Goal: Find specific page/section: Find specific page/section

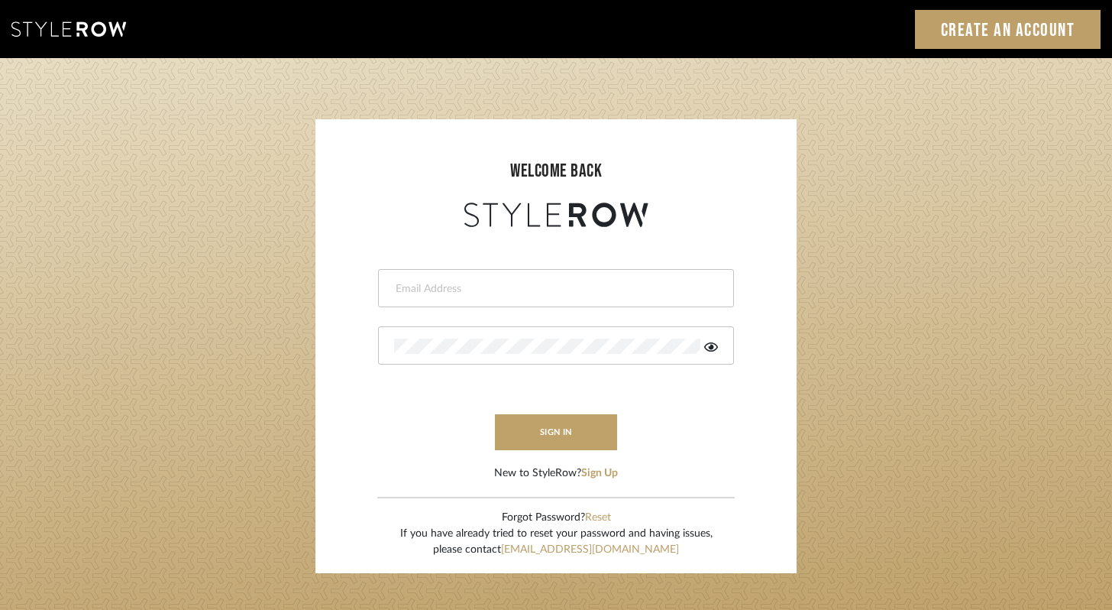
click at [500, 298] on div at bounding box center [556, 288] width 356 height 38
type input "[EMAIL_ADDRESS][DOMAIN_NAME]"
click at [604, 441] on button "sign in" at bounding box center [556, 432] width 122 height 36
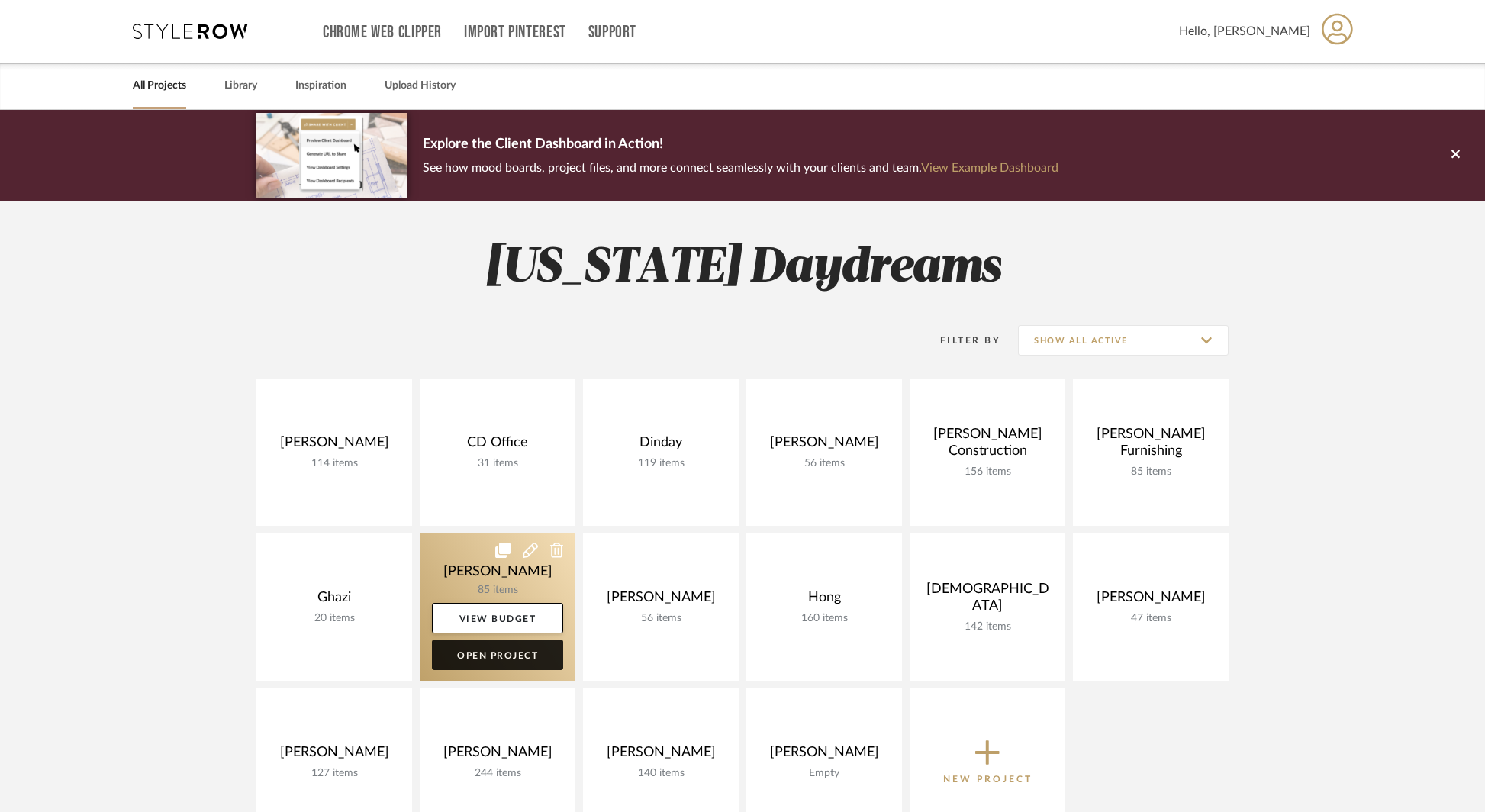
click at [486, 664] on link "Open Project" at bounding box center [497, 654] width 131 height 31
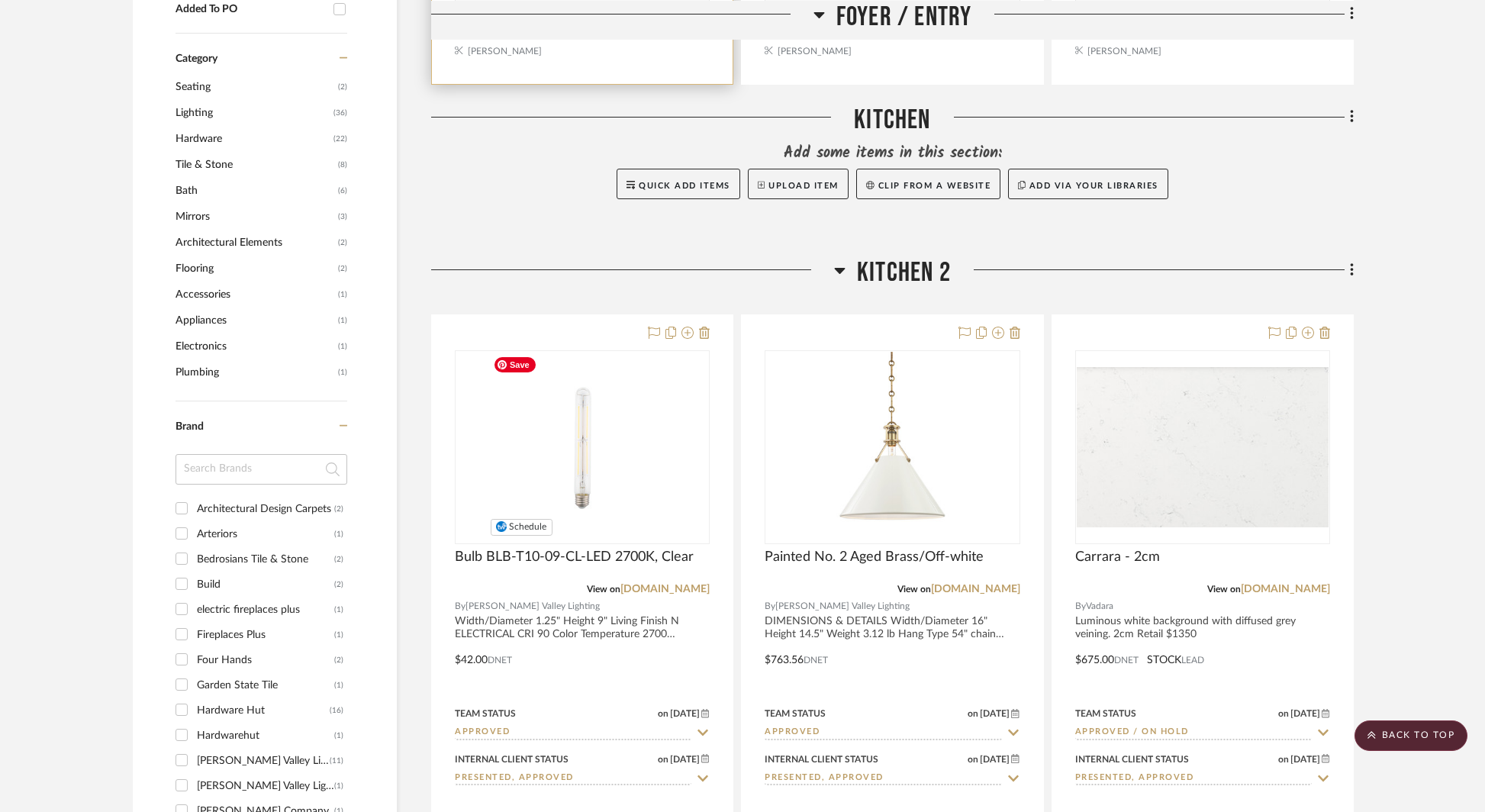
scroll to position [999, 0]
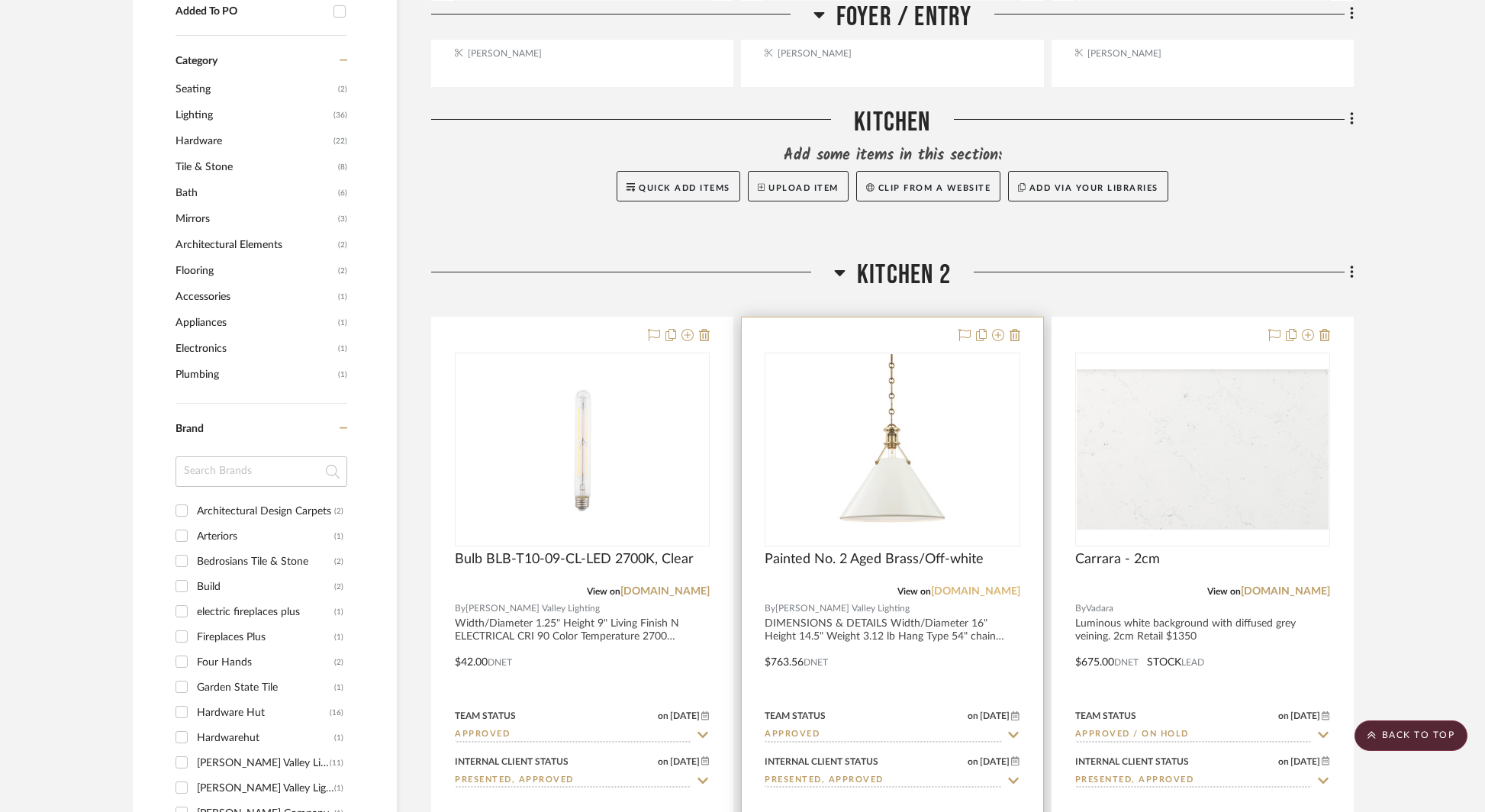
click at [989, 587] on link "[DOMAIN_NAME]" at bounding box center [975, 591] width 89 height 11
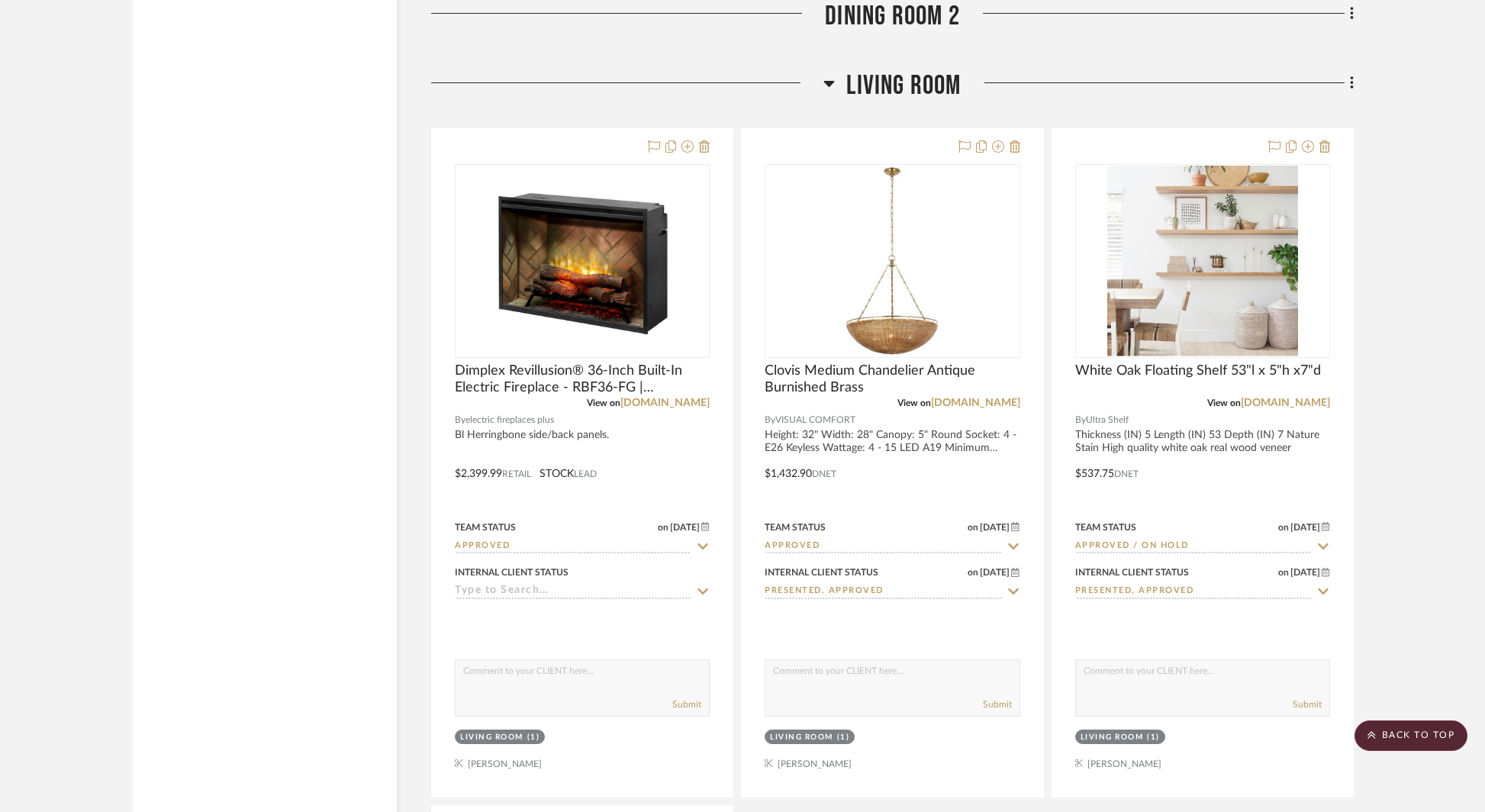
scroll to position [3657, 0]
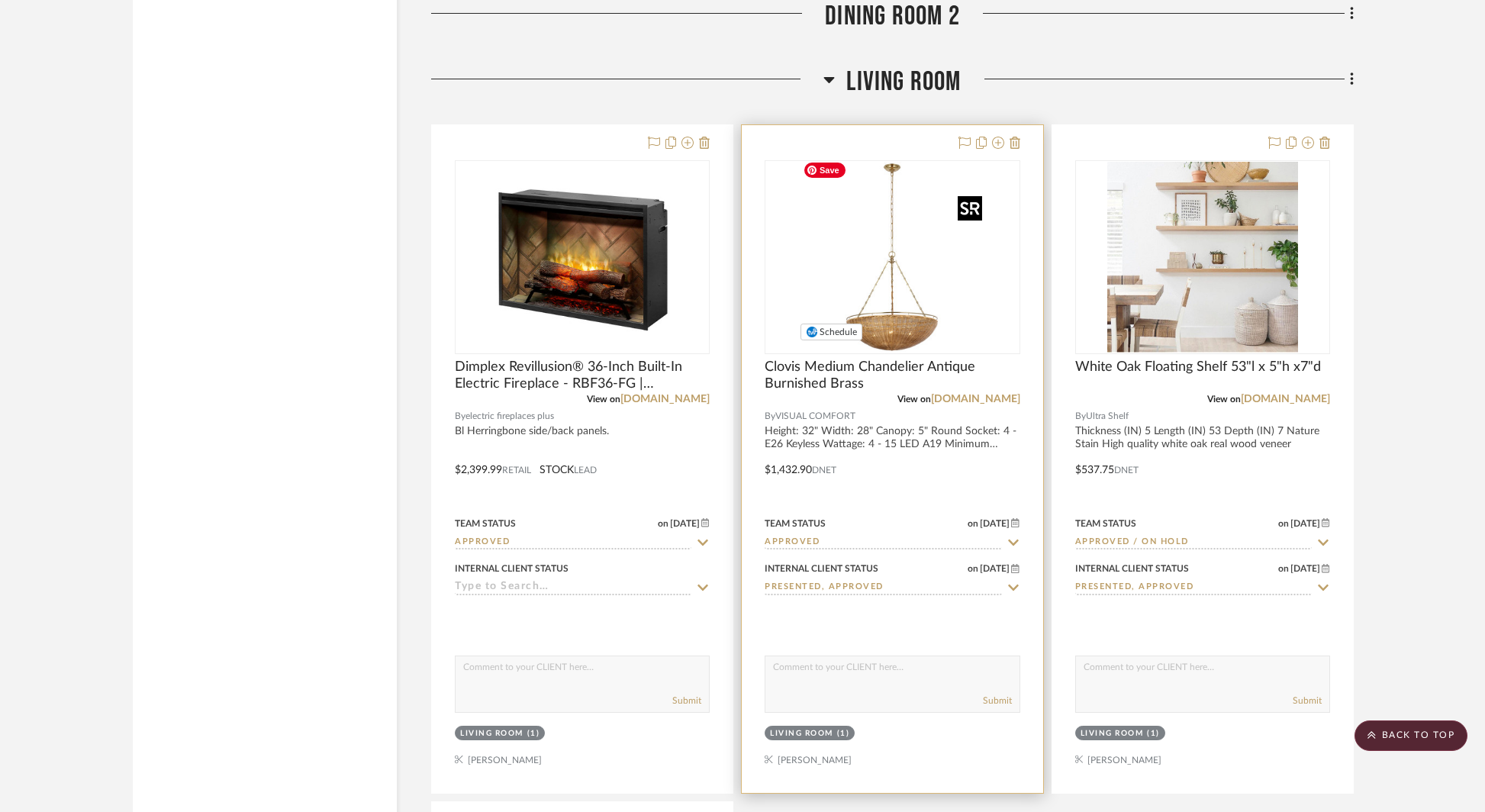
click at [903, 264] on div at bounding box center [891, 257] width 255 height 194
click at [980, 394] on link "[DOMAIN_NAME]" at bounding box center [975, 399] width 89 height 11
click at [959, 394] on link "[DOMAIN_NAME]" at bounding box center [975, 399] width 89 height 11
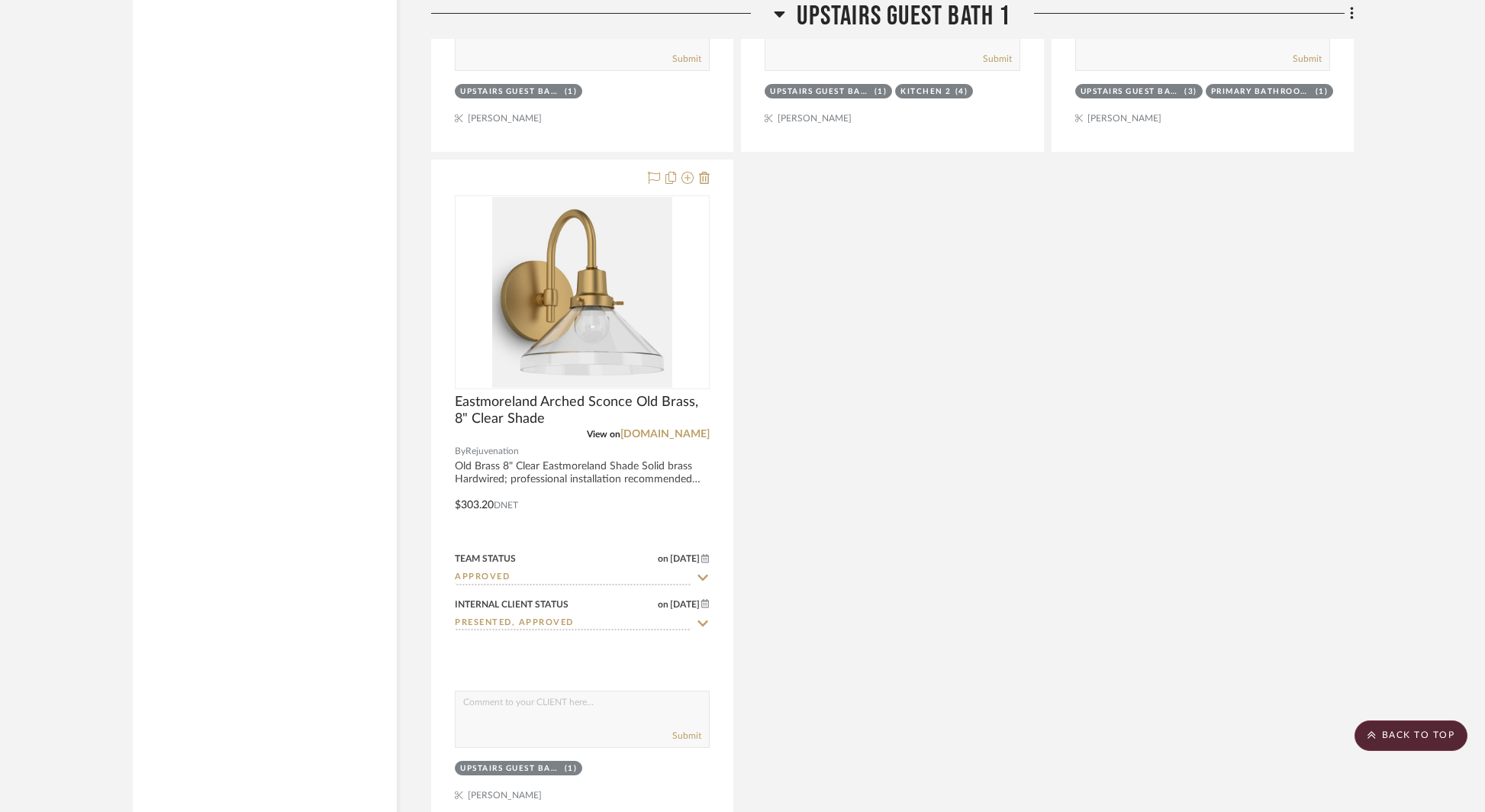
scroll to position [5983, 0]
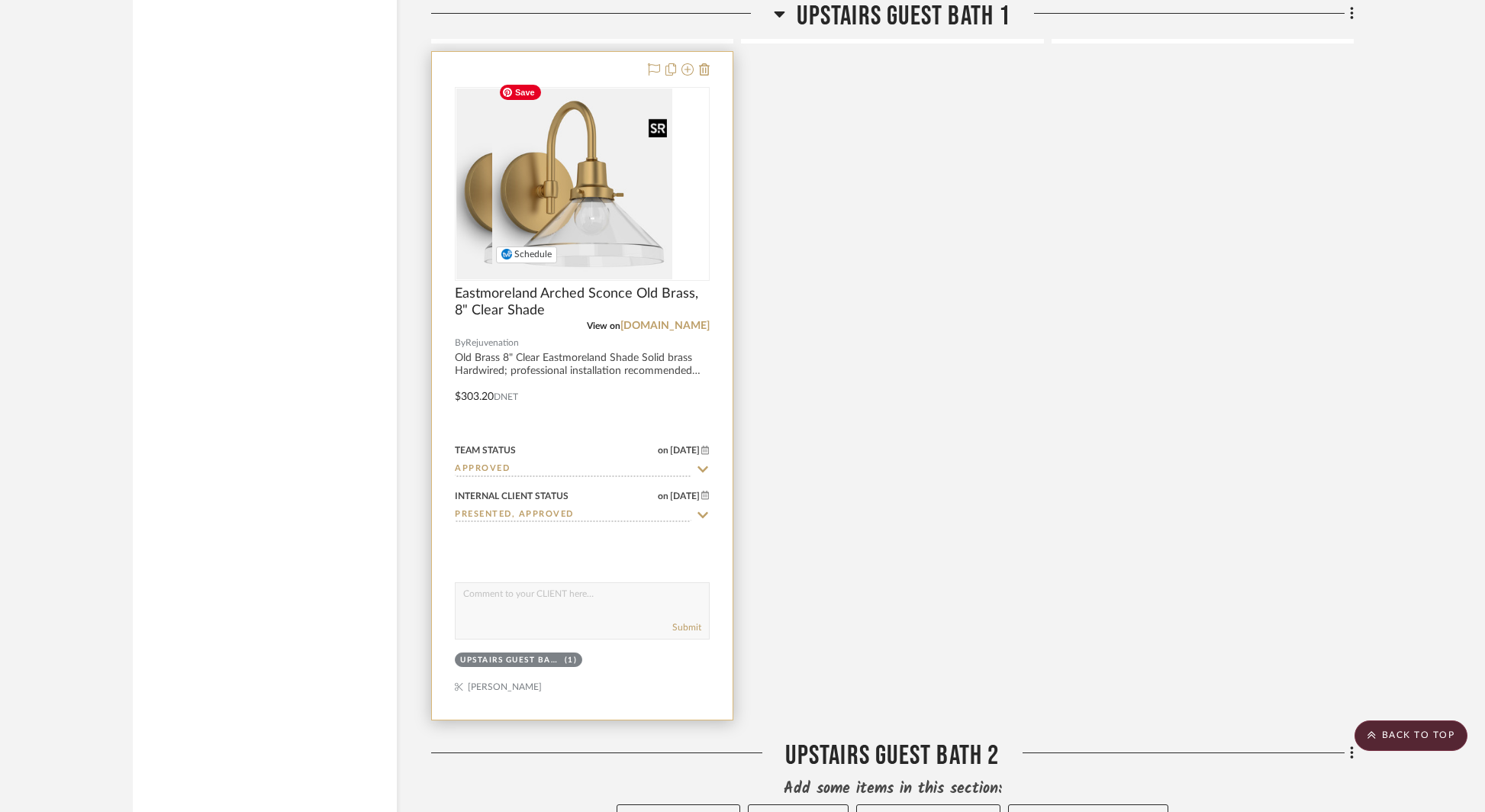
click at [609, 209] on div at bounding box center [582, 184] width 255 height 194
click at [657, 321] on link "[DOMAIN_NAME]" at bounding box center [665, 326] width 89 height 11
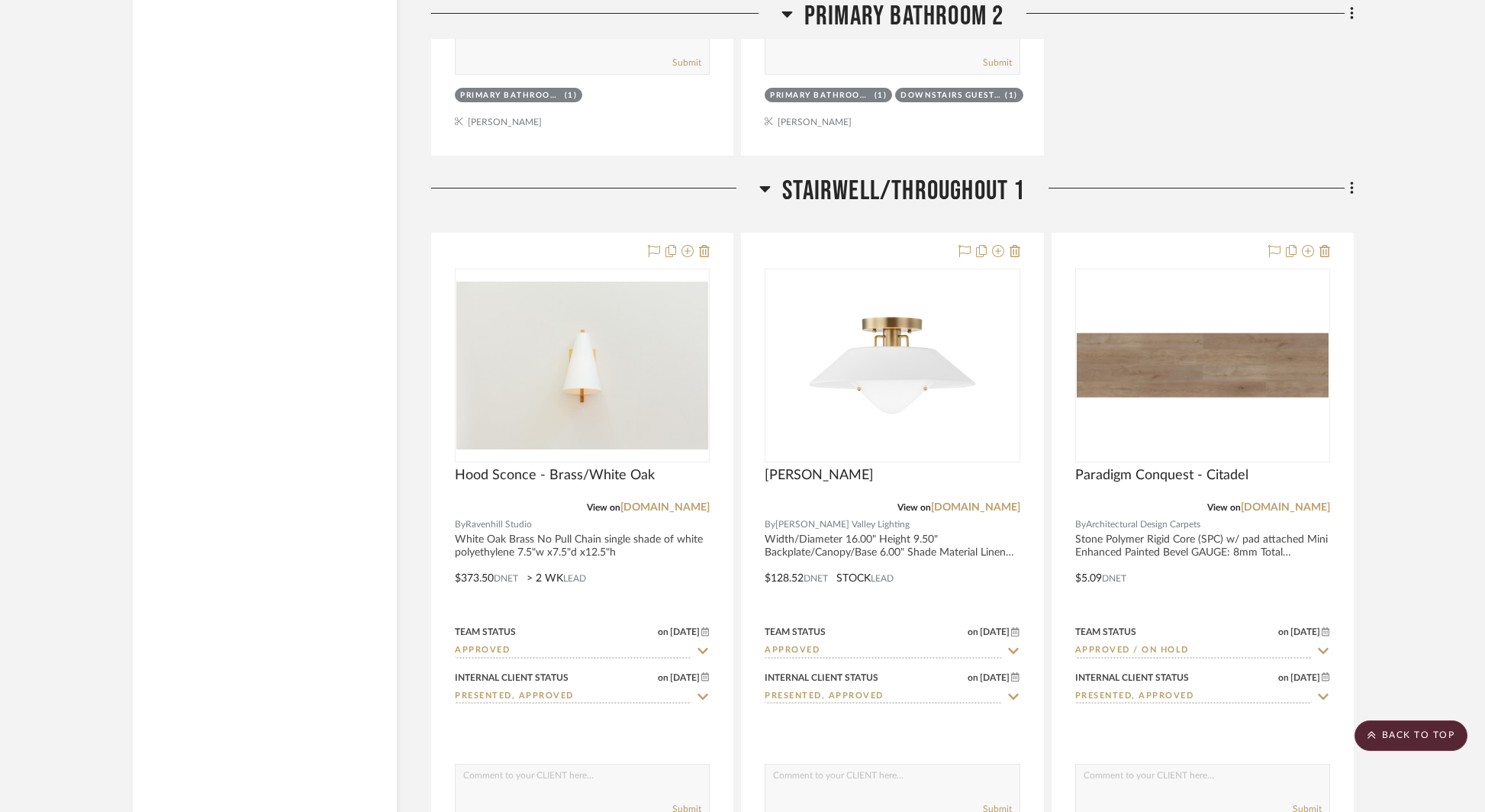
scroll to position [9226, 0]
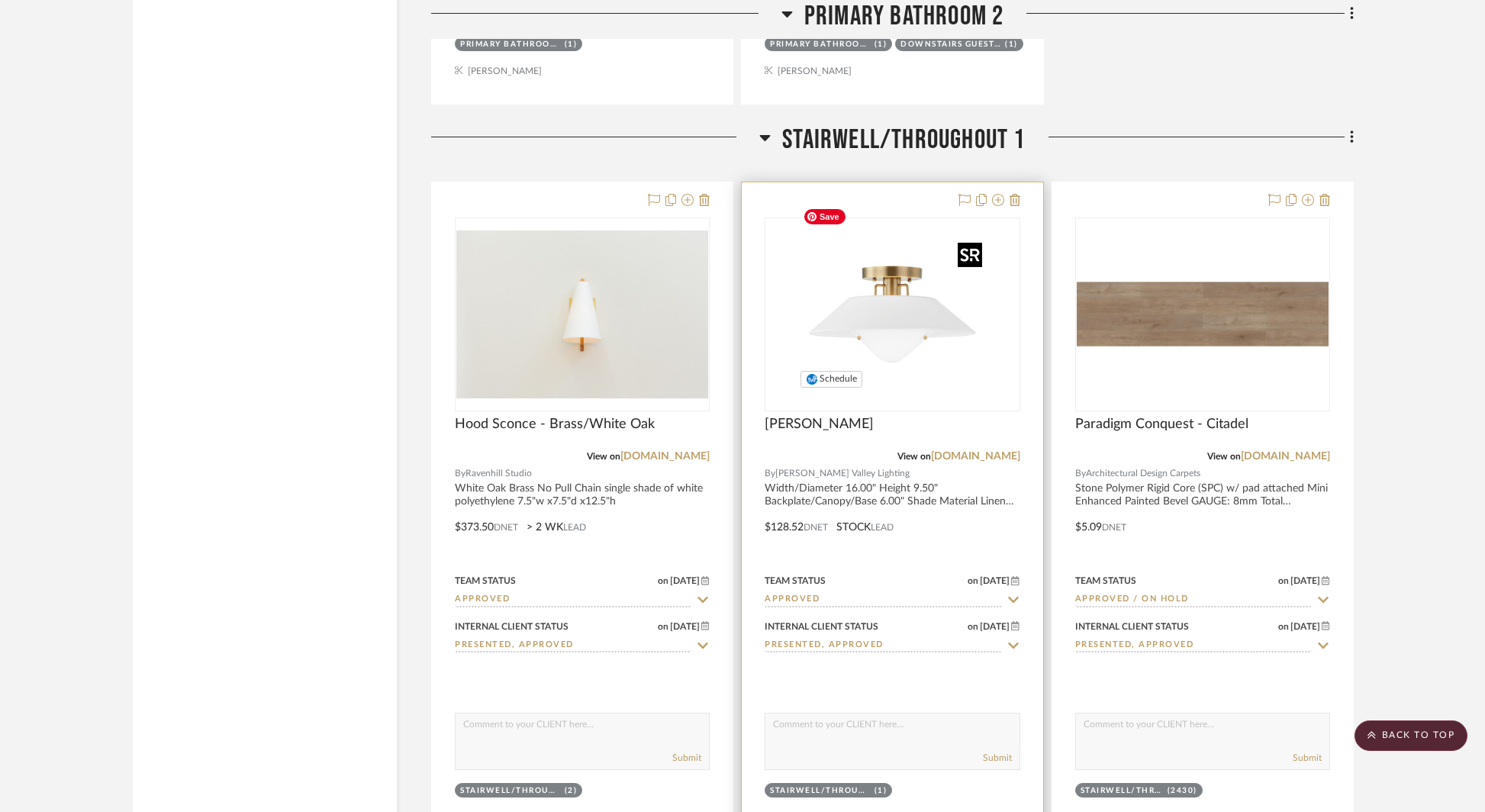
click at [0, 0] on img at bounding box center [0, 0] width 0 height 0
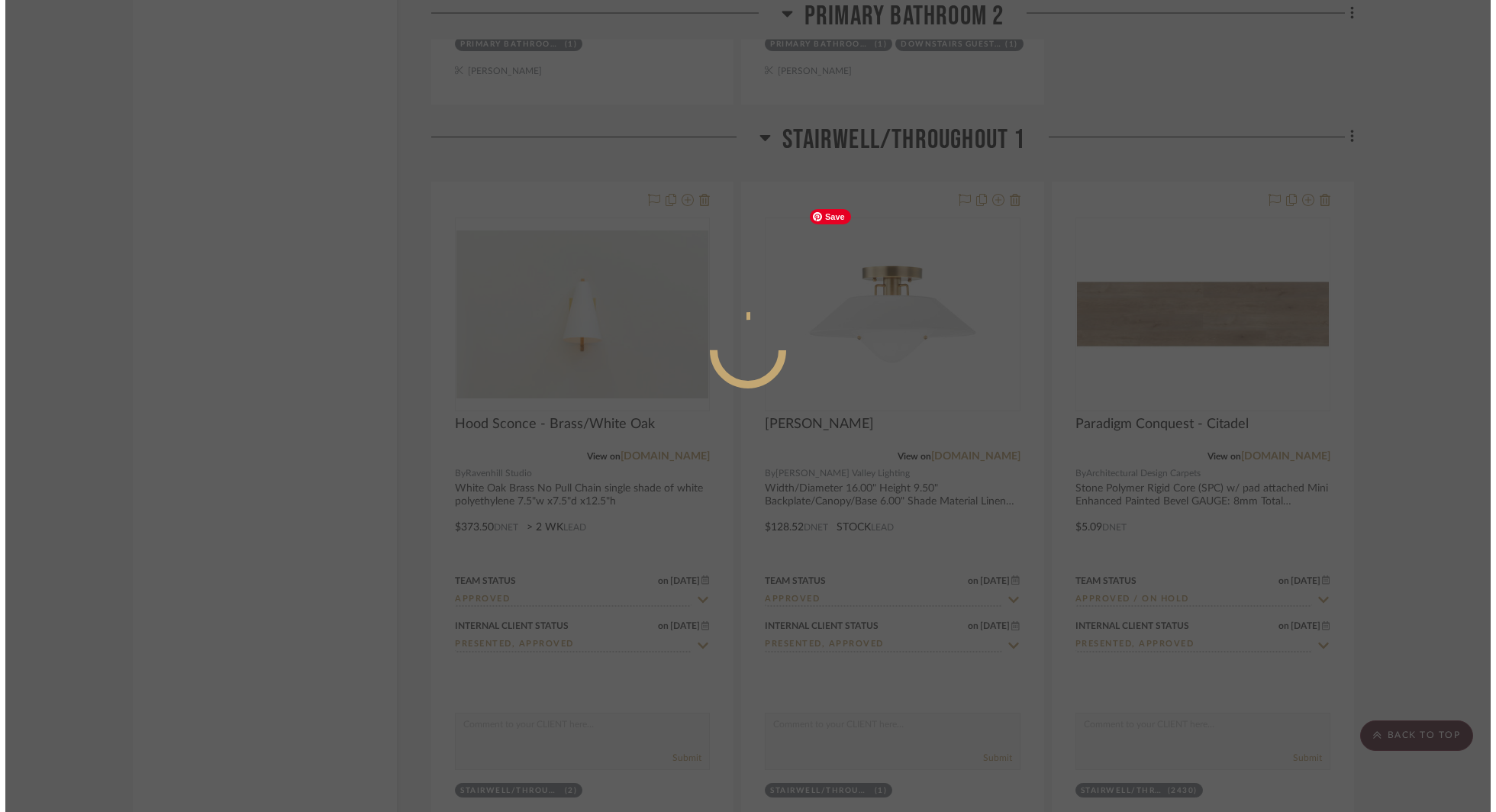
scroll to position [0, 0]
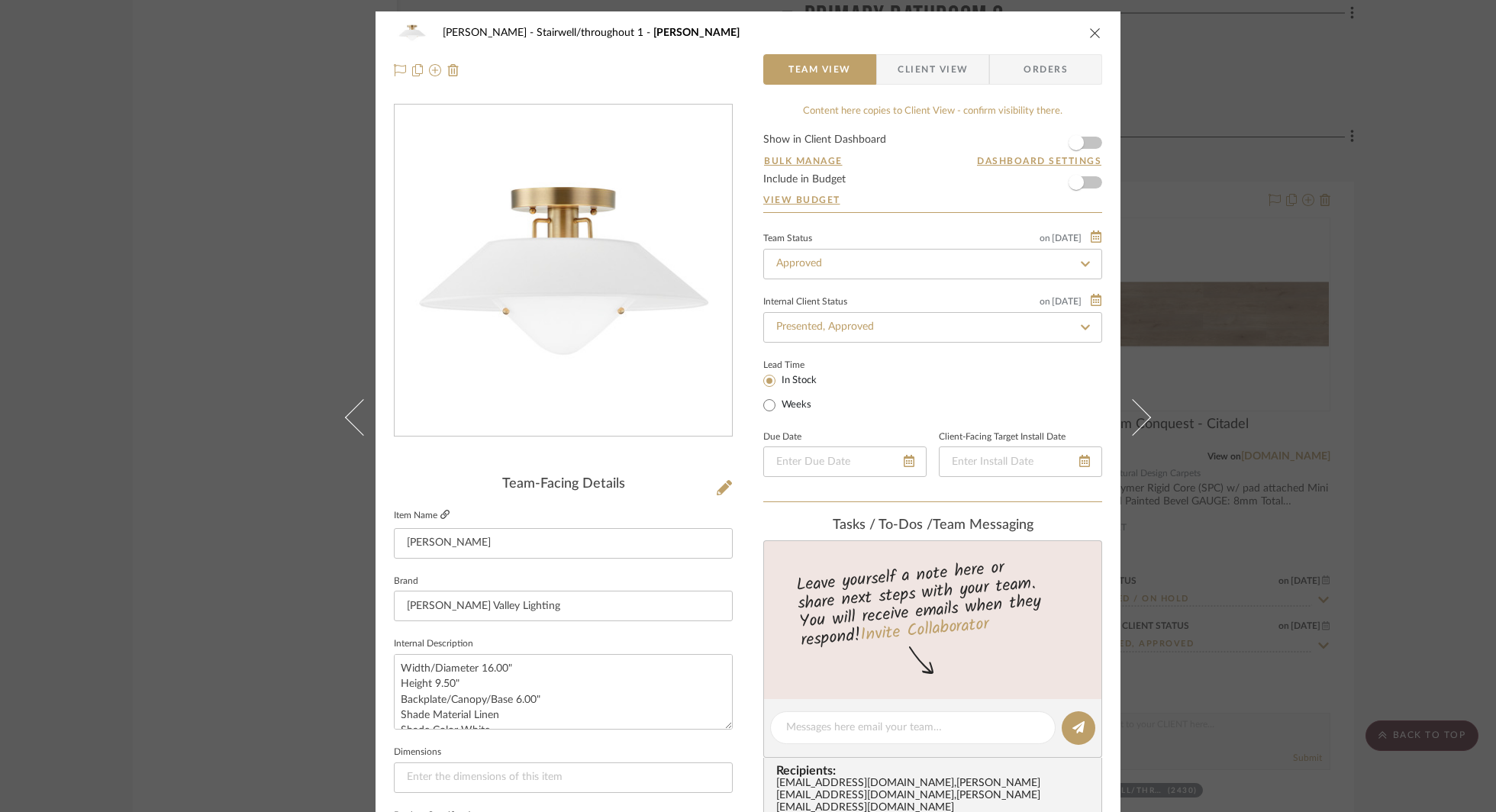
click at [441, 514] on icon at bounding box center [445, 513] width 9 height 9
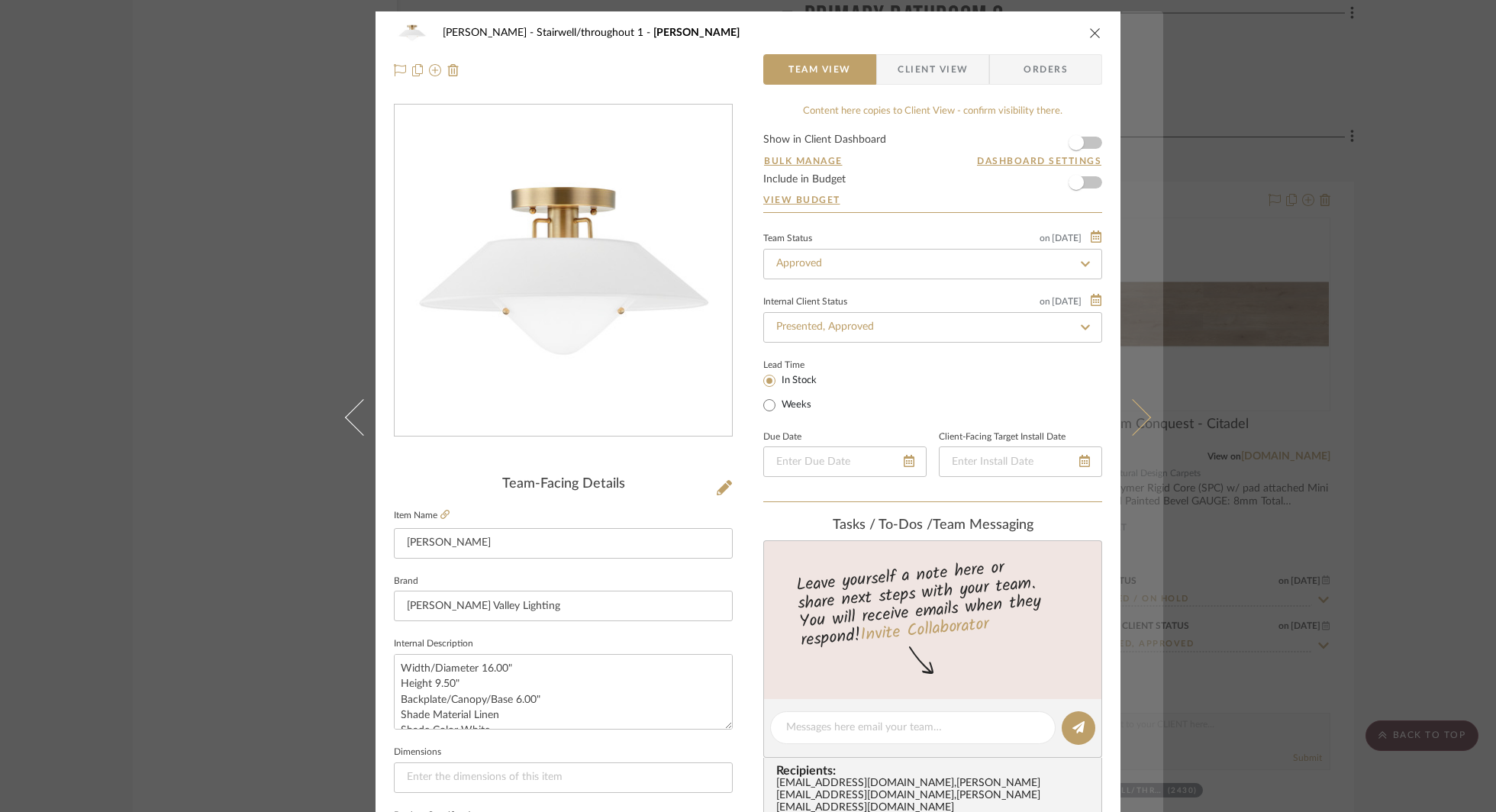
click at [1120, 246] on button at bounding box center [1141, 416] width 43 height 812
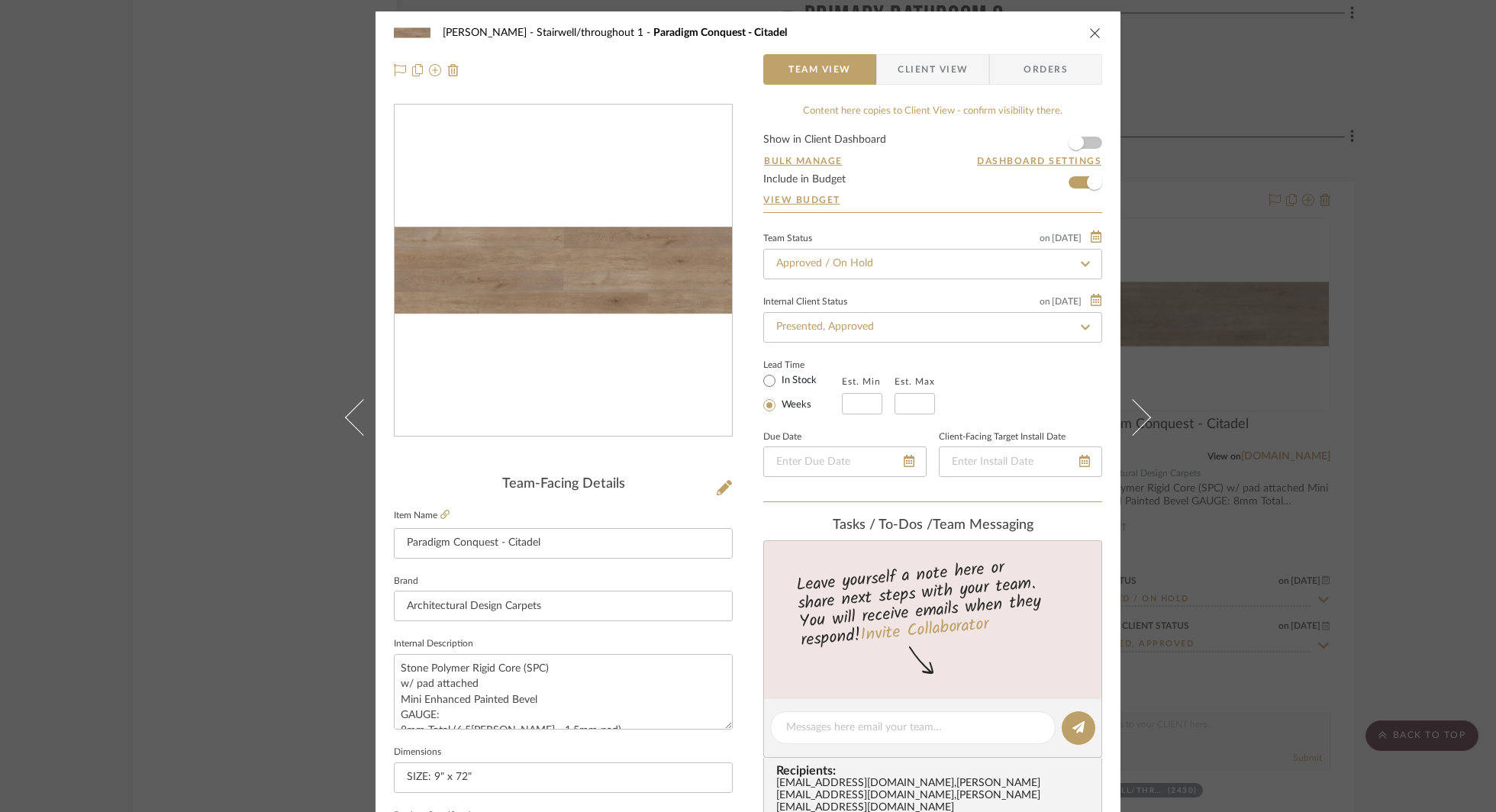
click at [1090, 31] on icon "close" at bounding box center [1095, 33] width 12 height 12
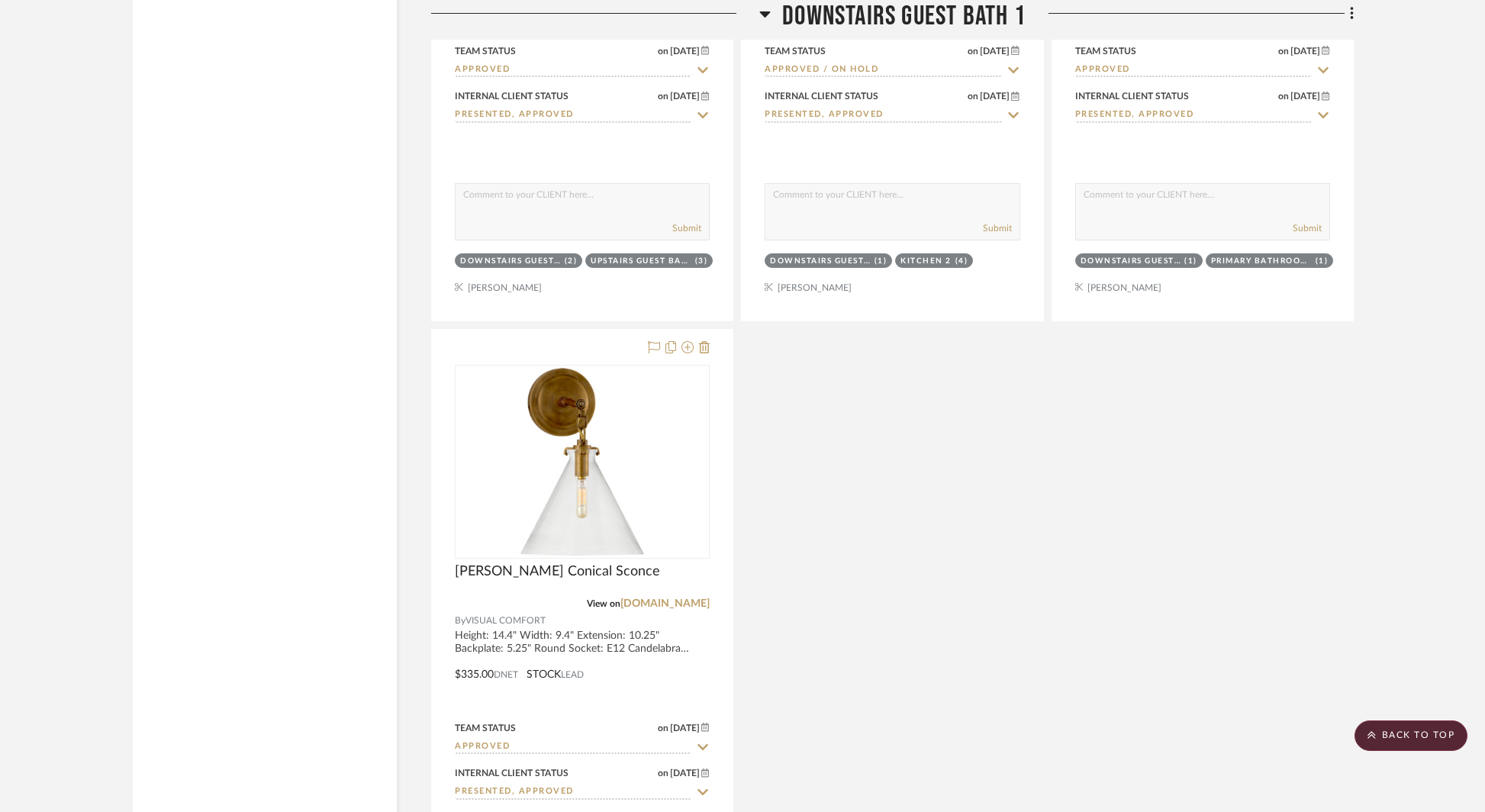
scroll to position [10660, 0]
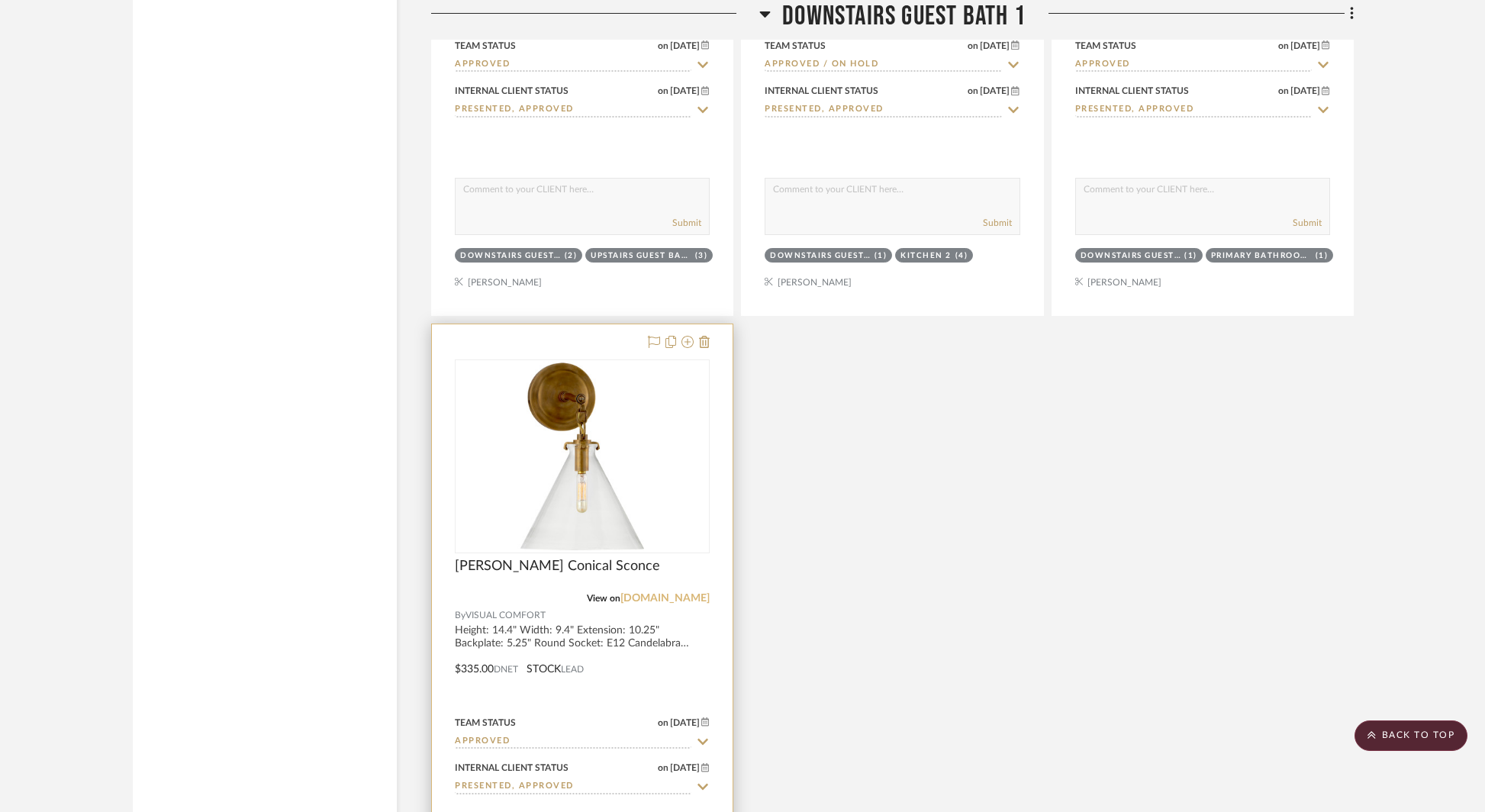
click at [681, 592] on link "[DOMAIN_NAME]" at bounding box center [665, 597] width 89 height 11
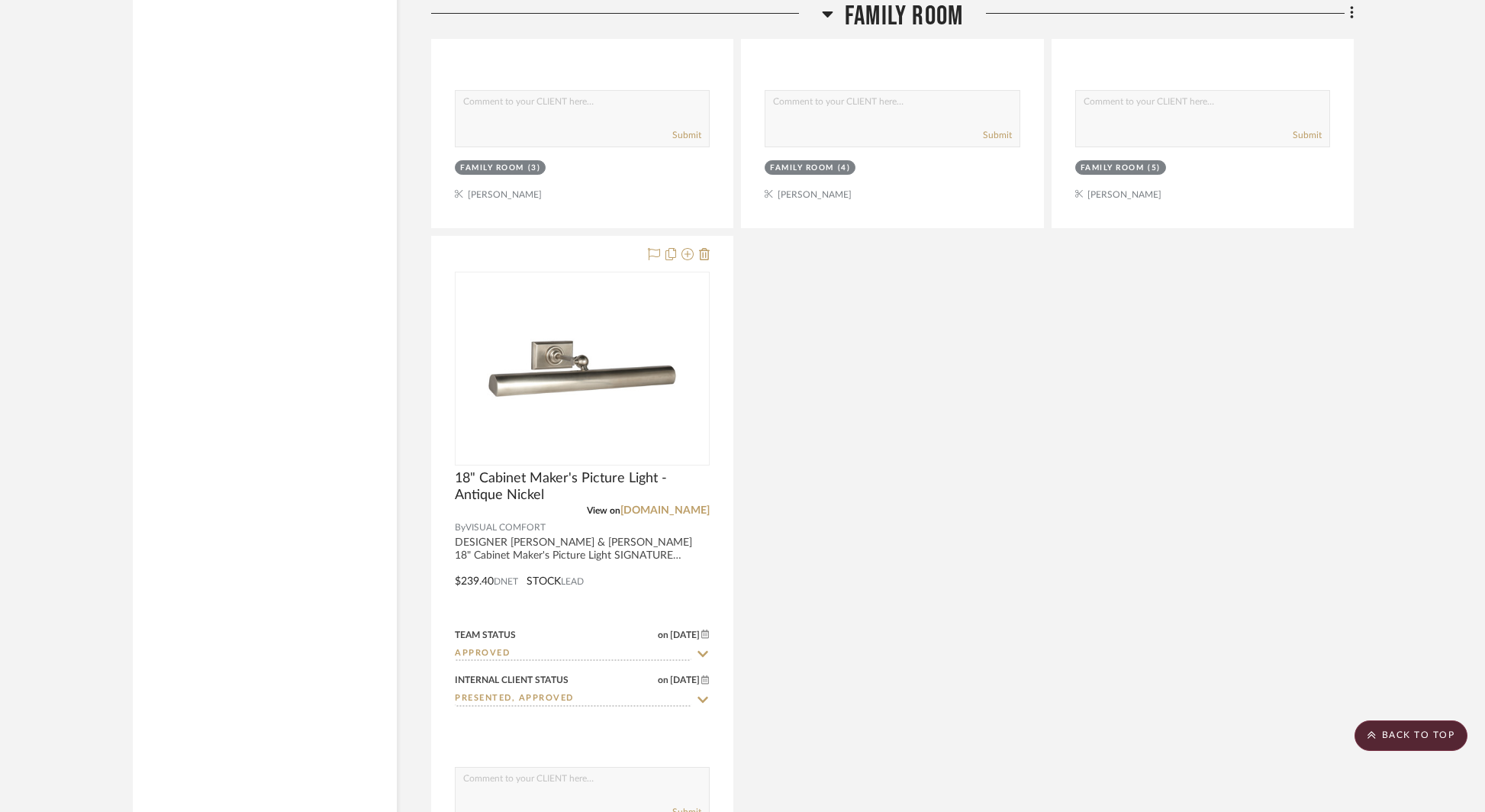
scroll to position [13028, 0]
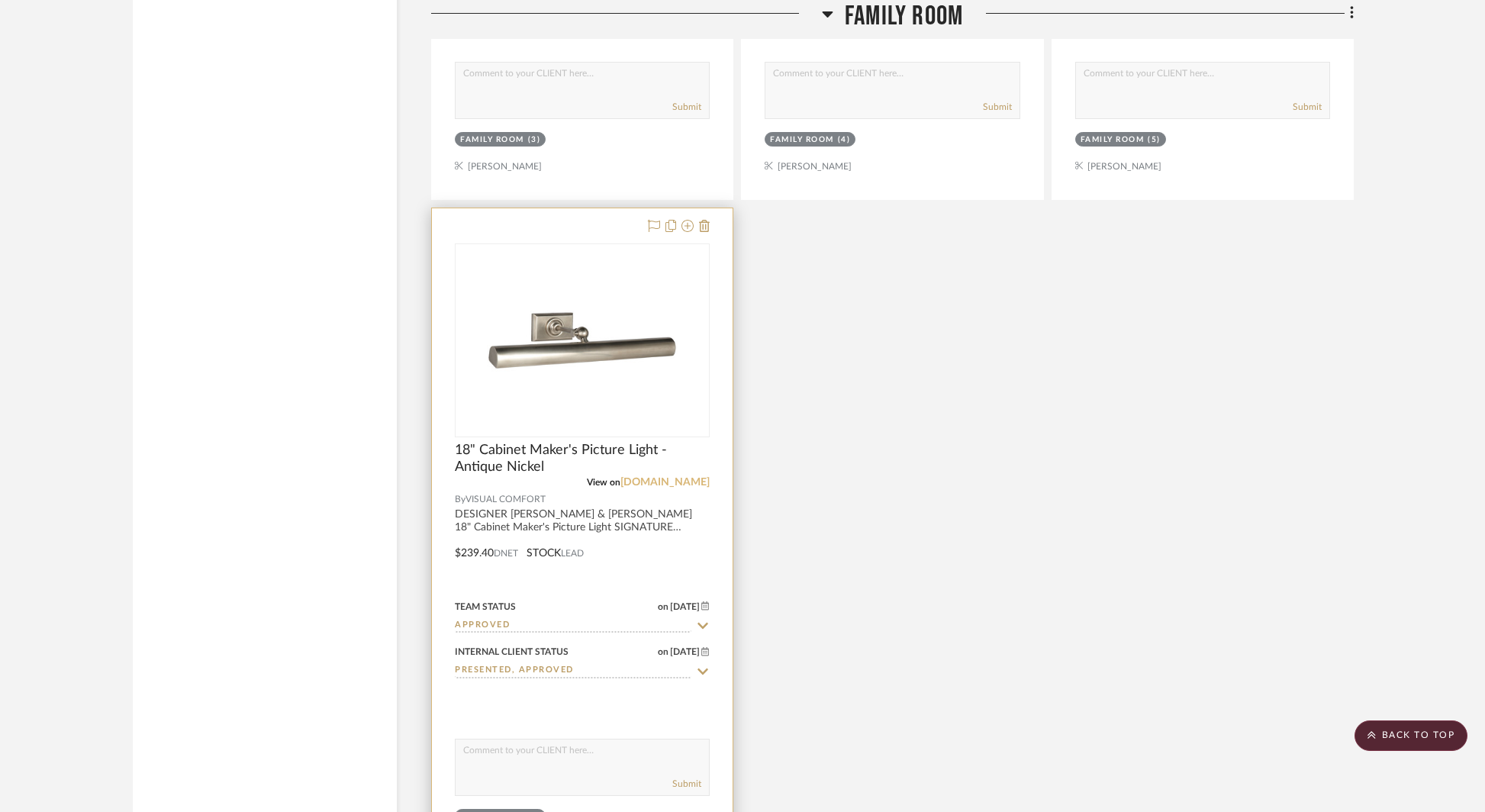
click at [647, 476] on link "[DOMAIN_NAME]" at bounding box center [665, 481] width 89 height 11
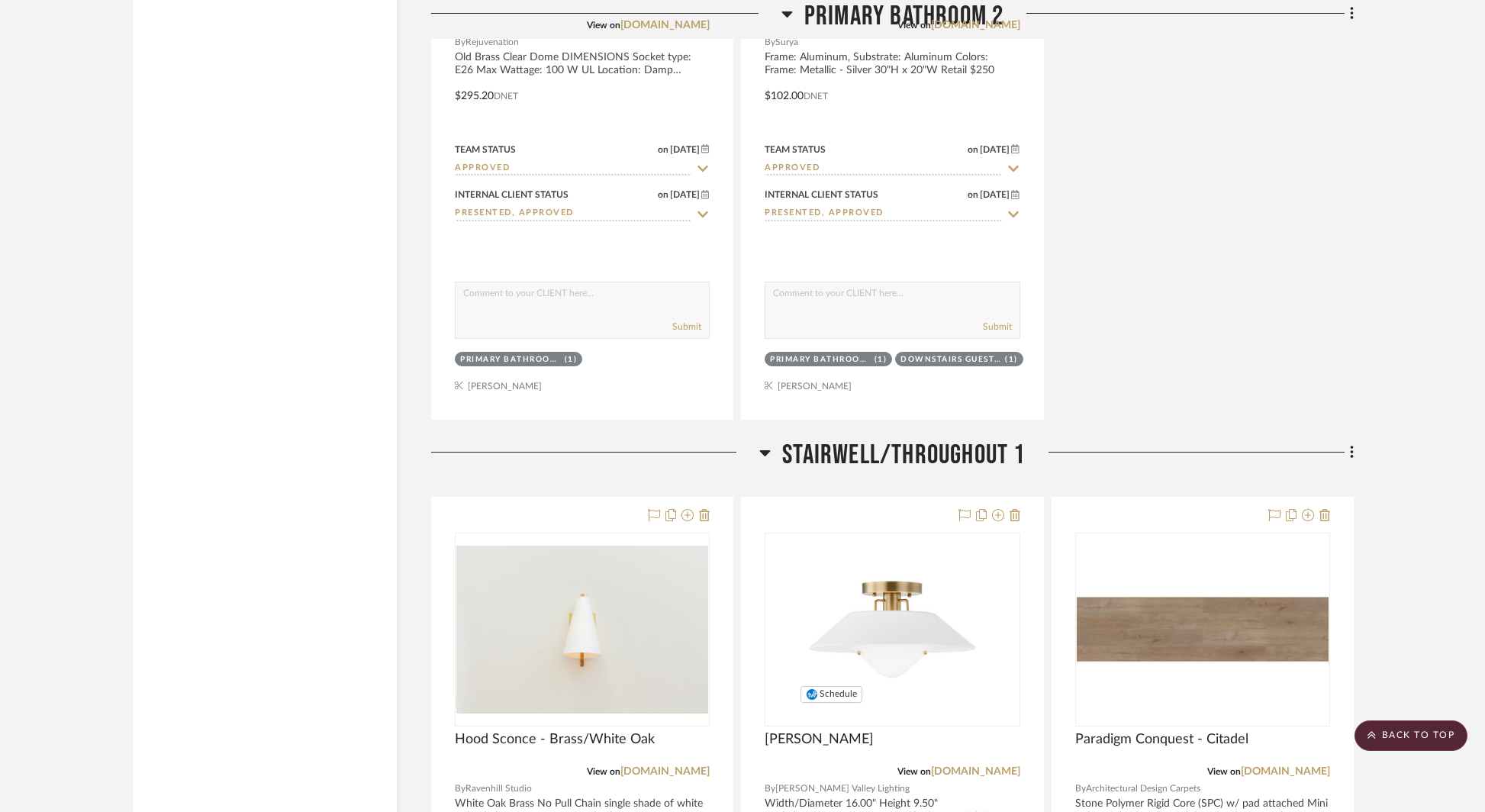
scroll to position [9025, 0]
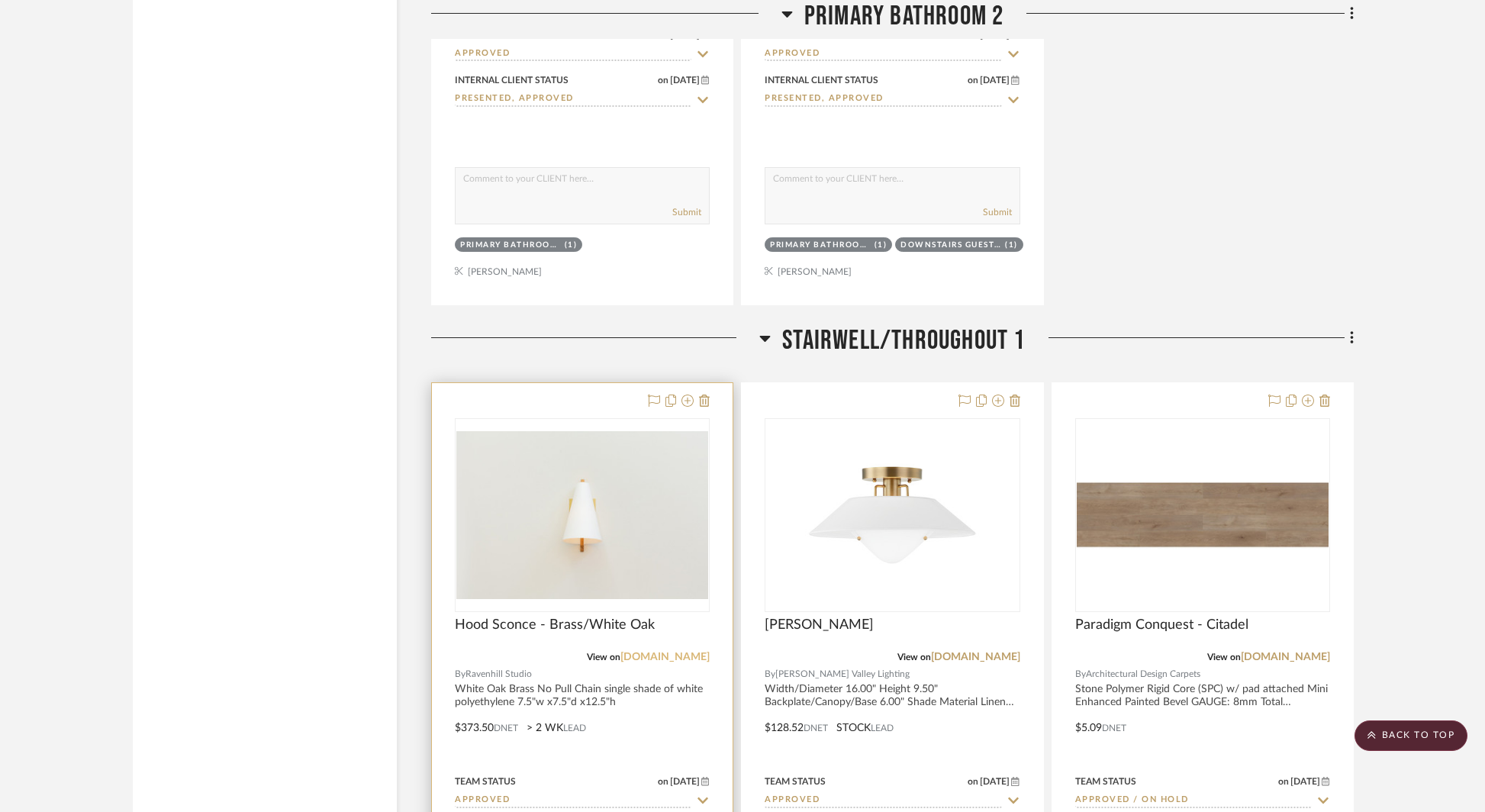
click at [655, 651] on link "[DOMAIN_NAME]" at bounding box center [665, 656] width 89 height 11
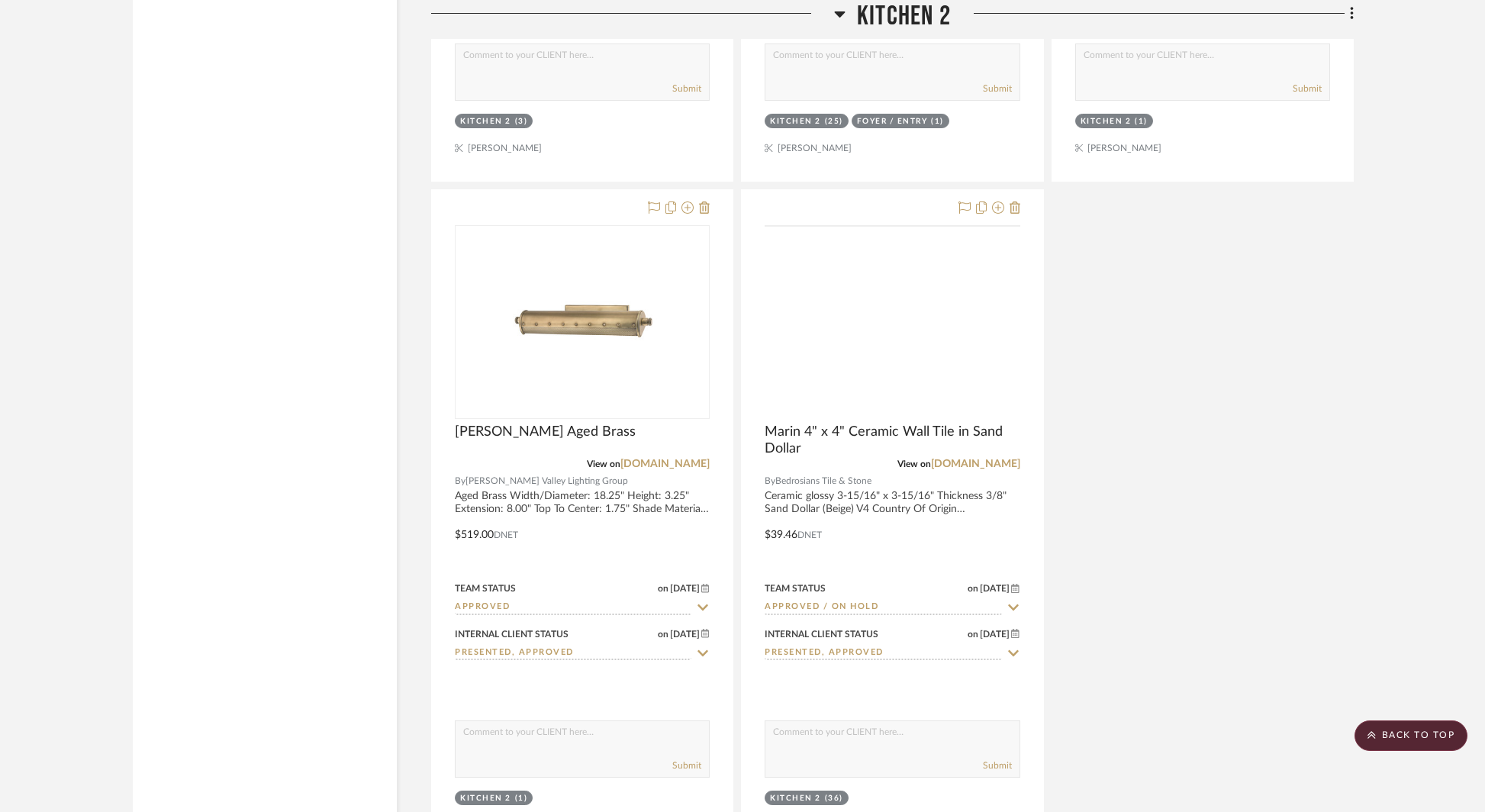
scroll to position [2421, 0]
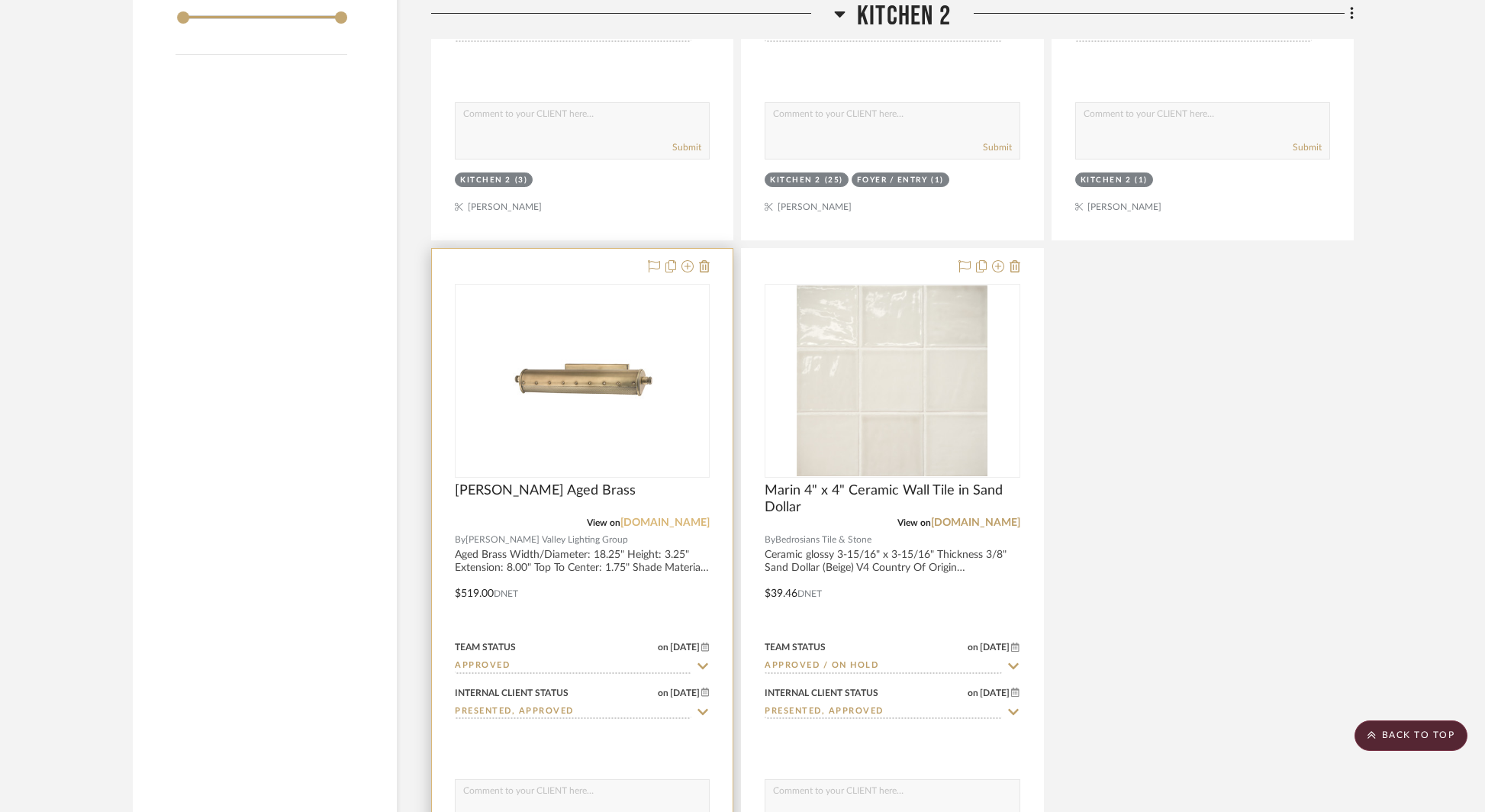
click at [687, 519] on link "[DOMAIN_NAME]" at bounding box center [665, 522] width 89 height 11
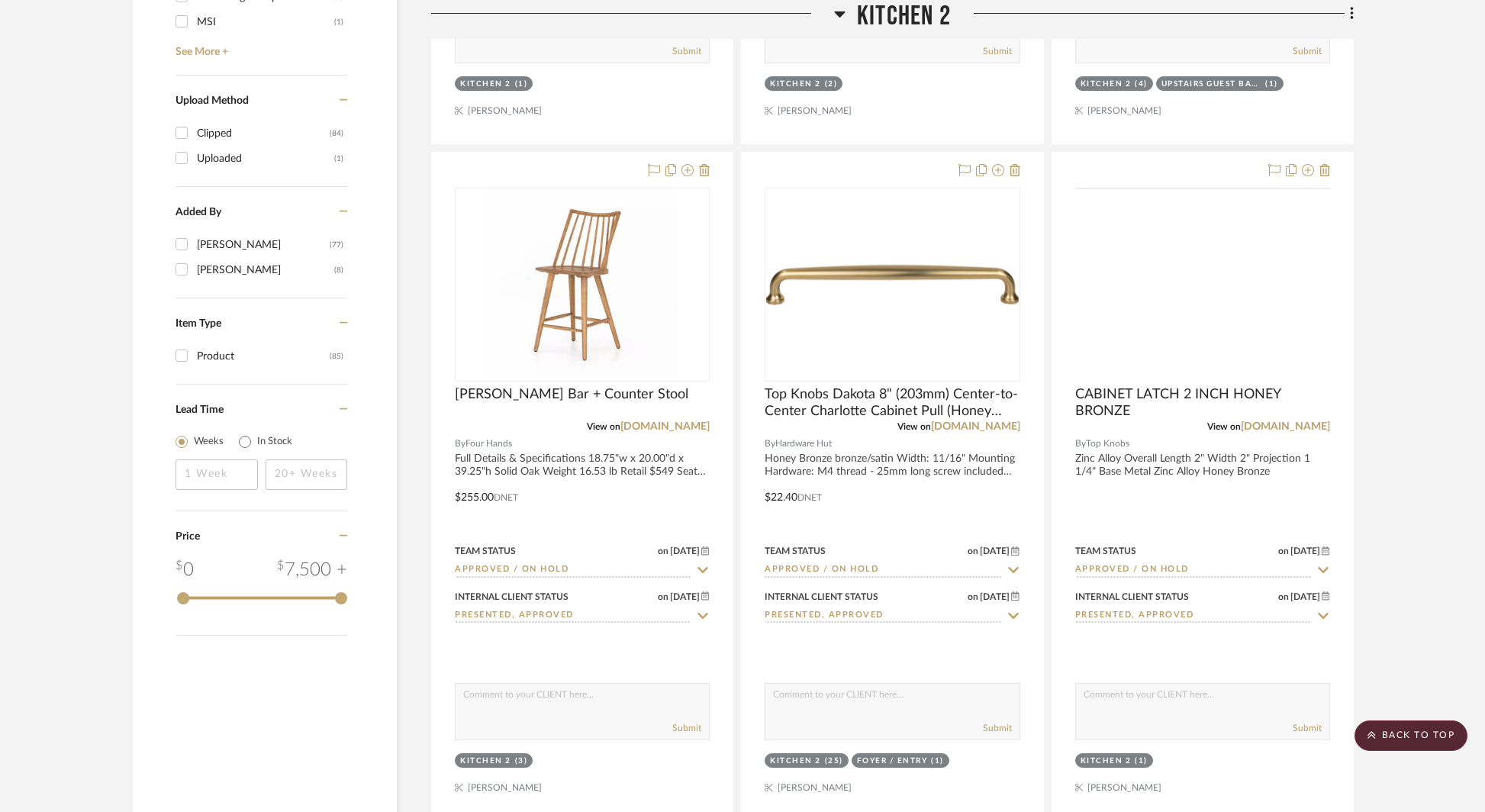
scroll to position [1880, 0]
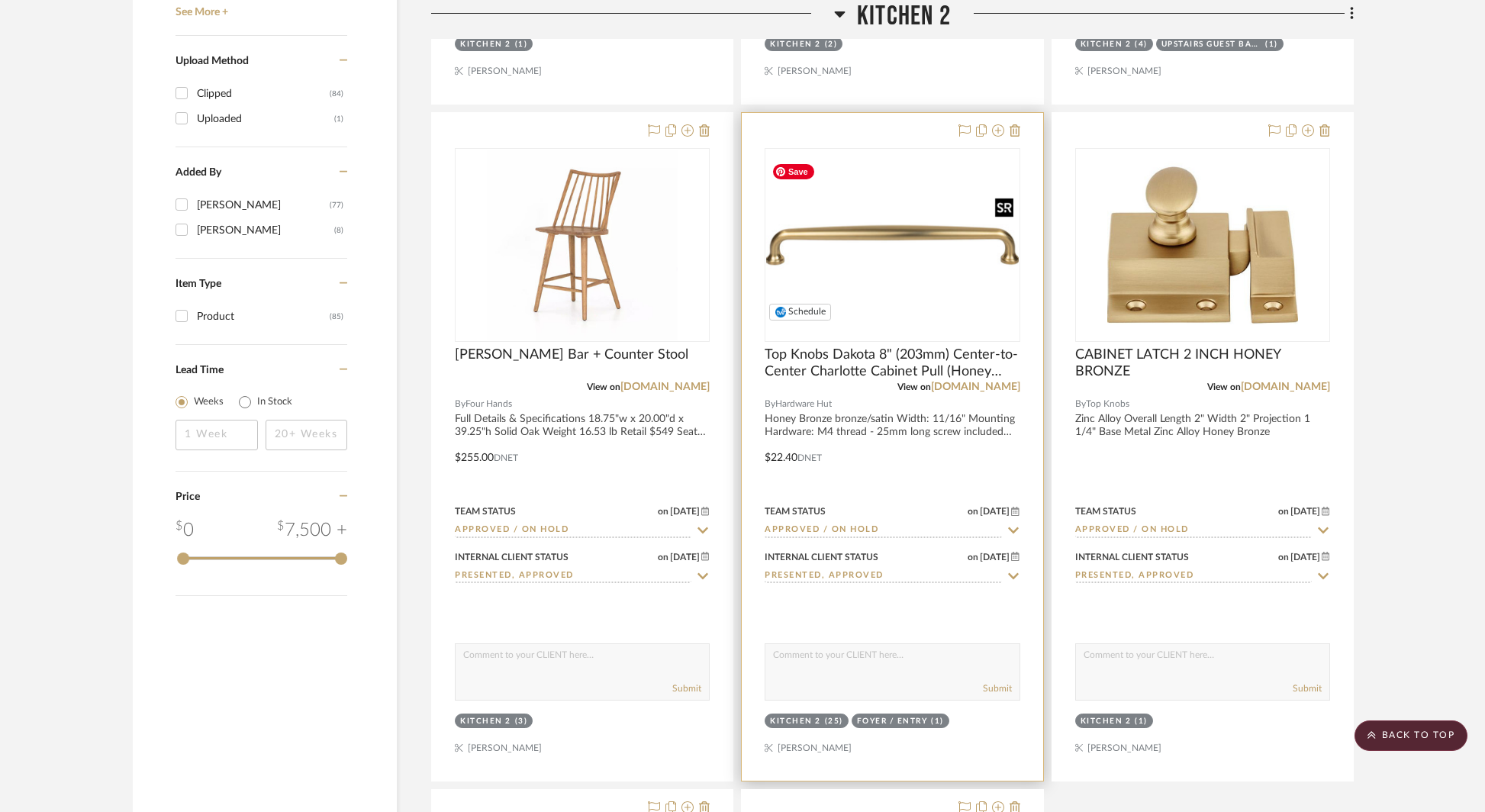
click at [0, 0] on img at bounding box center [0, 0] width 0 height 0
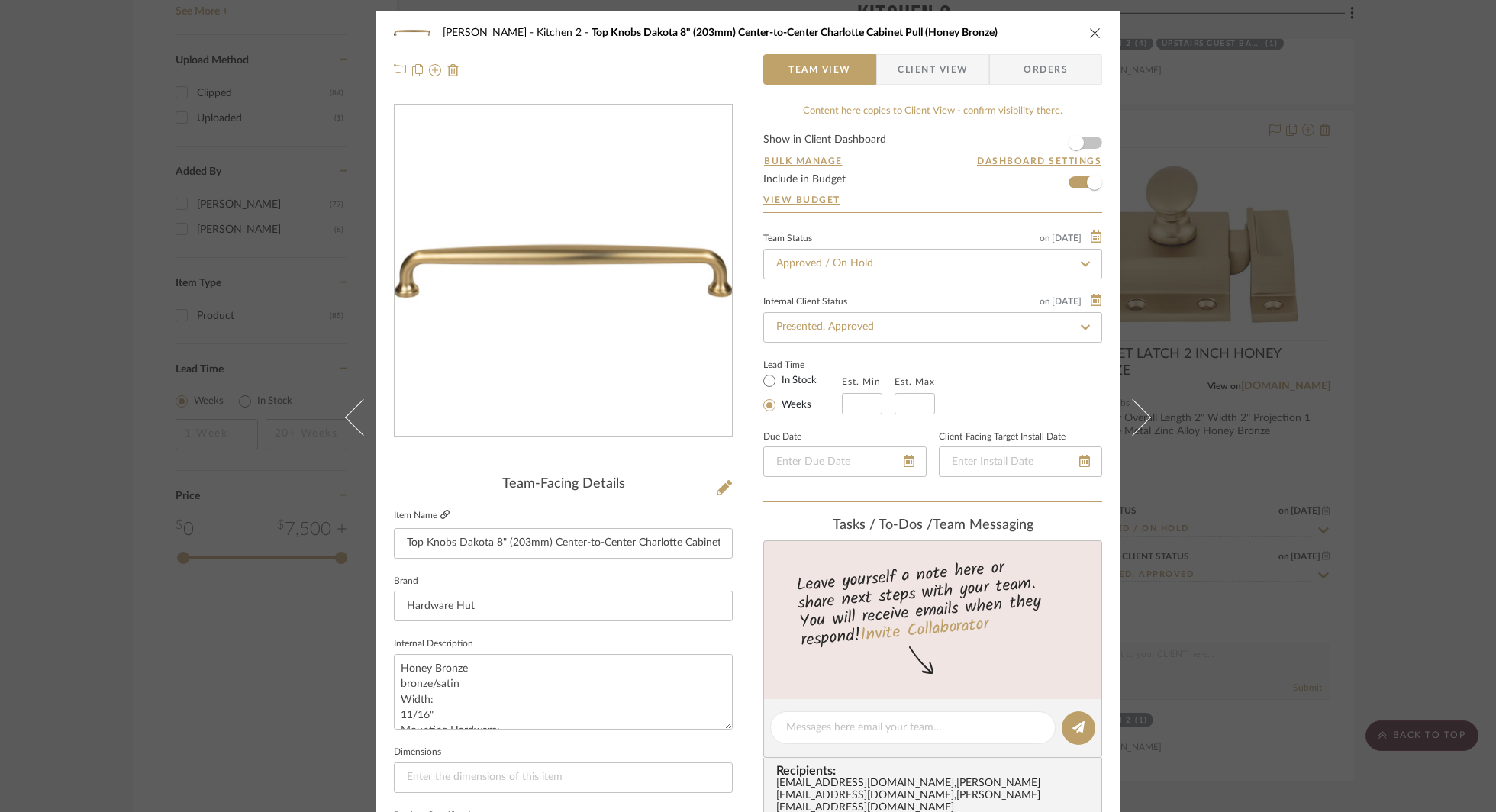
click at [441, 515] on icon at bounding box center [445, 513] width 9 height 9
click at [1189, 289] on div "[PERSON_NAME] Kitchen 2 Top Knobs Dakota 8" (203mm) Center-to-Center Charlotte …" at bounding box center [748, 406] width 1496 height 812
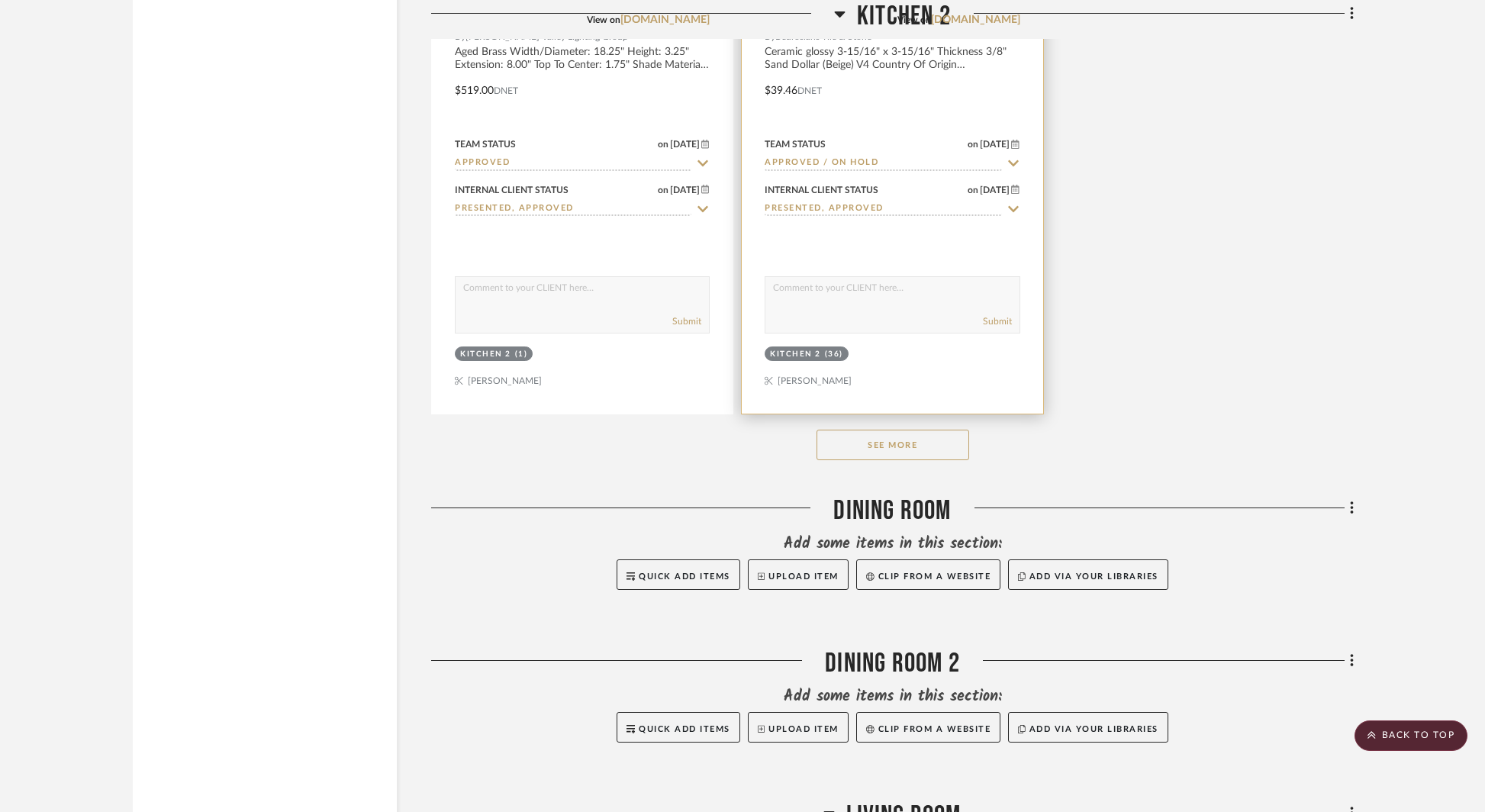
scroll to position [3017, 0]
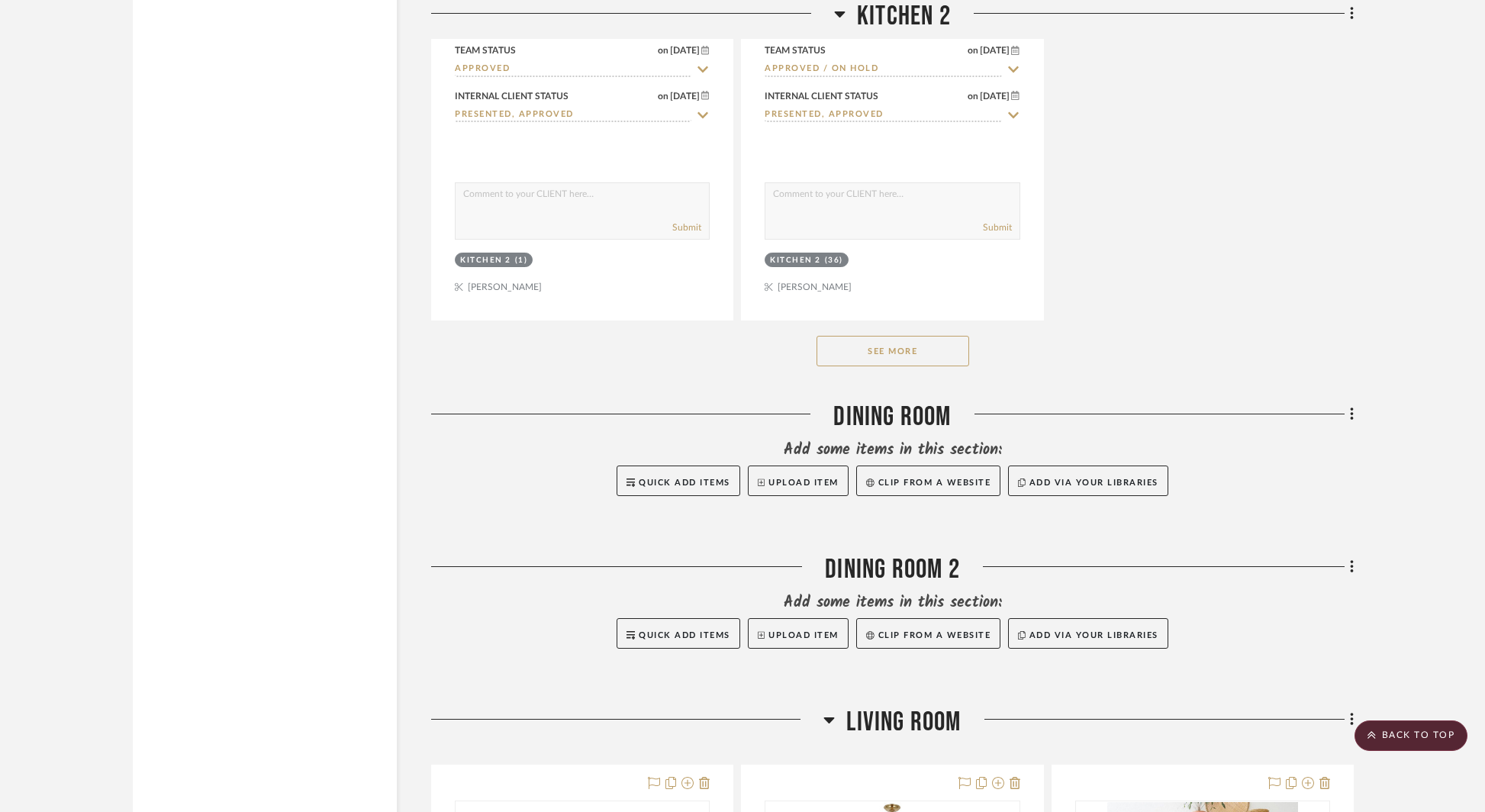
click at [935, 357] on button "See More" at bounding box center [892, 351] width 153 height 31
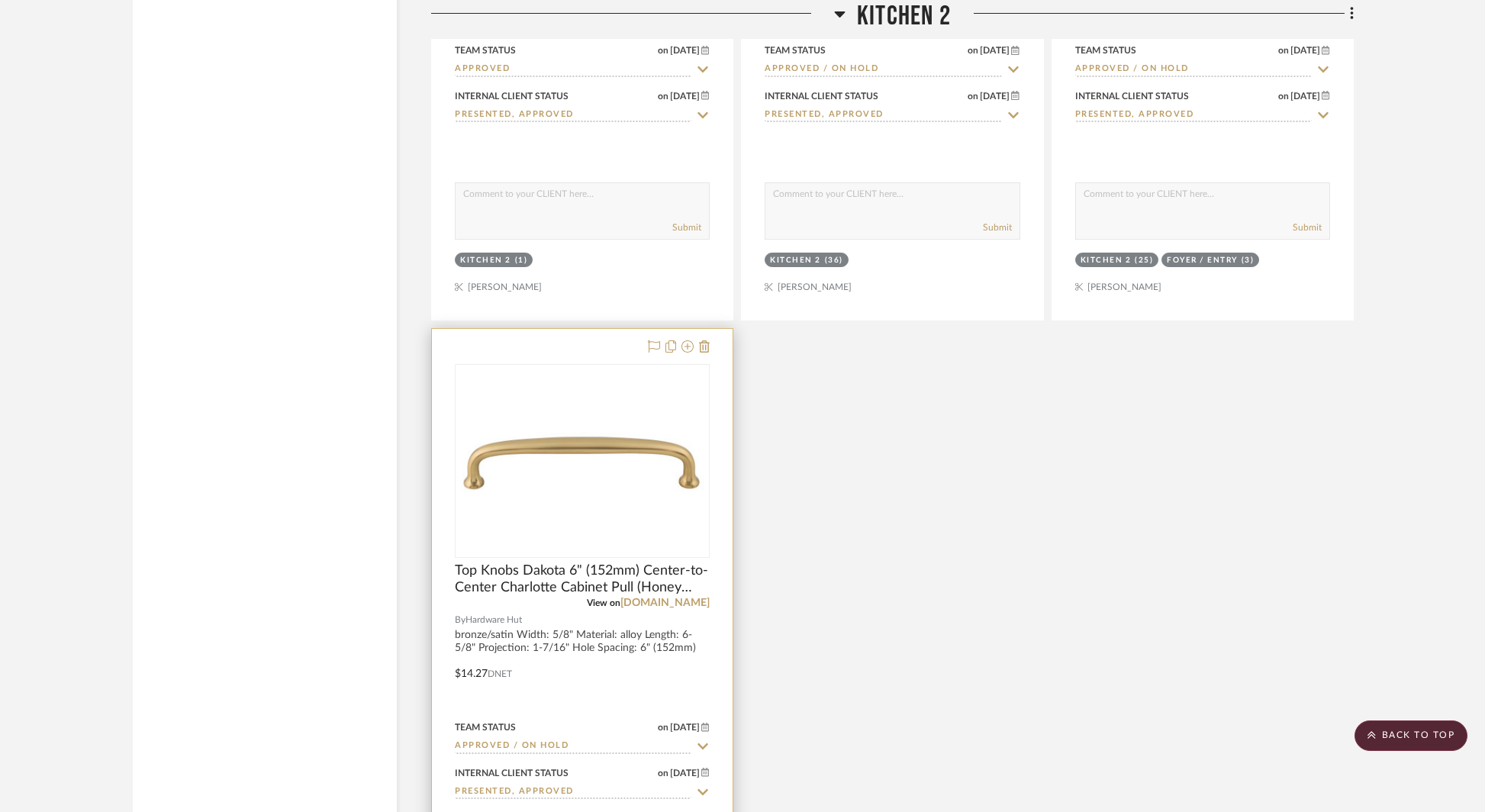
click at [0, 0] on div at bounding box center [0, 0] width 0 height 0
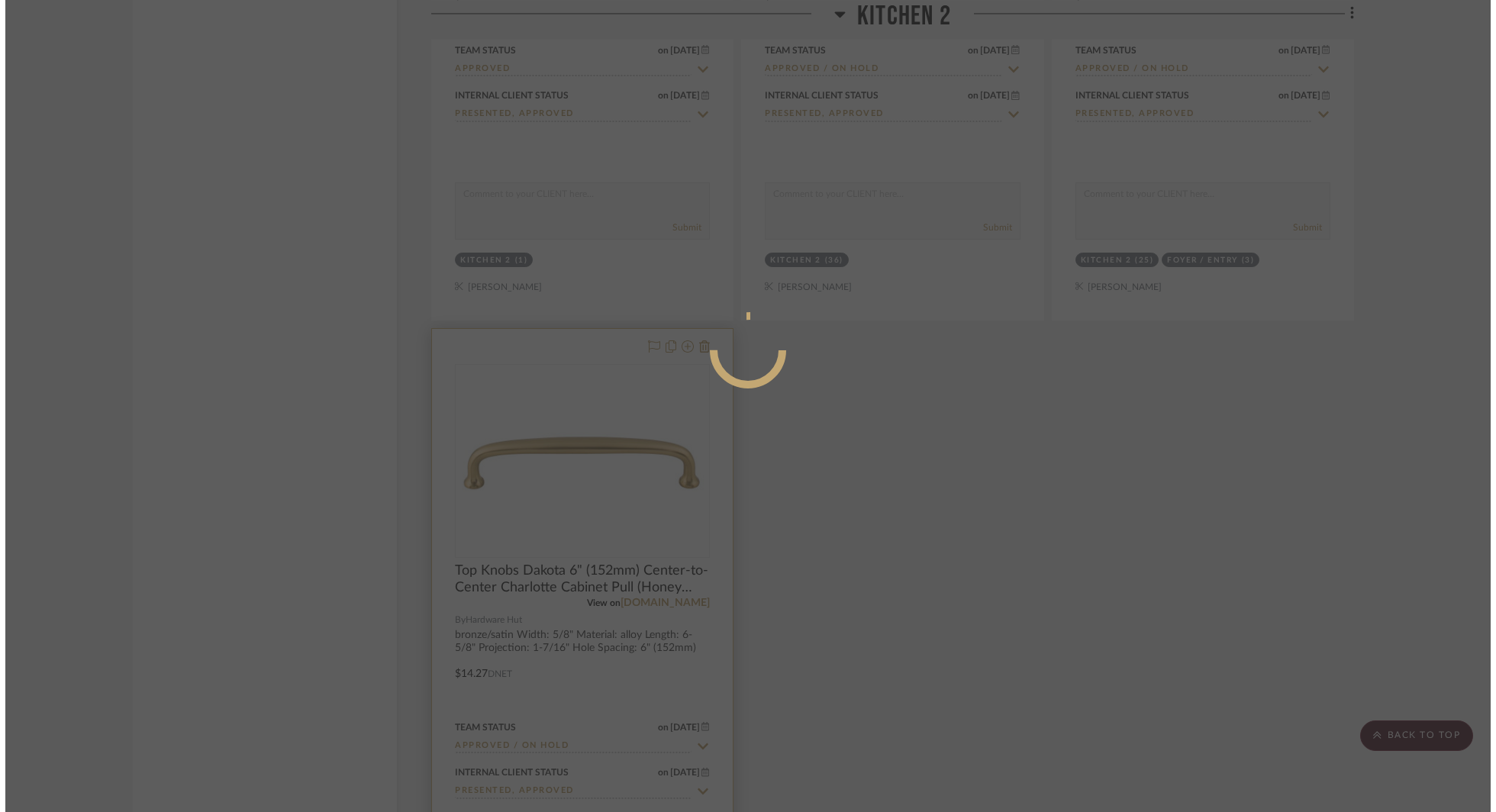
scroll to position [0, 0]
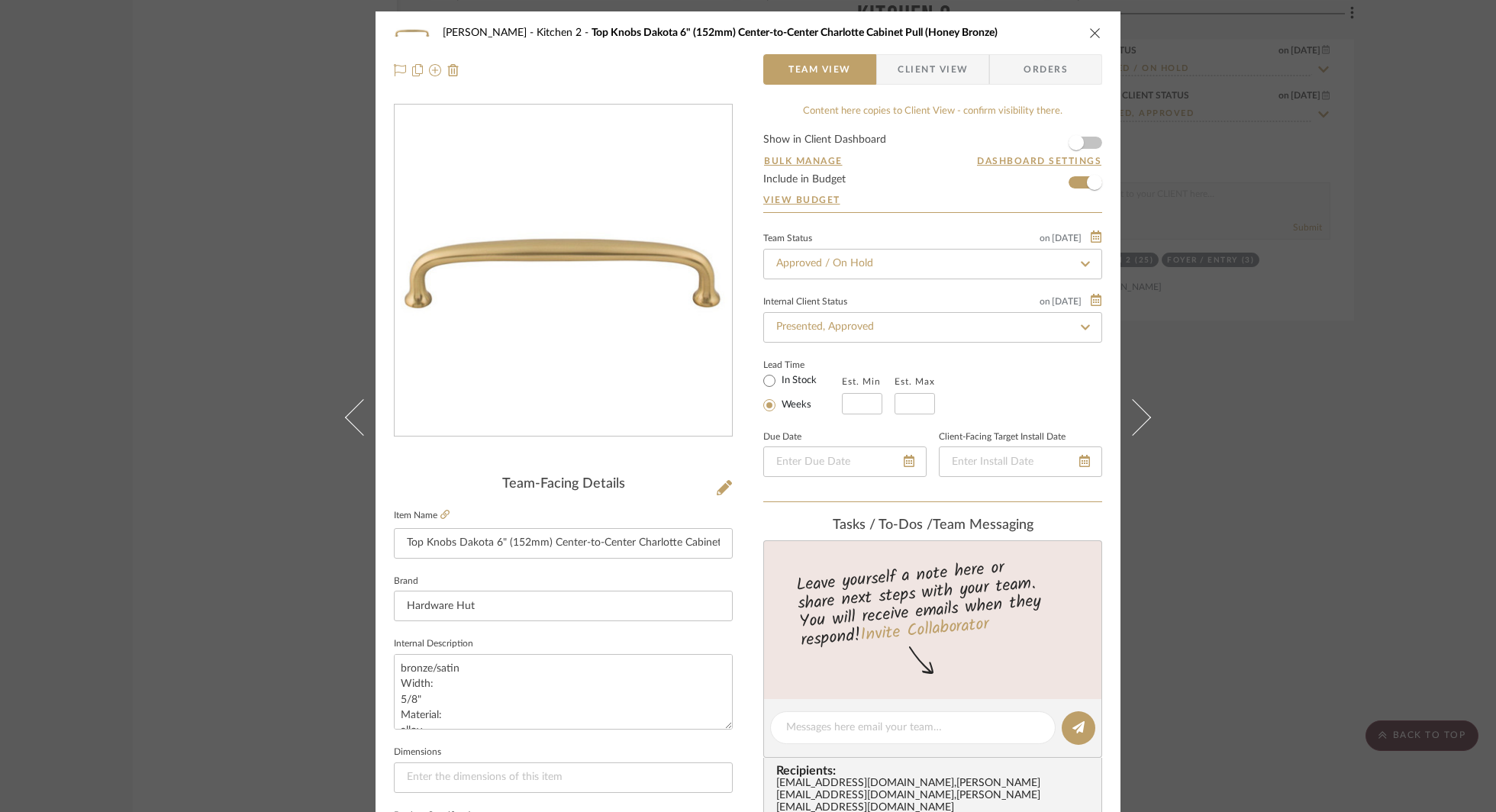
click at [441, 522] on fieldset "Item Name Top Knobs Dakota 6" (152mm) Center-to-Center Charlotte Cabinet Pull (…" at bounding box center [563, 531] width 339 height 53
click at [441, 510] on icon at bounding box center [445, 513] width 9 height 9
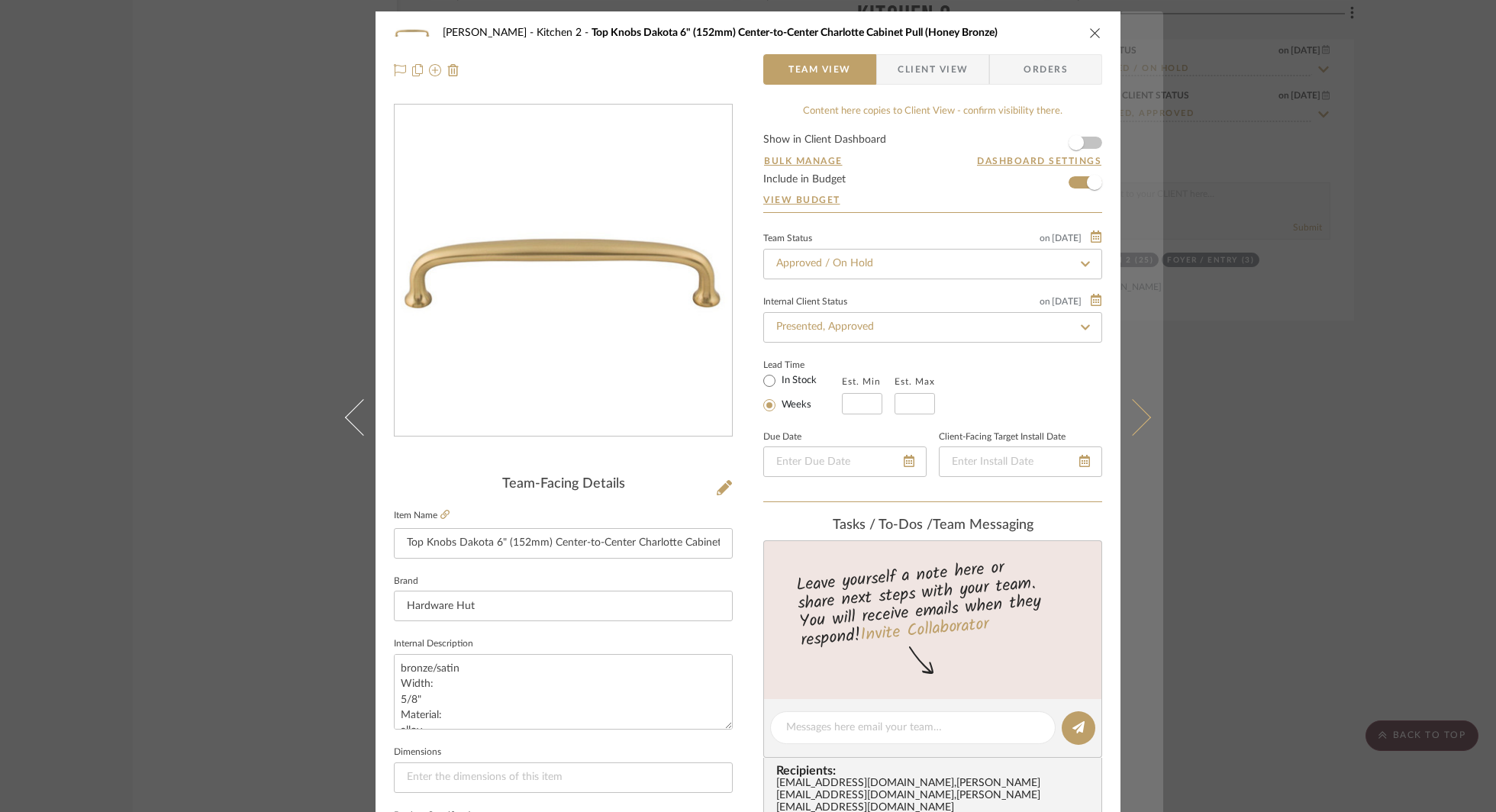
click at [1145, 407] on button at bounding box center [1141, 416] width 43 height 812
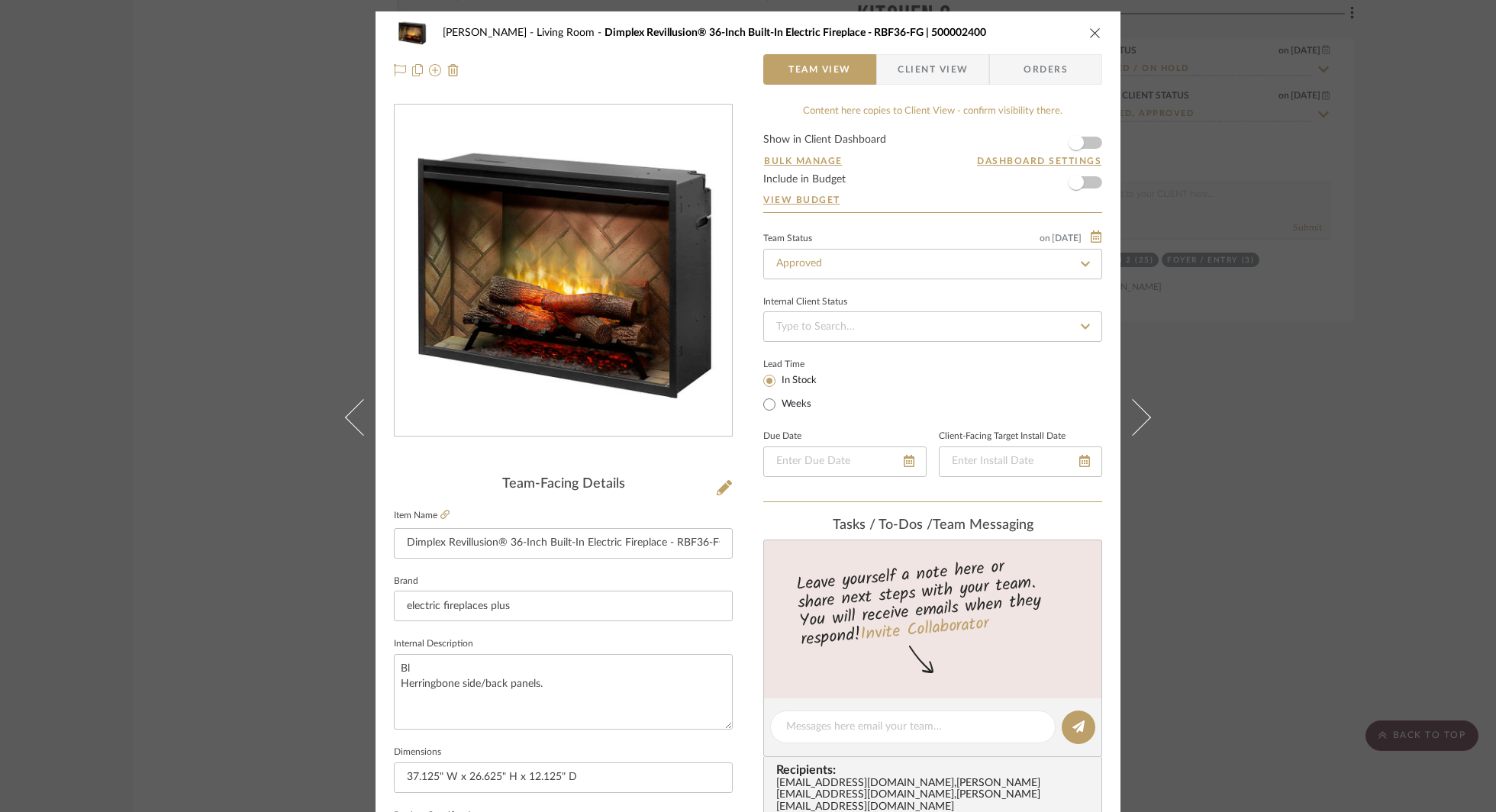
click at [1172, 481] on div "[PERSON_NAME] Living Room Dimplex Revillusion® 36-Inch Built-In Electric Firepl…" at bounding box center [748, 406] width 1496 height 812
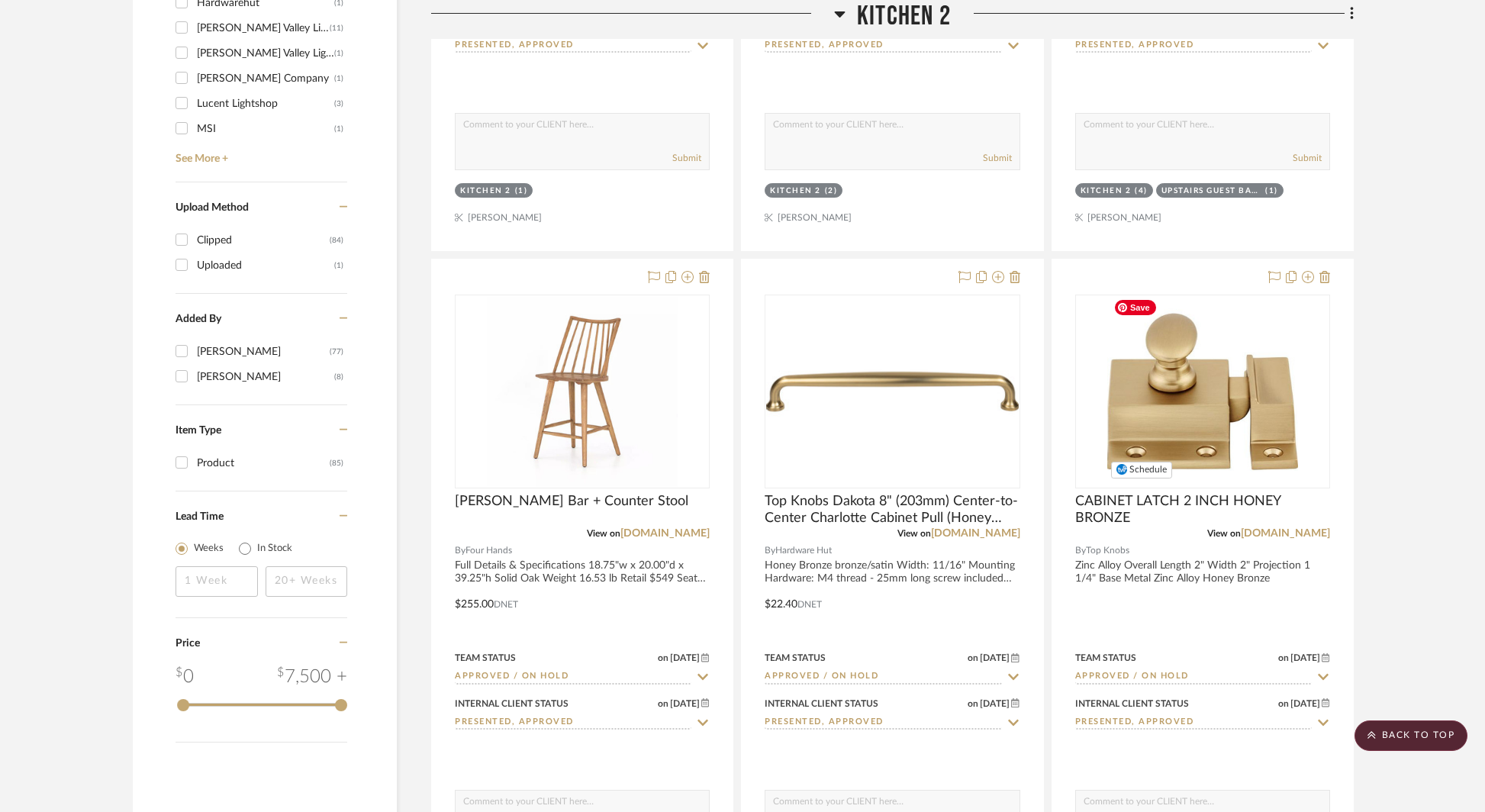
scroll to position [1864, 0]
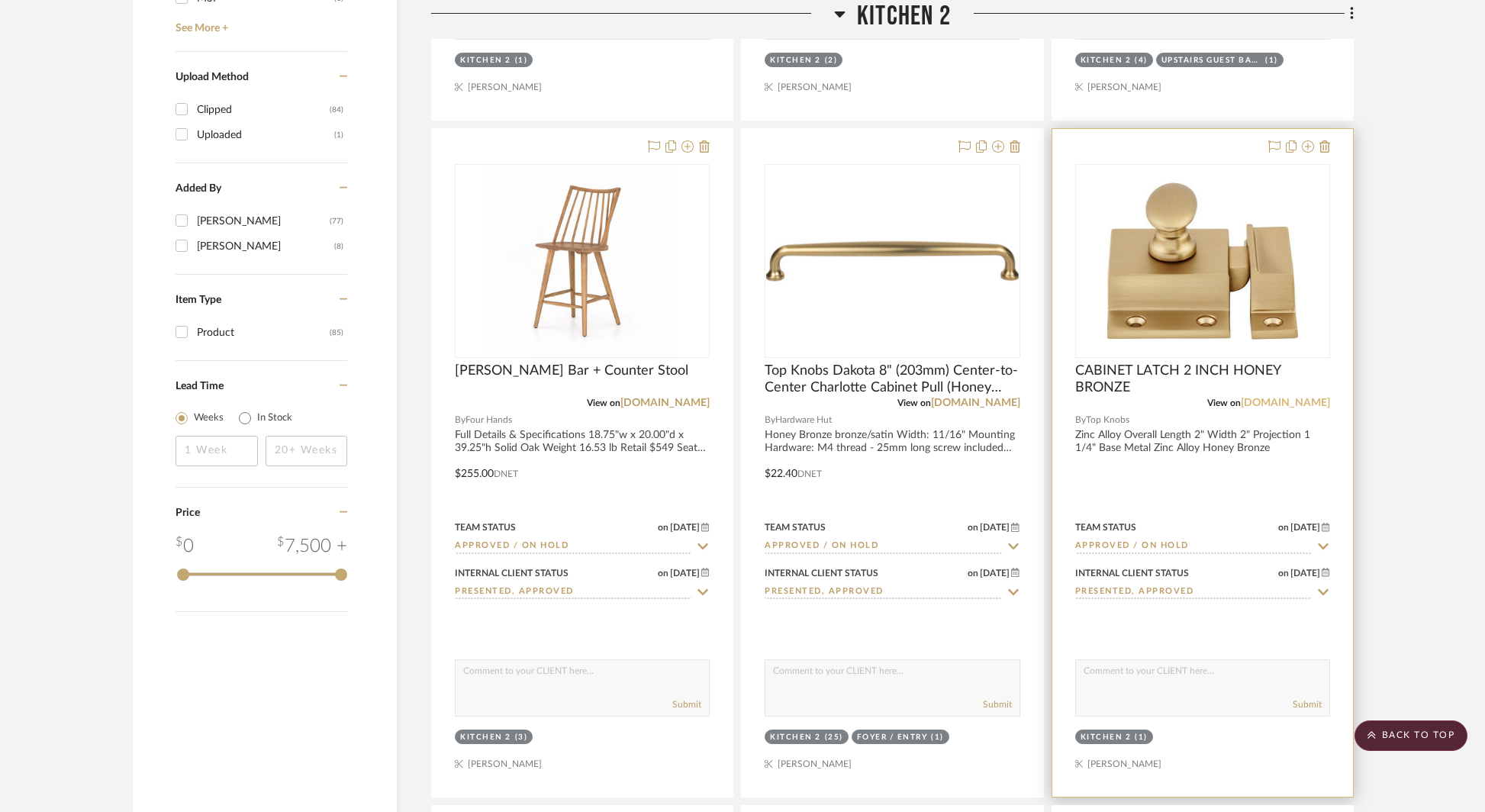
click at [1291, 401] on link "[DOMAIN_NAME]" at bounding box center [1285, 403] width 89 height 11
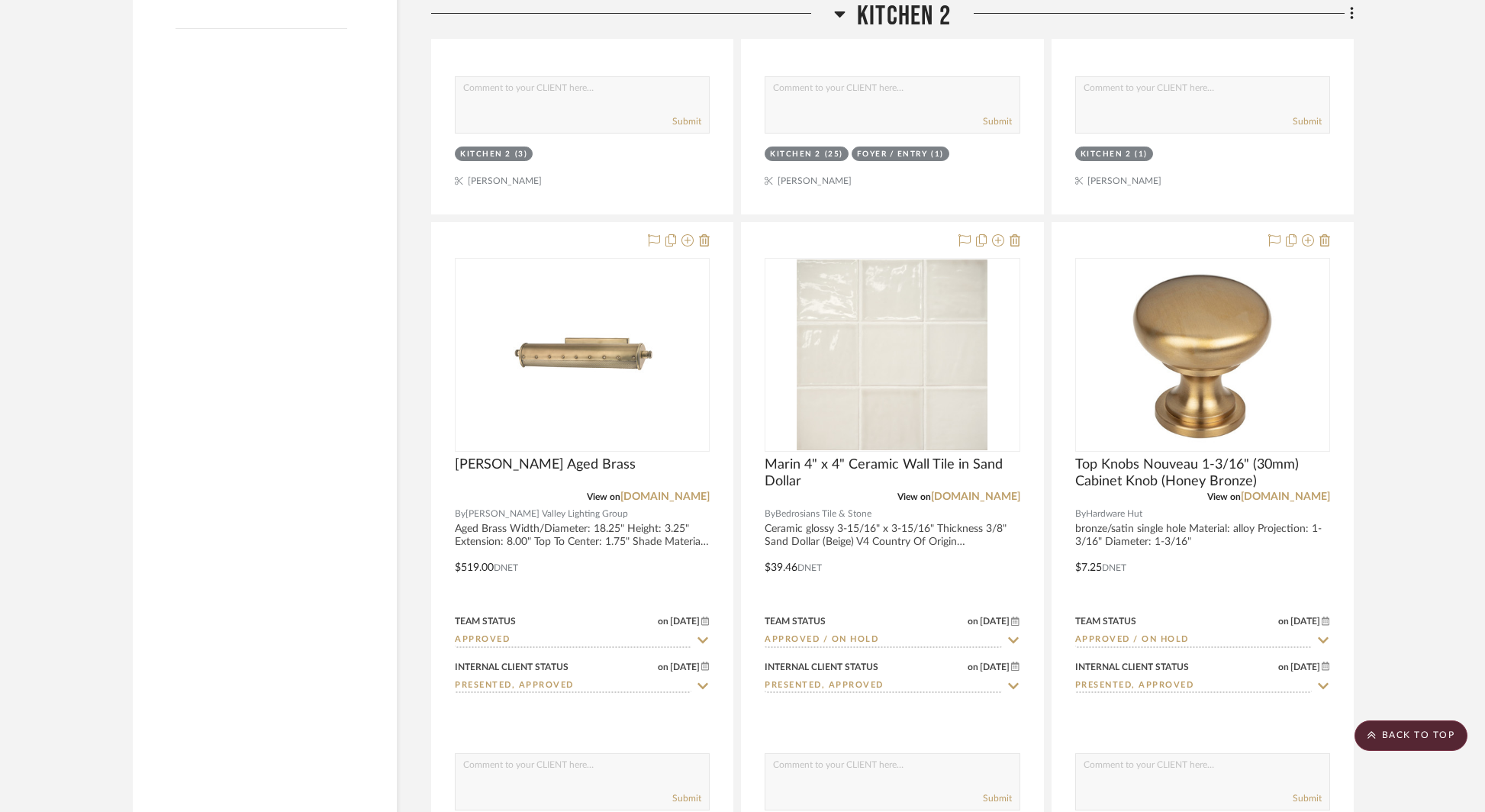
scroll to position [2496, 0]
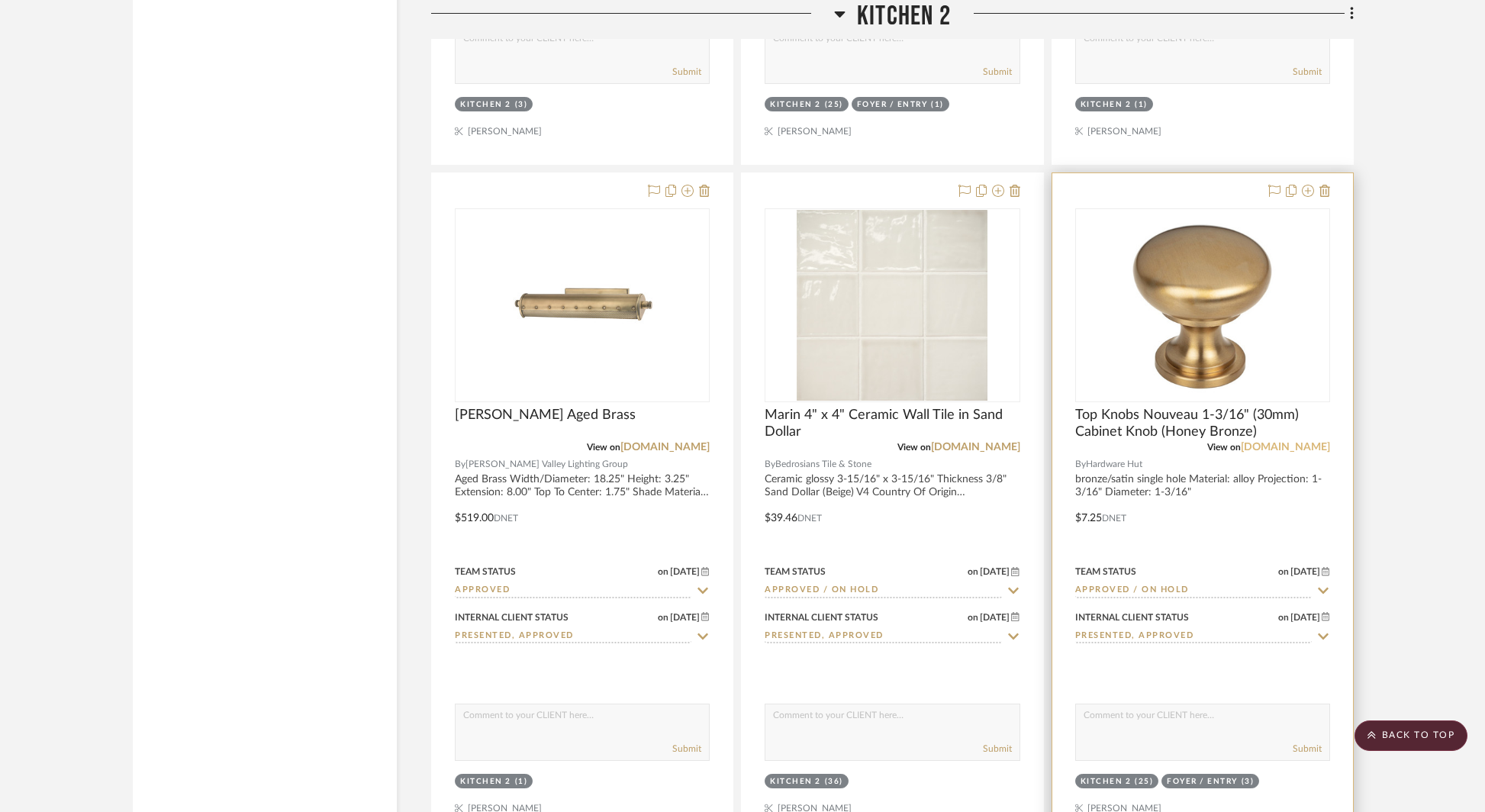
click at [1292, 444] on link "[DOMAIN_NAME]" at bounding box center [1285, 446] width 89 height 11
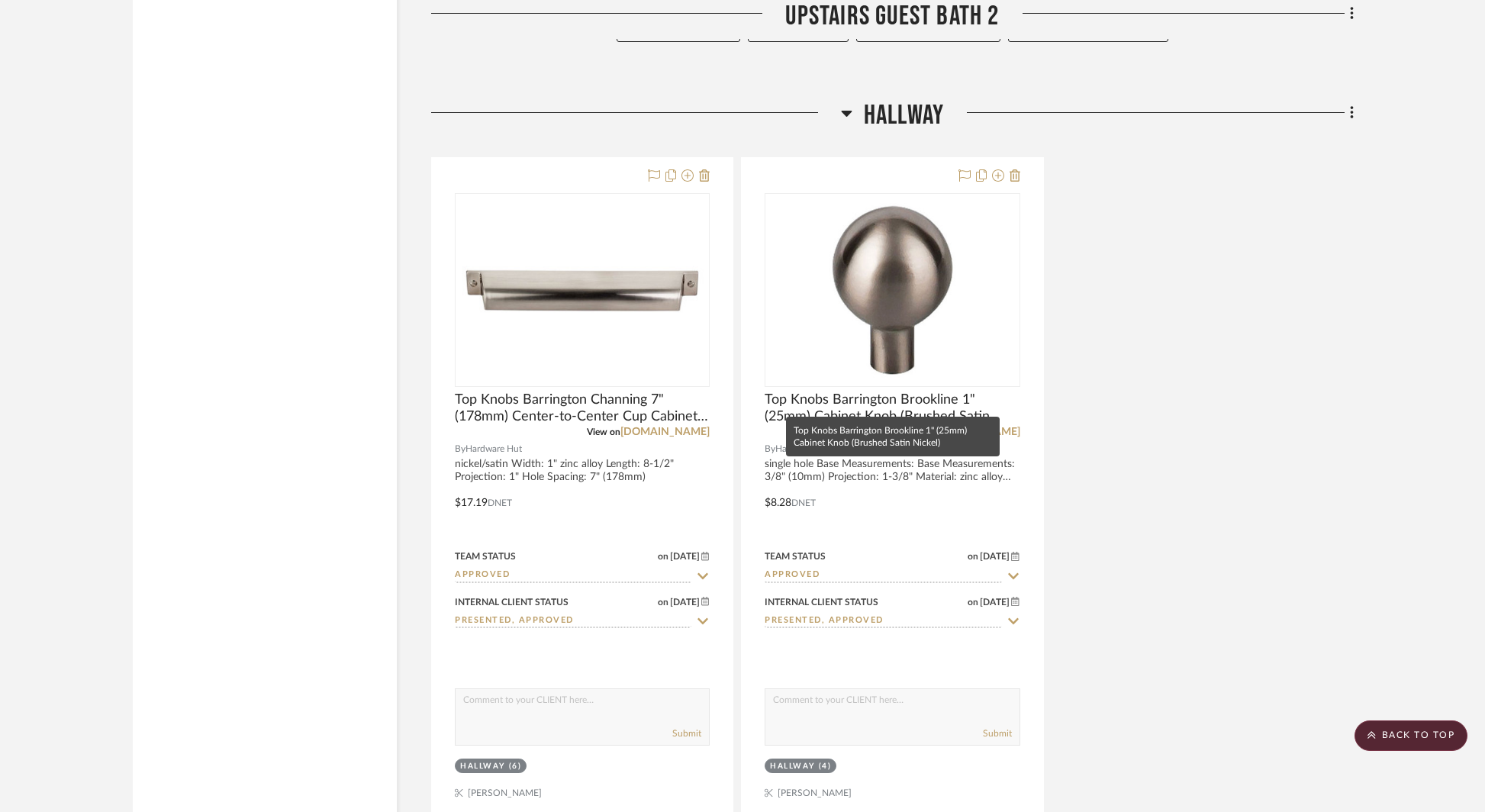
scroll to position [7461, 0]
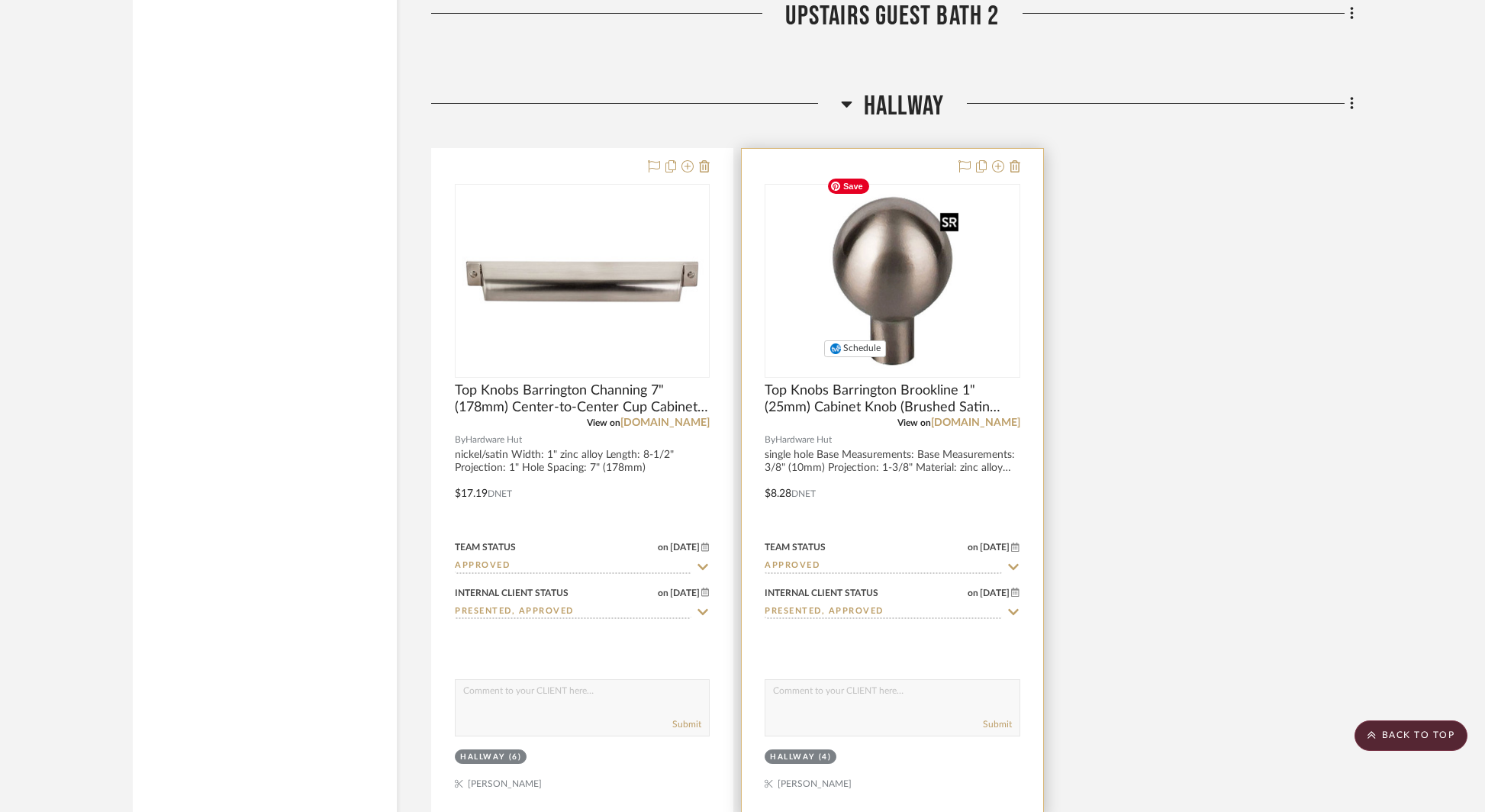
click at [881, 294] on img "0" at bounding box center [893, 281] width 144 height 191
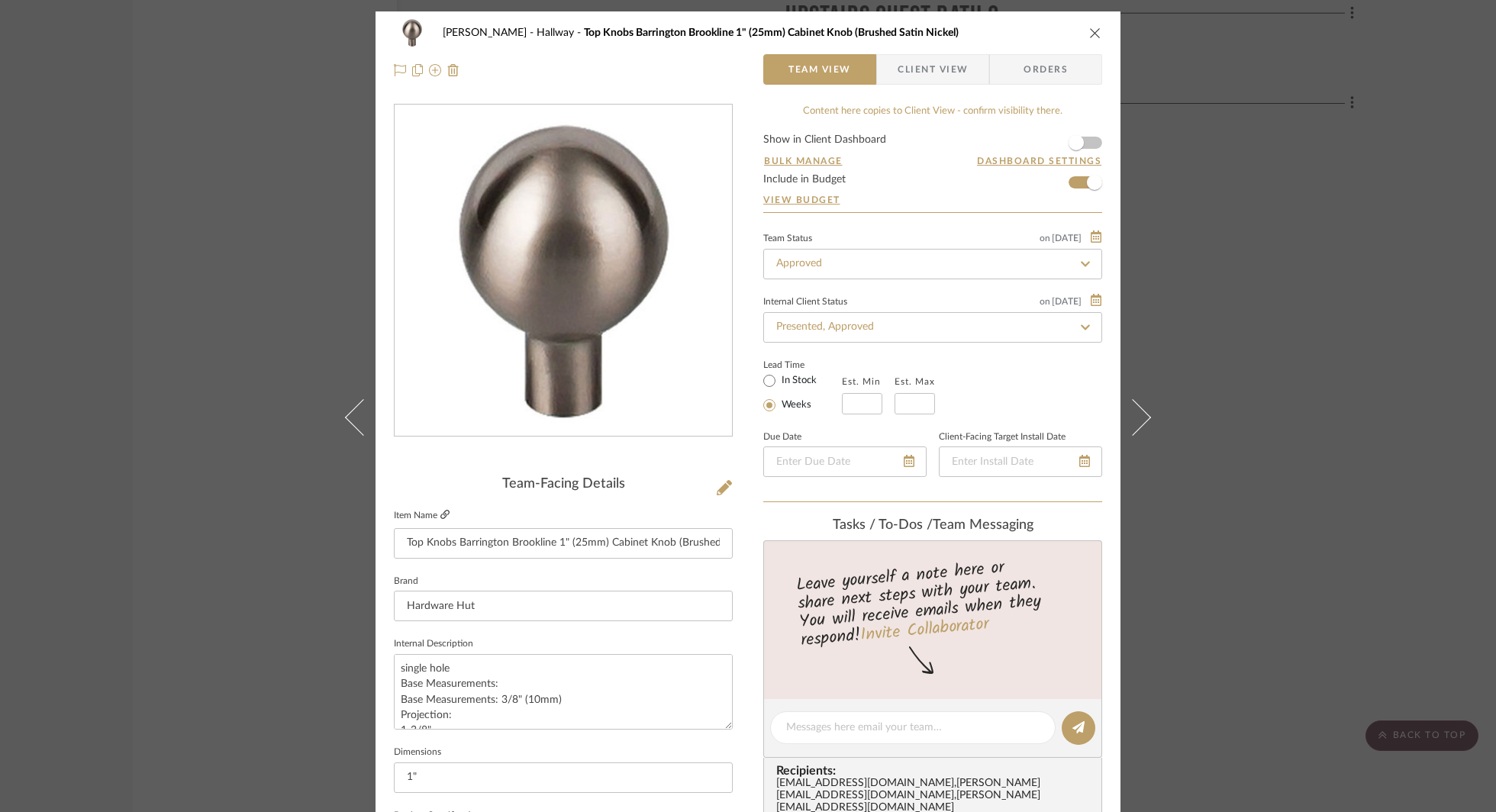
click at [442, 514] on icon at bounding box center [445, 513] width 9 height 9
click at [1195, 89] on div "[PERSON_NAME] Hallway Top Knobs Barrington Brookline 1" (25mm) Cabinet Knob (Br…" at bounding box center [748, 406] width 1496 height 812
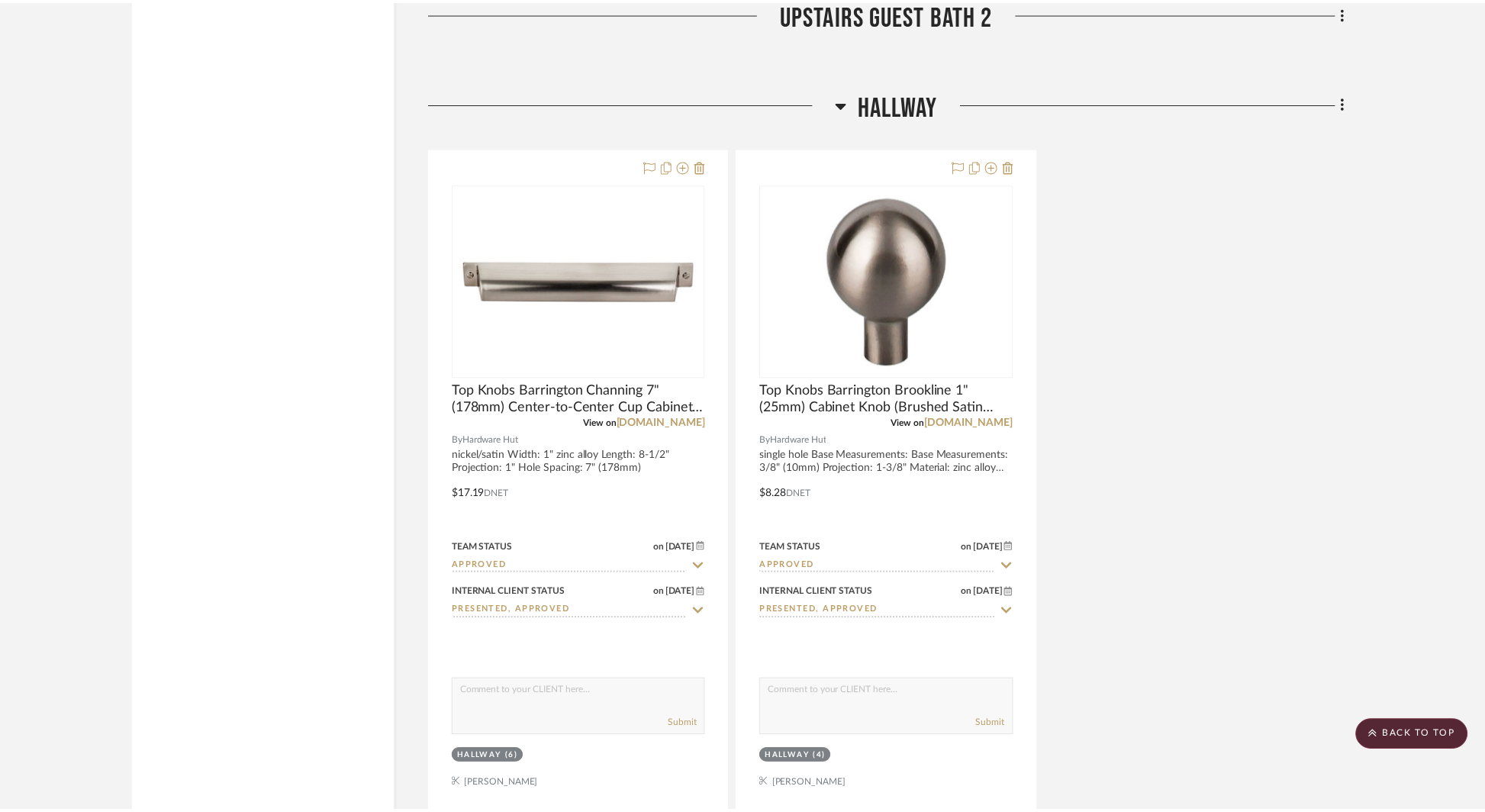
scroll to position [7461, 0]
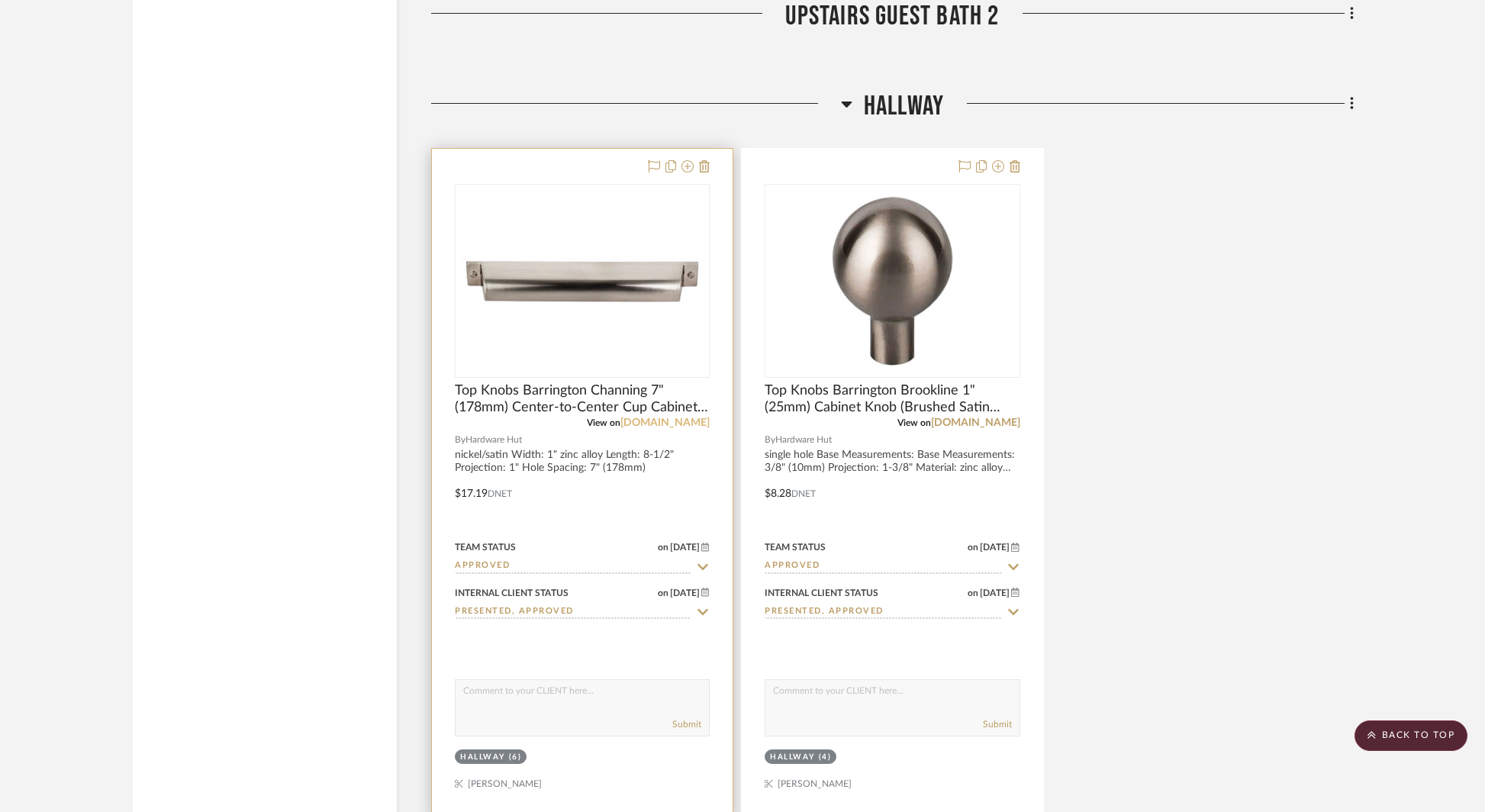
click at [672, 417] on link "[DOMAIN_NAME]" at bounding box center [665, 422] width 89 height 11
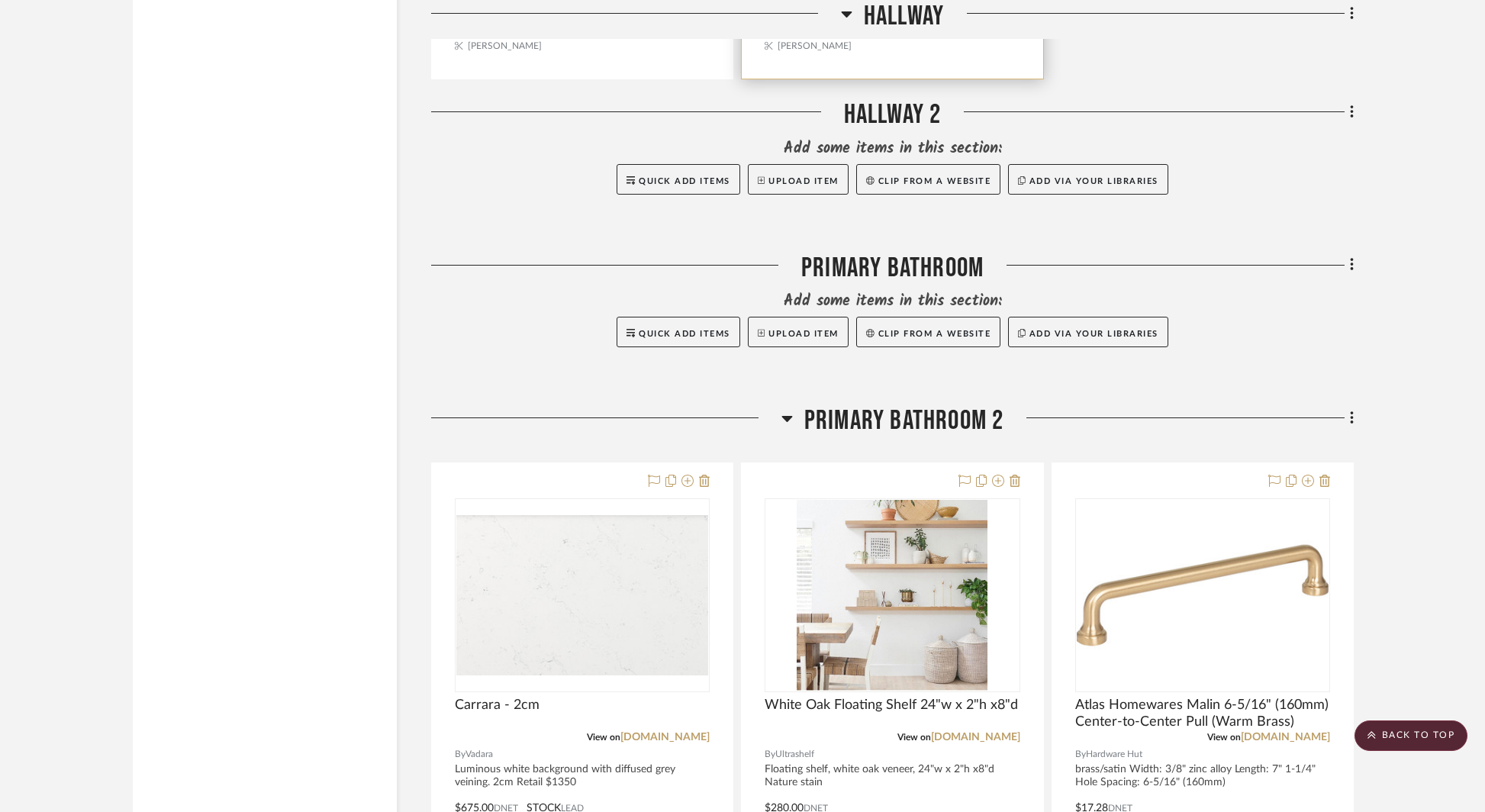
scroll to position [8622, 0]
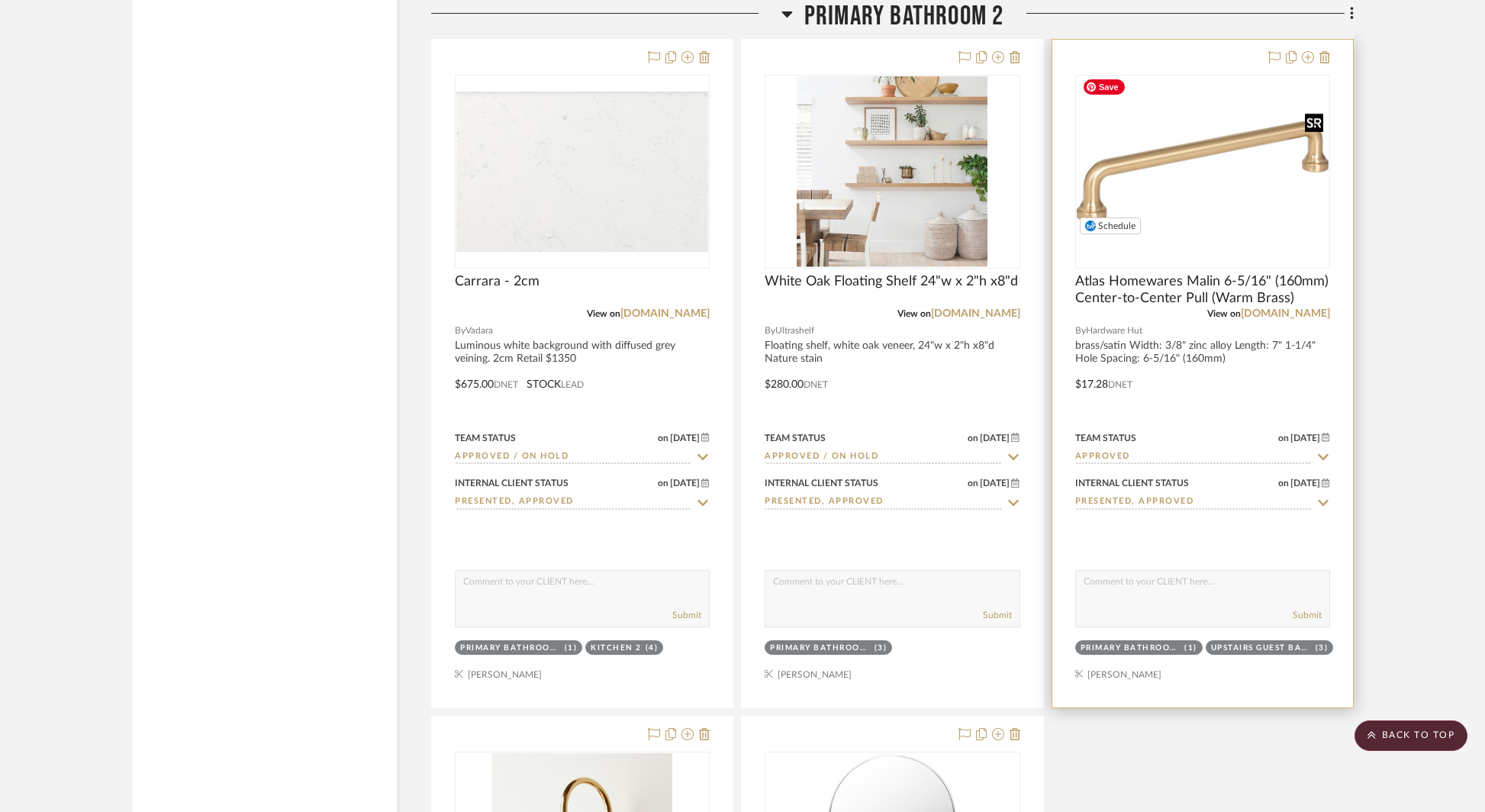
click at [1167, 195] on img "0" at bounding box center [1203, 172] width 252 height 168
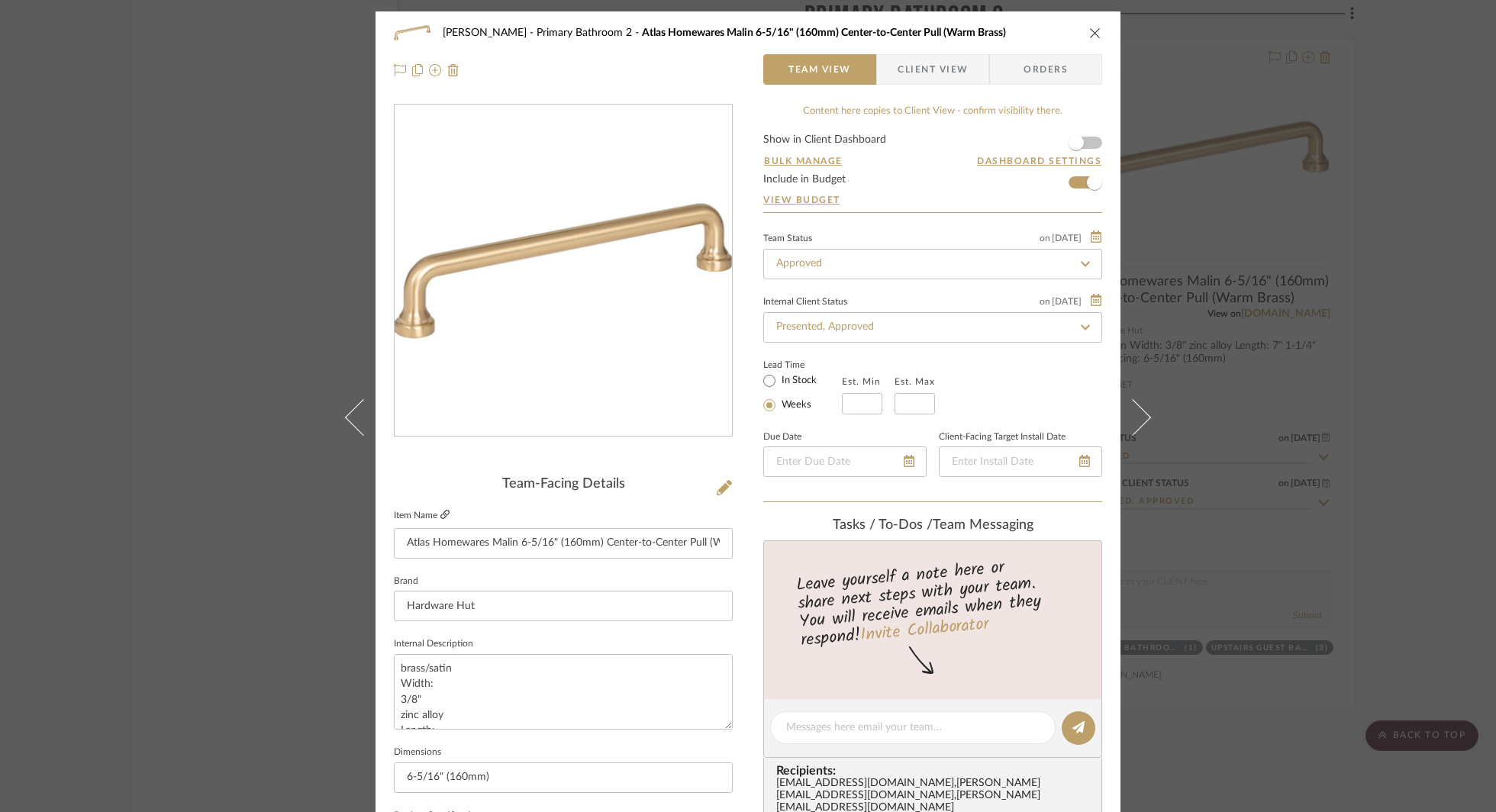
click at [443, 515] on icon at bounding box center [445, 513] width 9 height 9
click at [293, 326] on div "[PERSON_NAME] Primary Bathroom 2 Atlas Homewares Malin 6-5/16" (160mm) Center-t…" at bounding box center [748, 406] width 1496 height 812
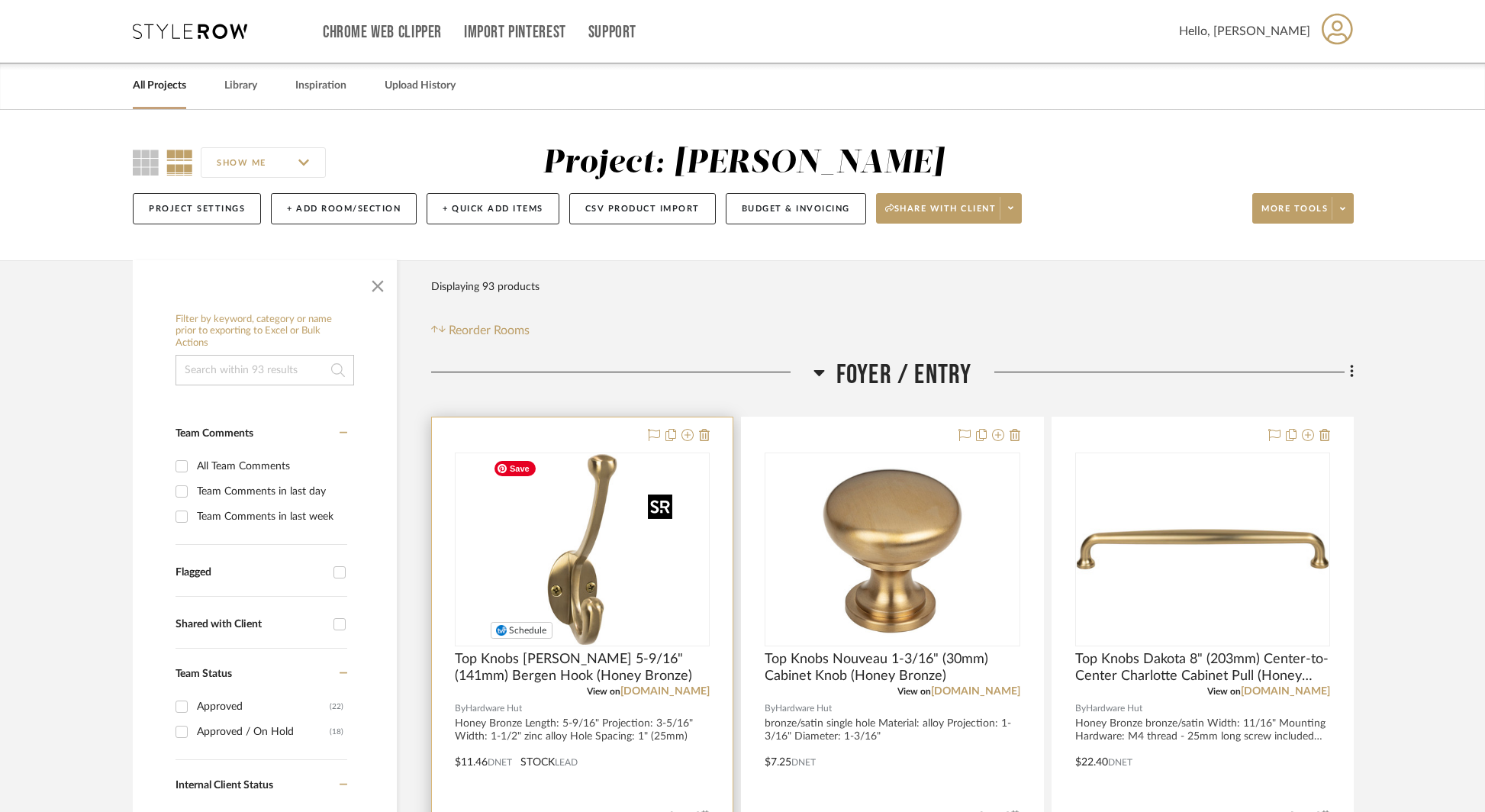
click at [613, 565] on img "0" at bounding box center [582, 548] width 191 height 191
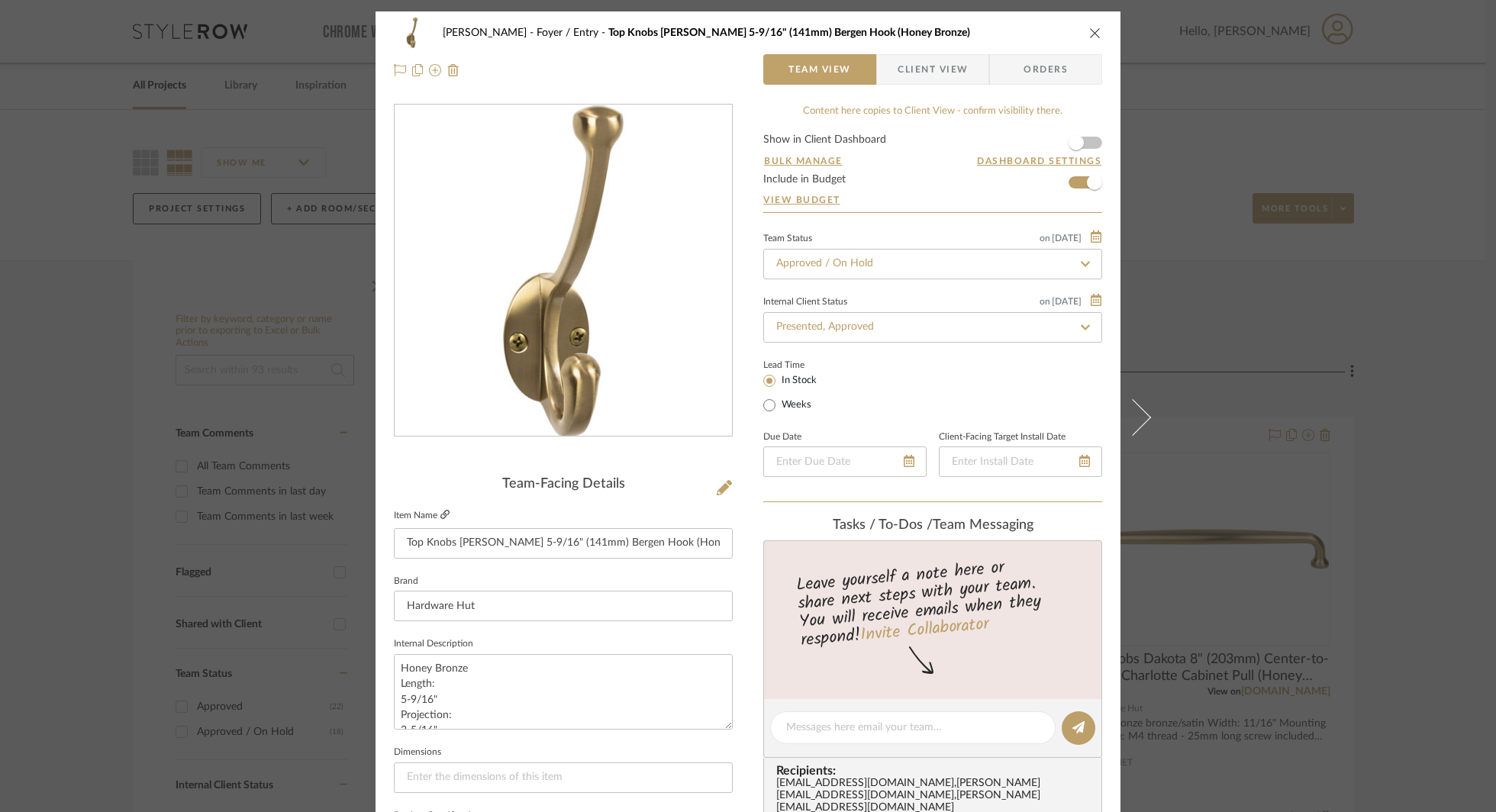
click at [441, 514] on icon at bounding box center [445, 513] width 9 height 9
click at [1258, 247] on div "[PERSON_NAME] Foyer / Entry Top Knobs [PERSON_NAME] 5-9/16" (141mm) Bergen Hook…" at bounding box center [748, 406] width 1496 height 812
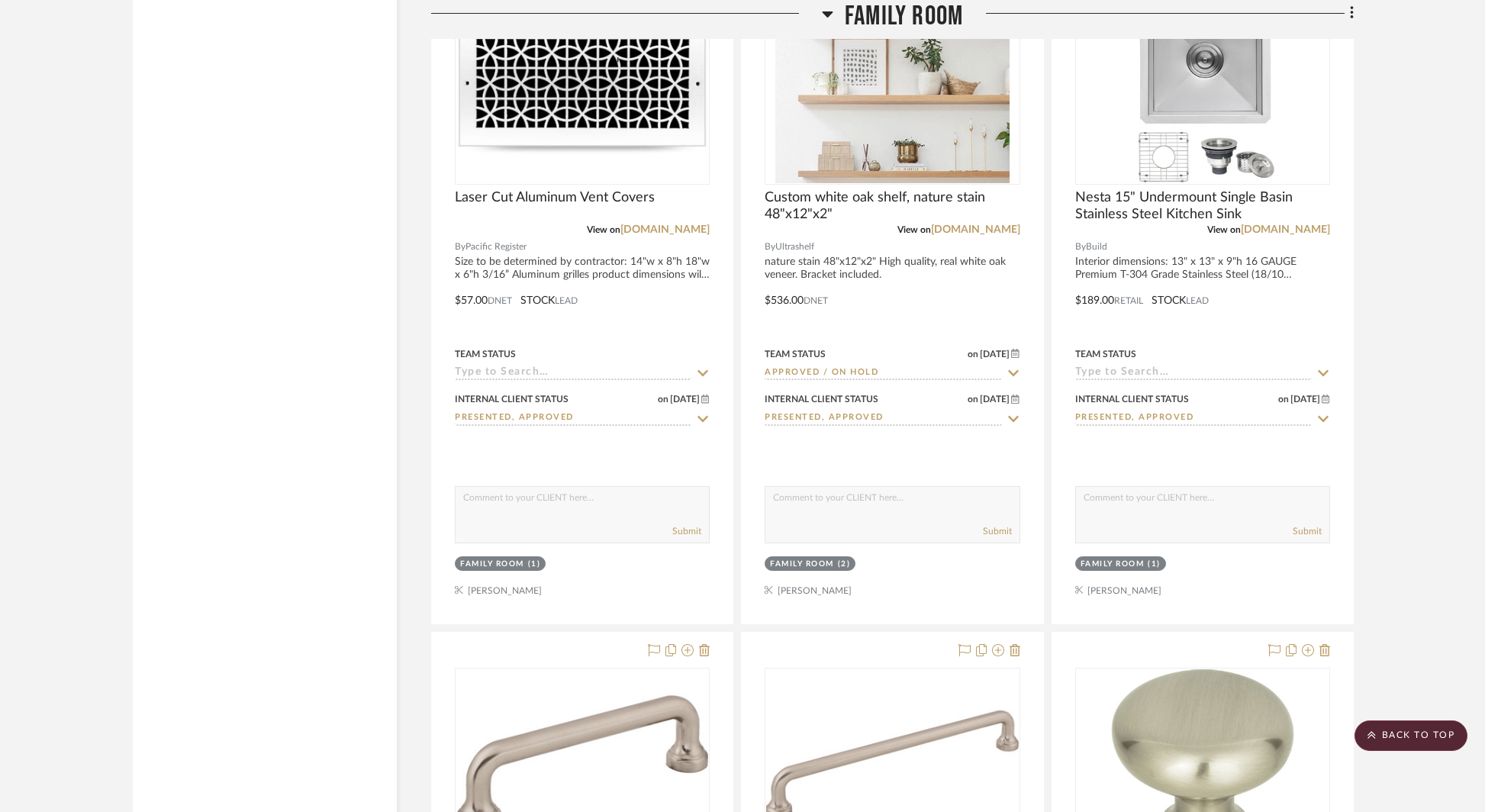
scroll to position [12991, 0]
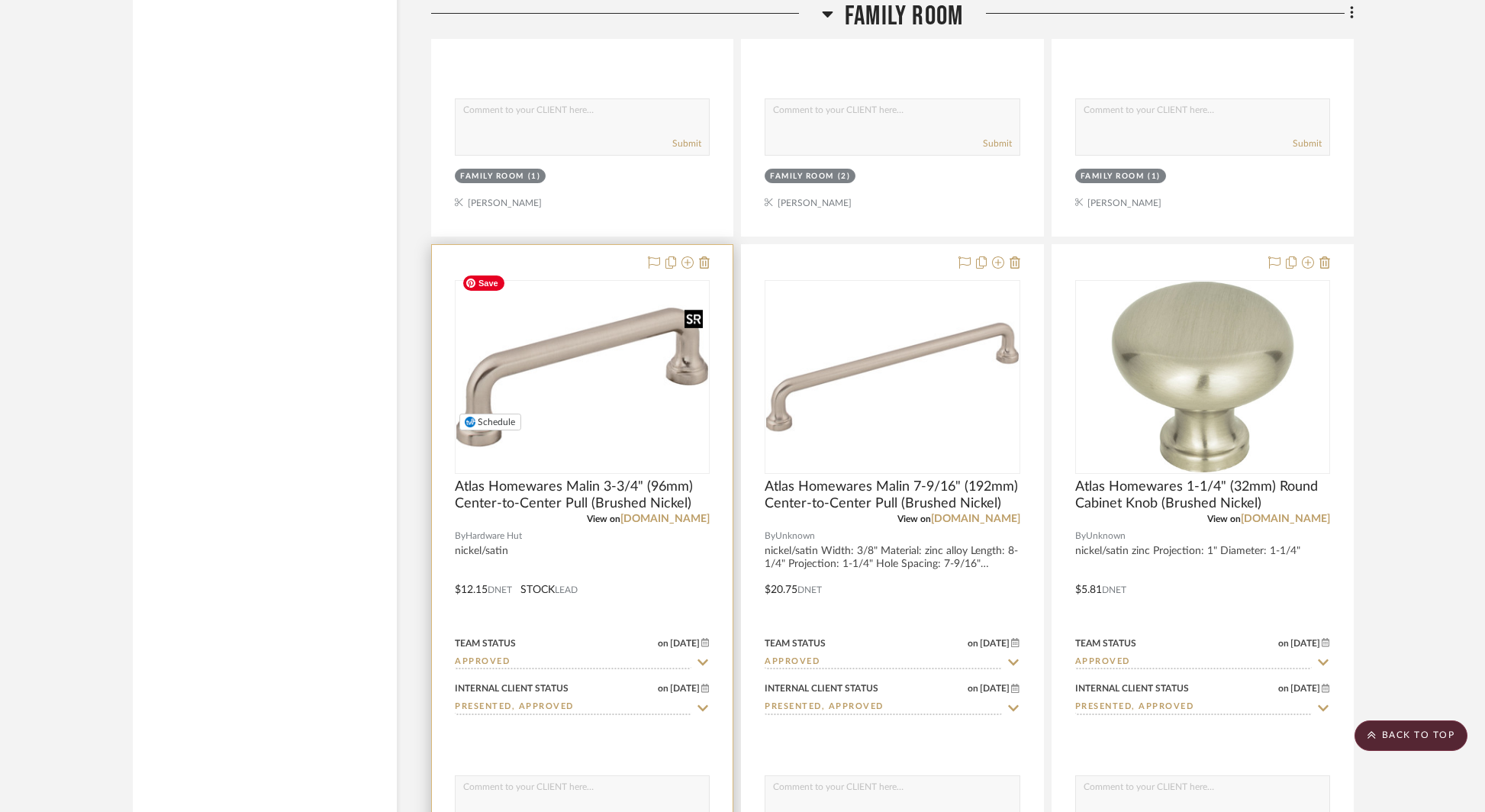
click at [587, 331] on img "0" at bounding box center [583, 377] width 252 height 168
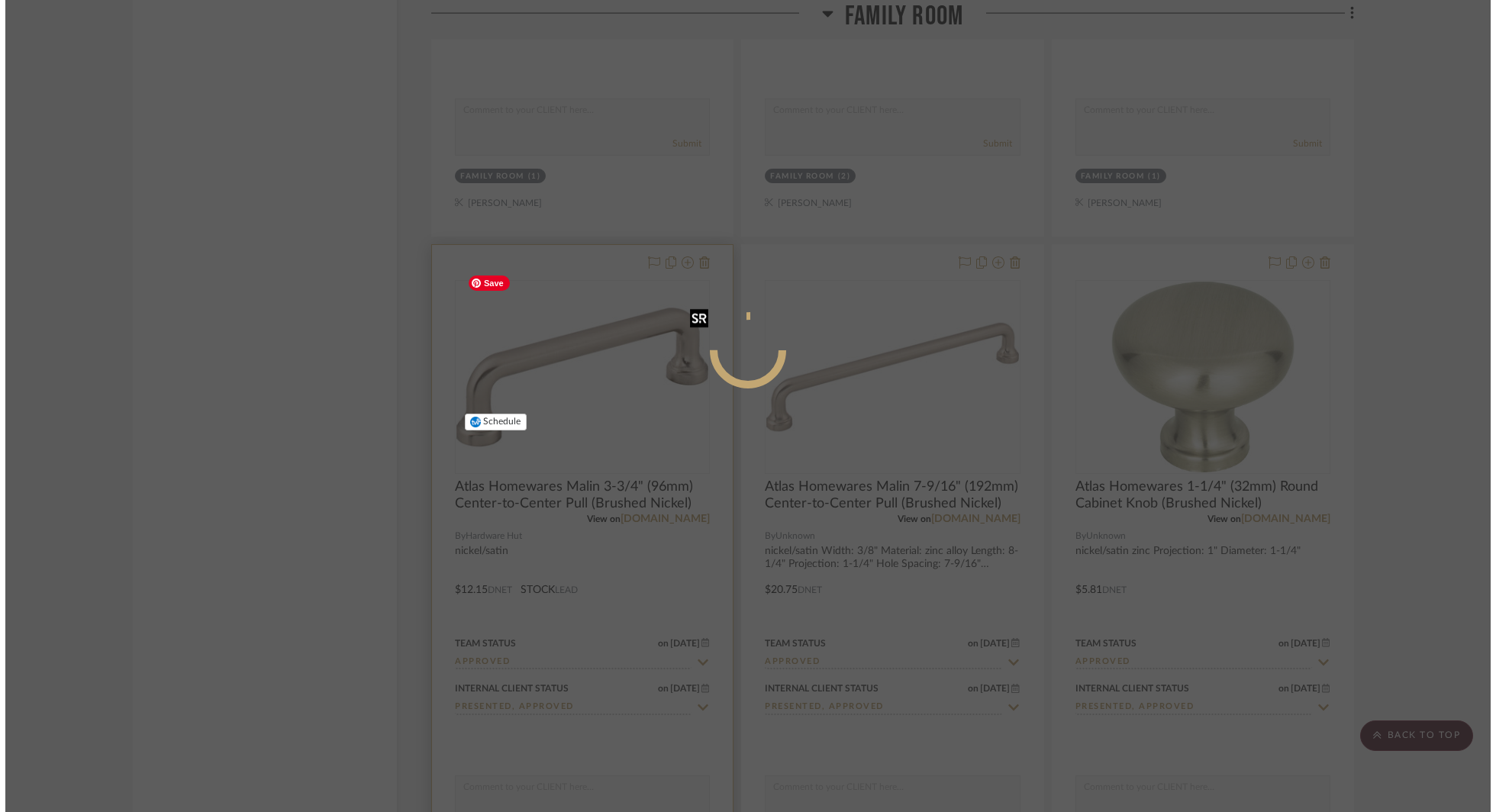
scroll to position [0, 0]
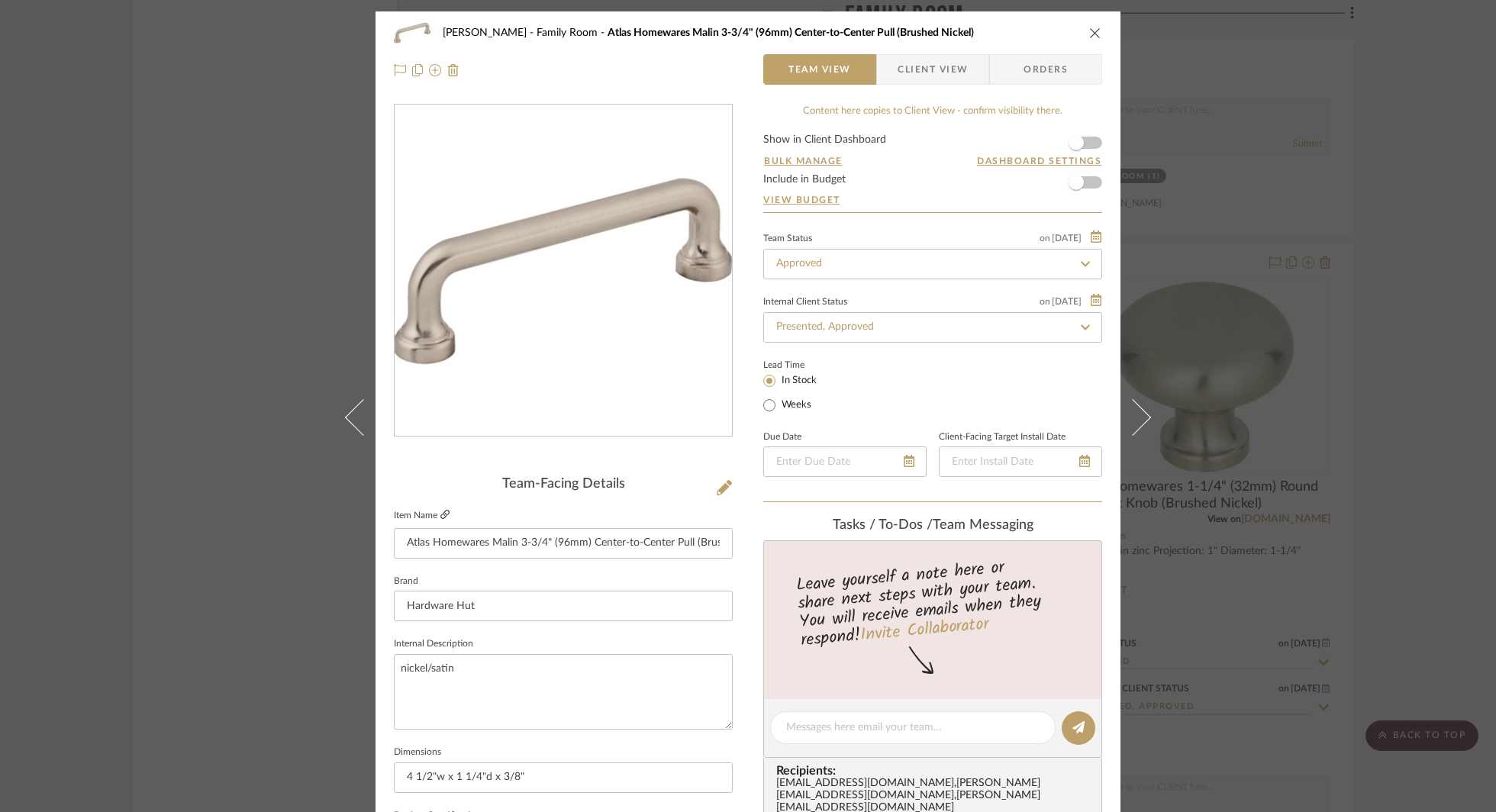
click at [443, 515] on icon at bounding box center [445, 513] width 9 height 9
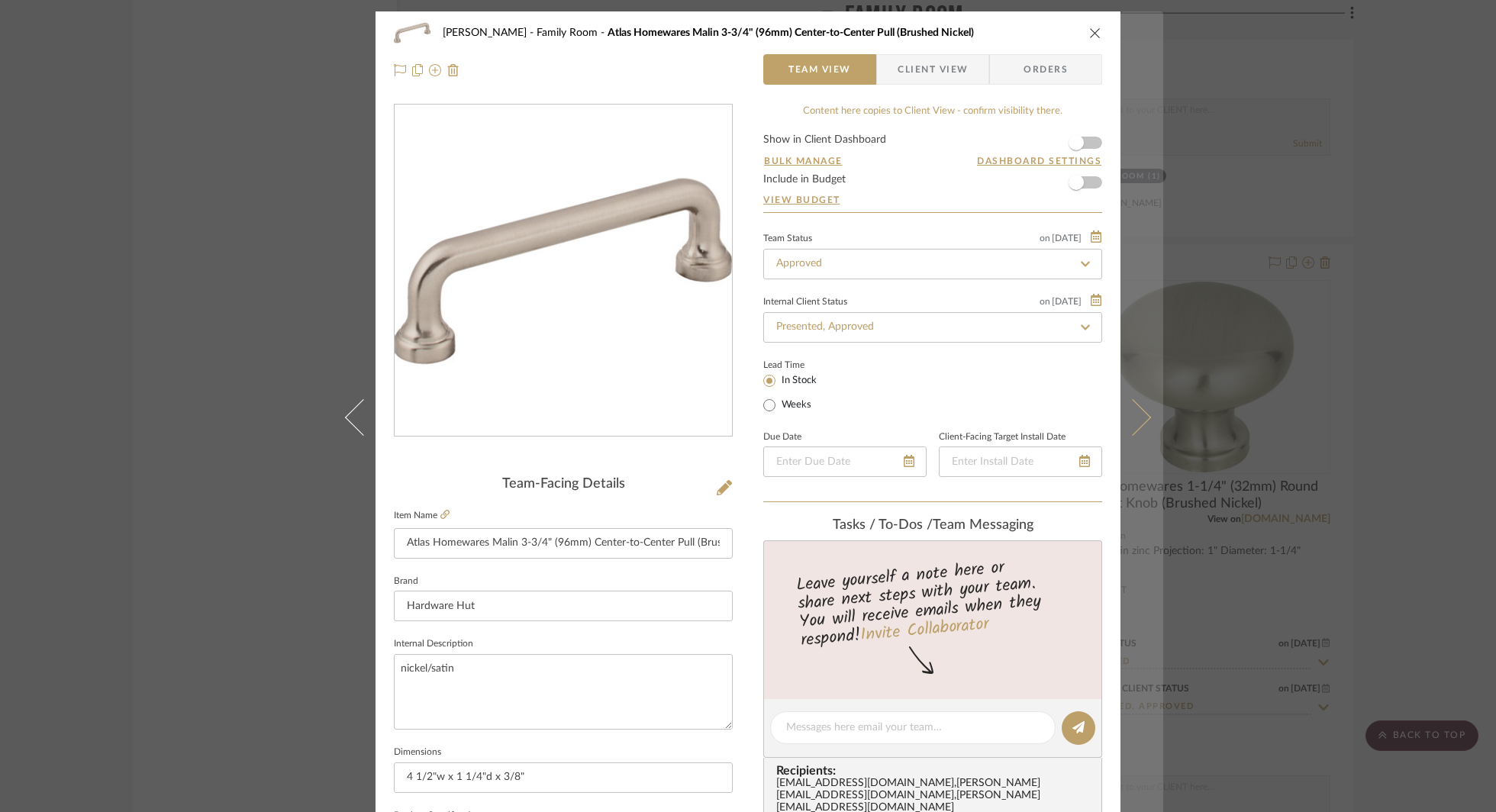
click at [1143, 425] on button at bounding box center [1141, 416] width 43 height 812
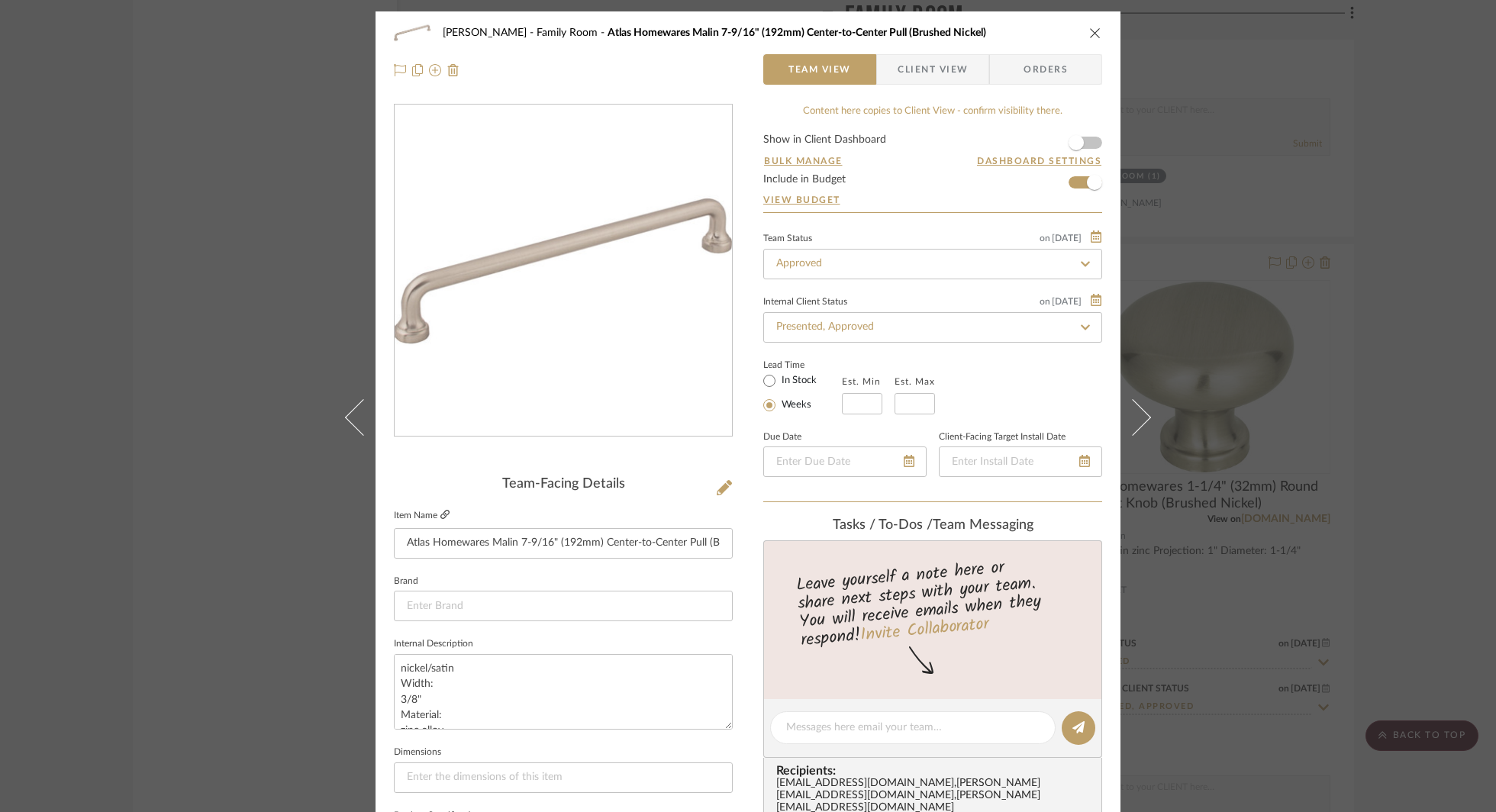
click at [441, 514] on icon at bounding box center [445, 513] width 9 height 9
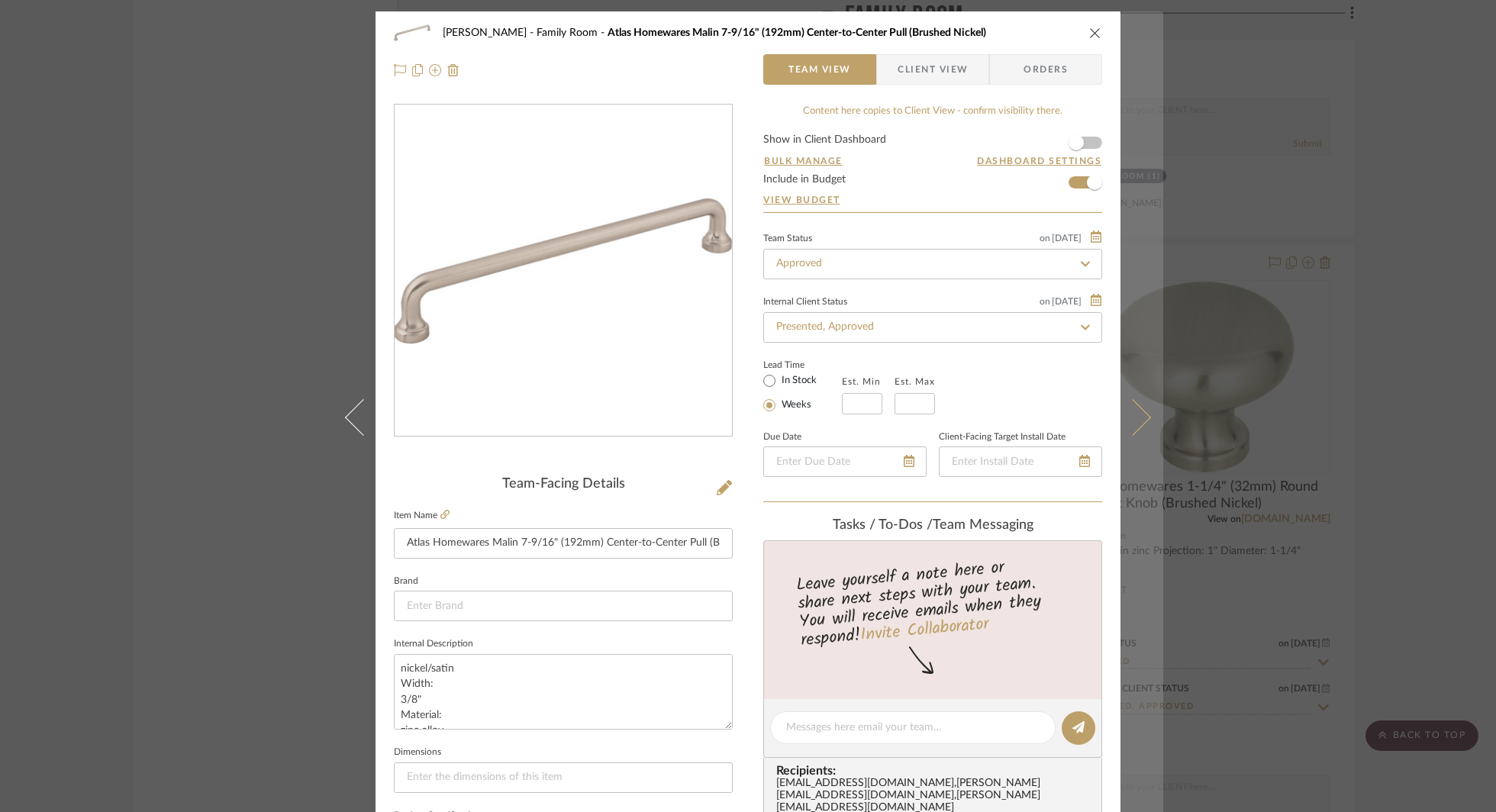
click at [1146, 421] on button at bounding box center [1141, 416] width 43 height 812
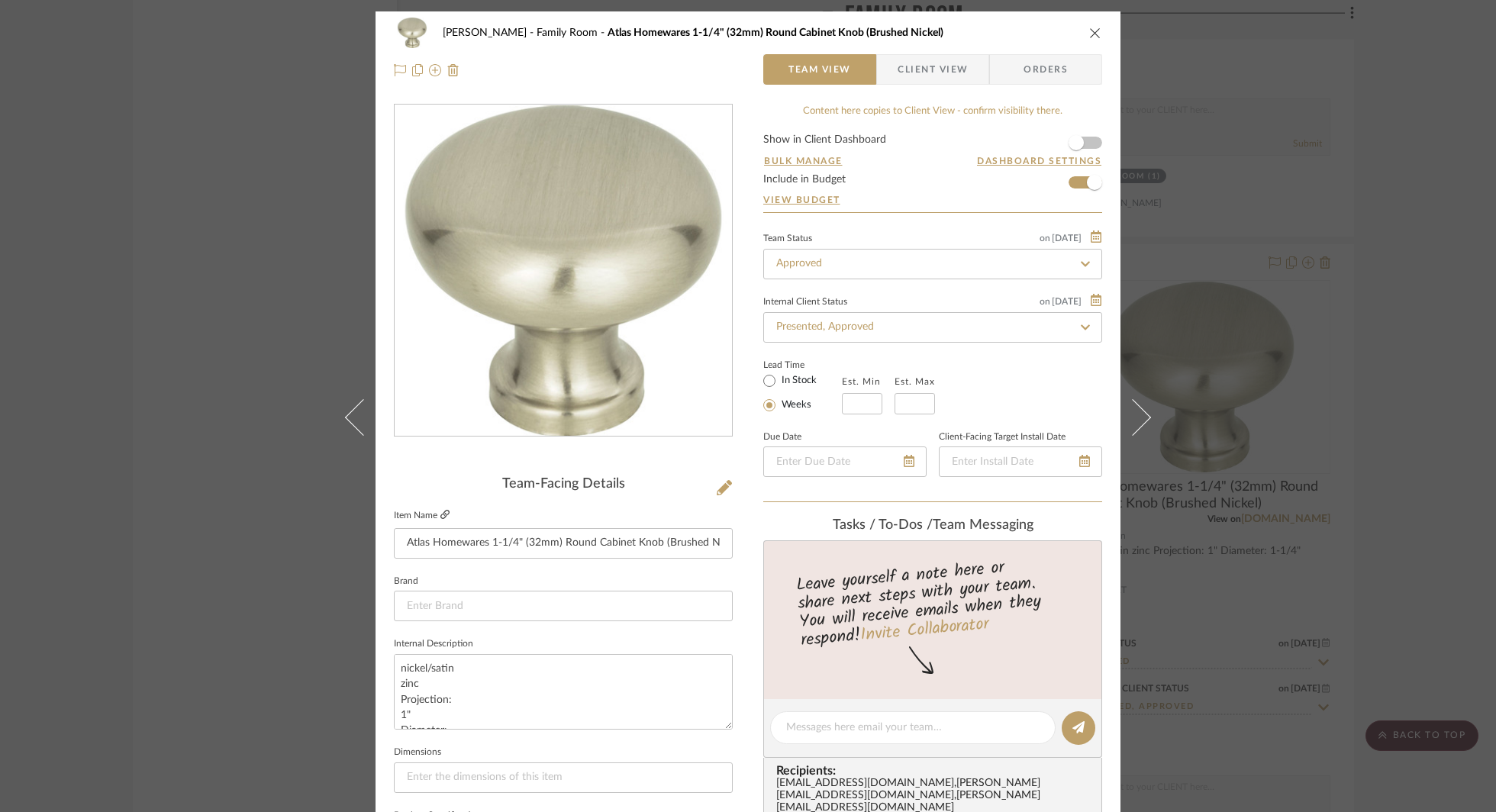
click at [441, 514] on icon at bounding box center [445, 513] width 9 height 9
click at [1187, 91] on div "[PERSON_NAME] Family Room Atlas Homewares 1-1/4" (32mm) Round Cabinet Knob (Bru…" at bounding box center [748, 406] width 1496 height 812
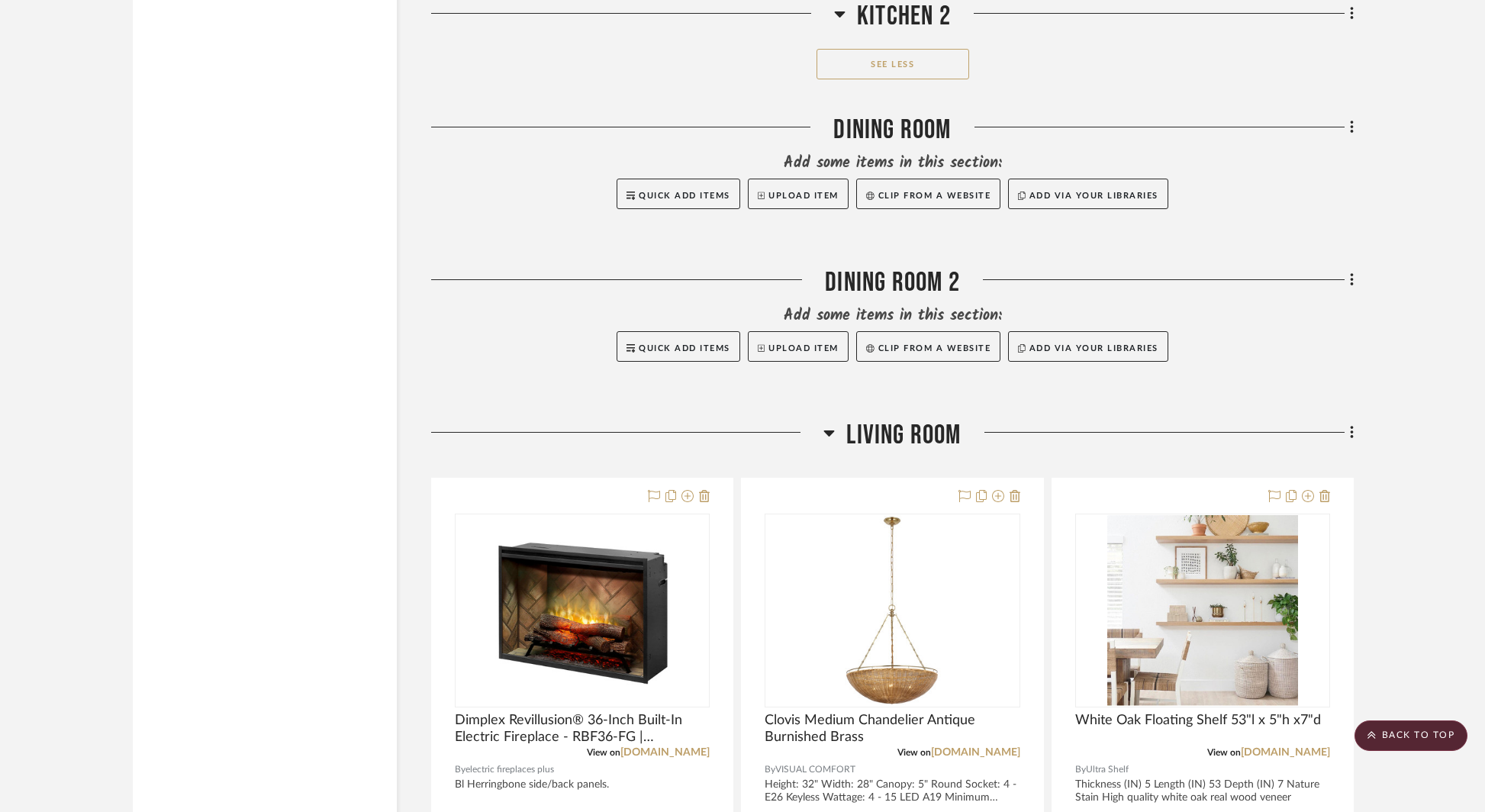
scroll to position [4294, 0]
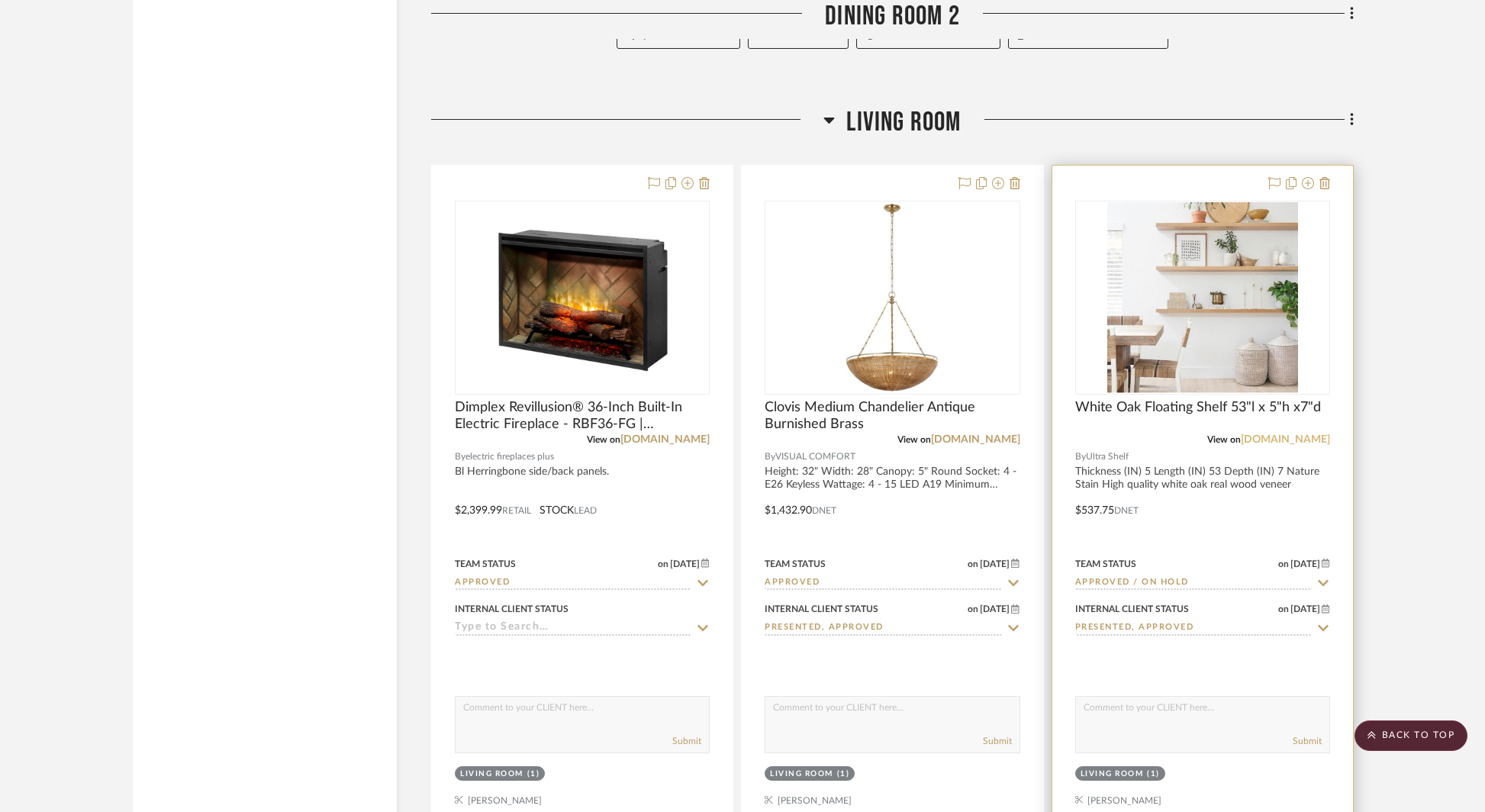
click at [1310, 434] on link "[DOMAIN_NAME]" at bounding box center [1285, 439] width 89 height 11
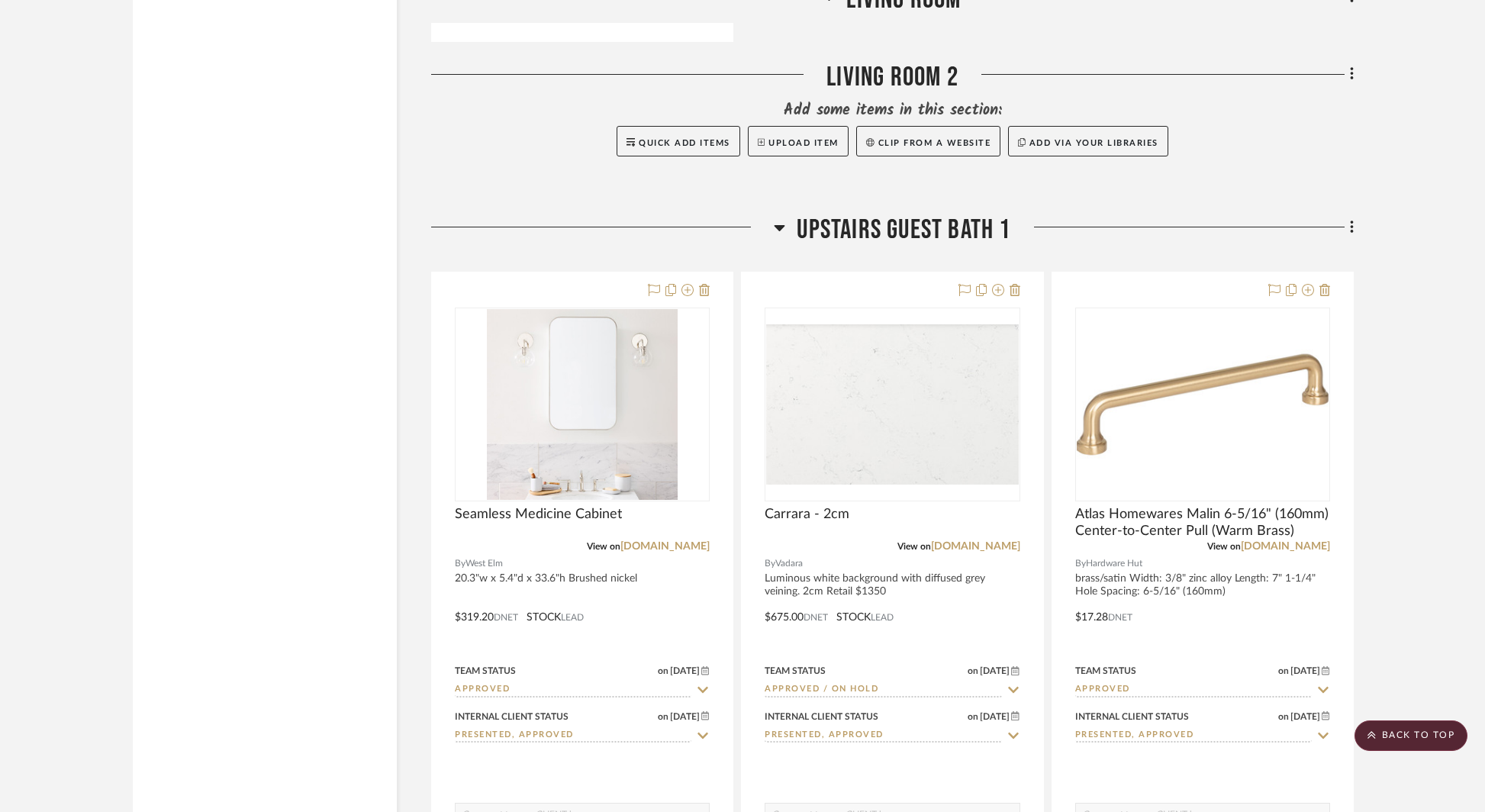
scroll to position [5890, 0]
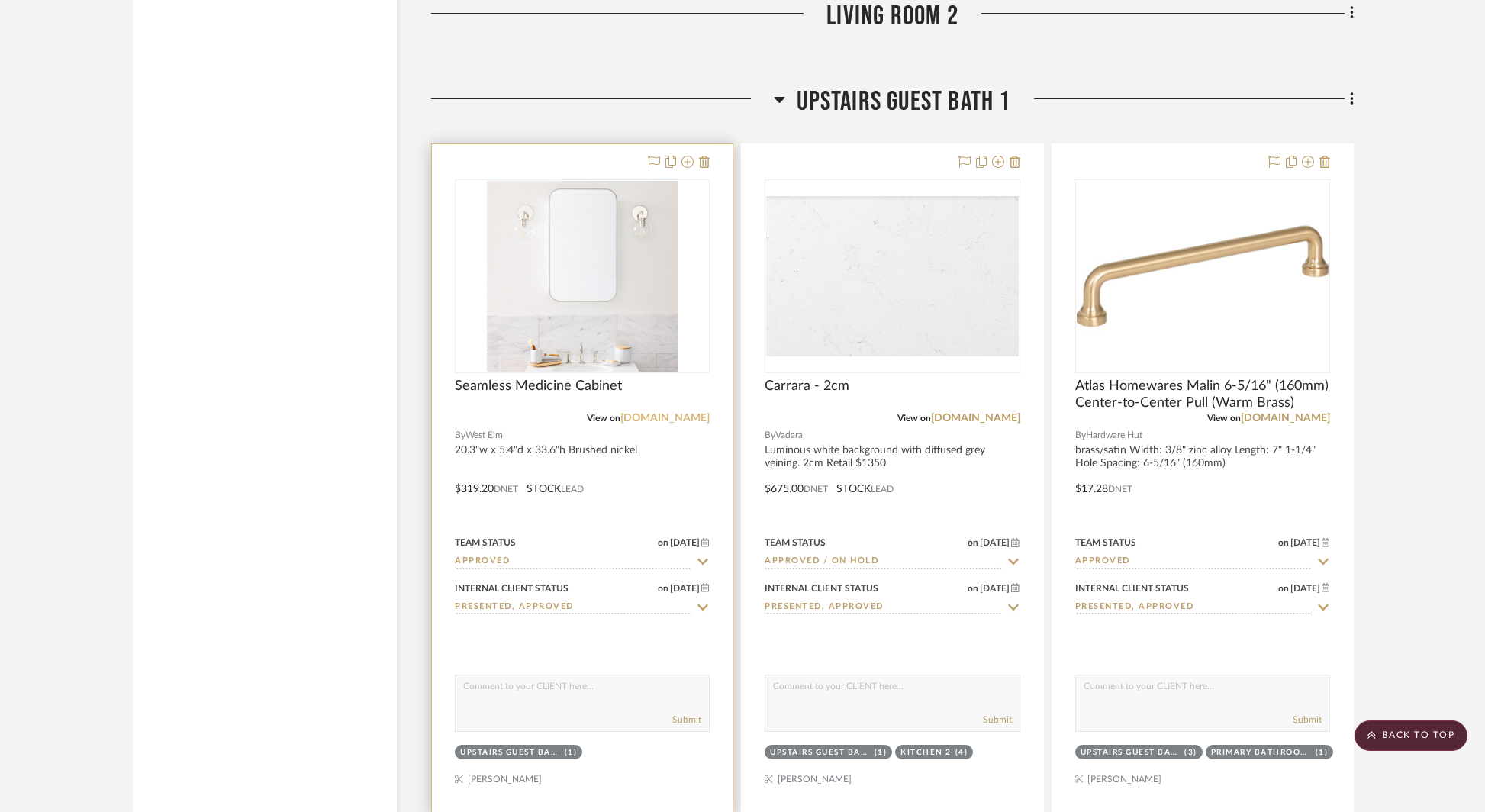
click at [669, 412] on link "[DOMAIN_NAME]" at bounding box center [665, 417] width 89 height 11
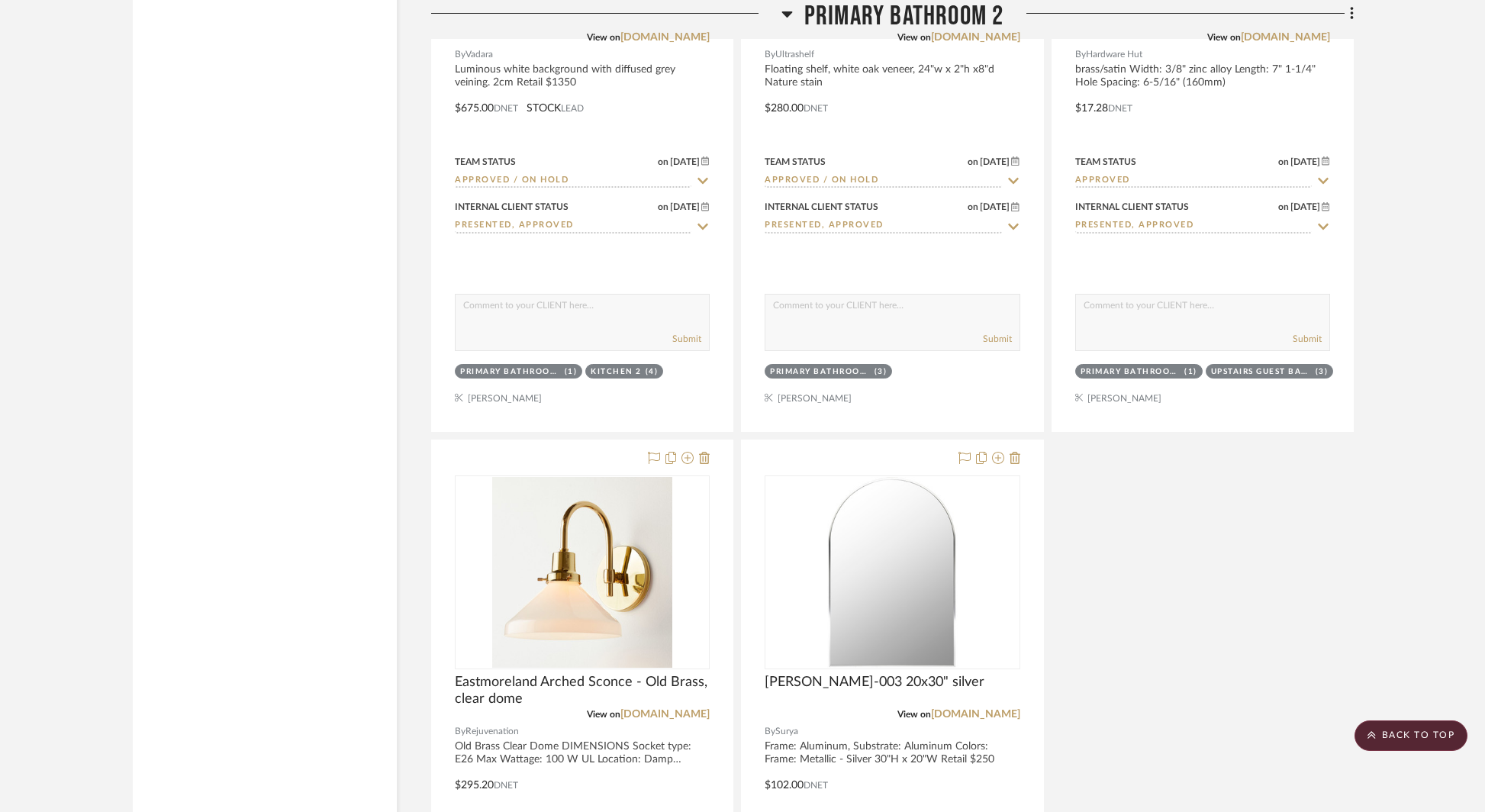
scroll to position [9017, 0]
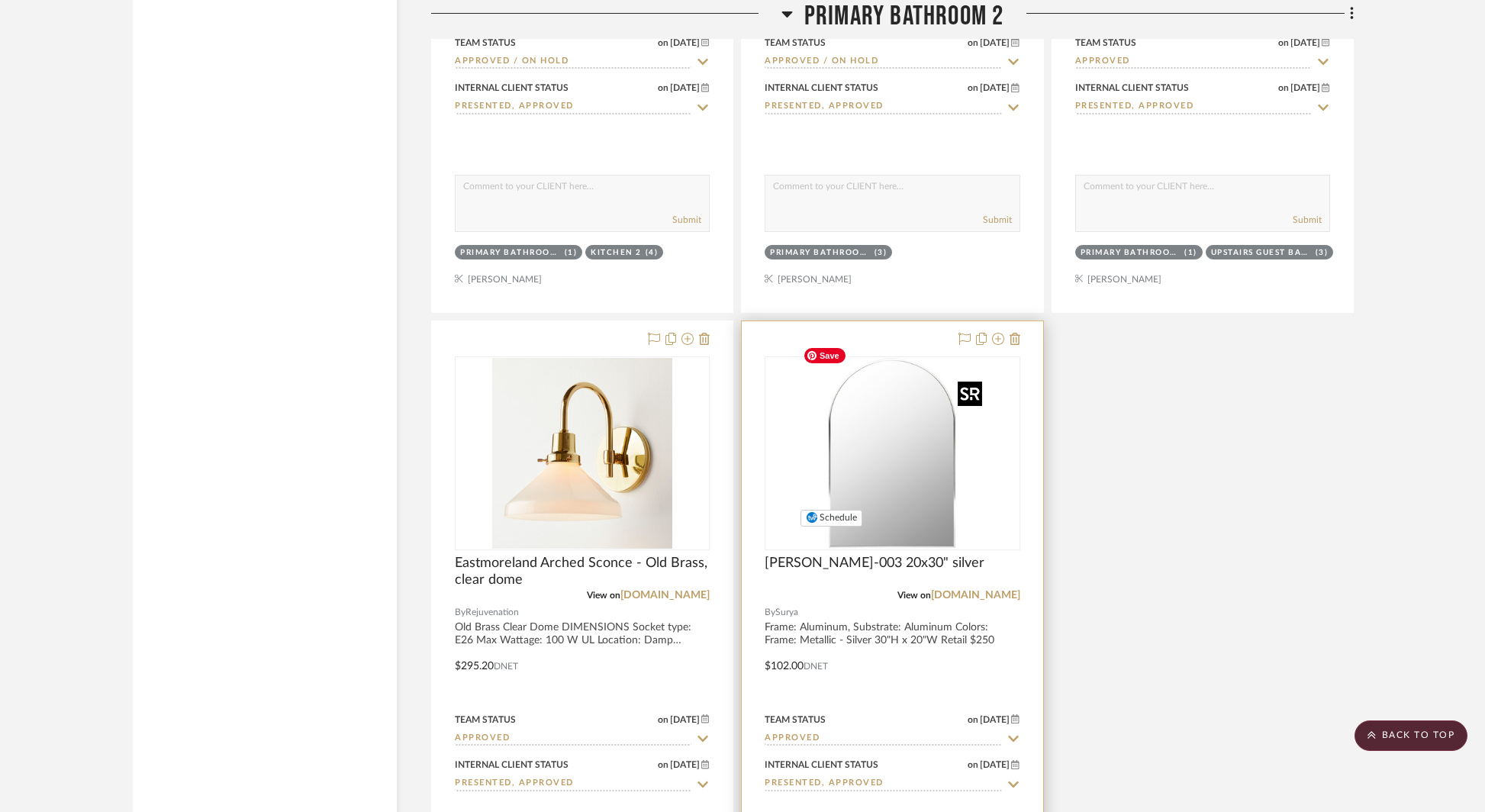
click at [860, 396] on img "0" at bounding box center [891, 452] width 191 height 191
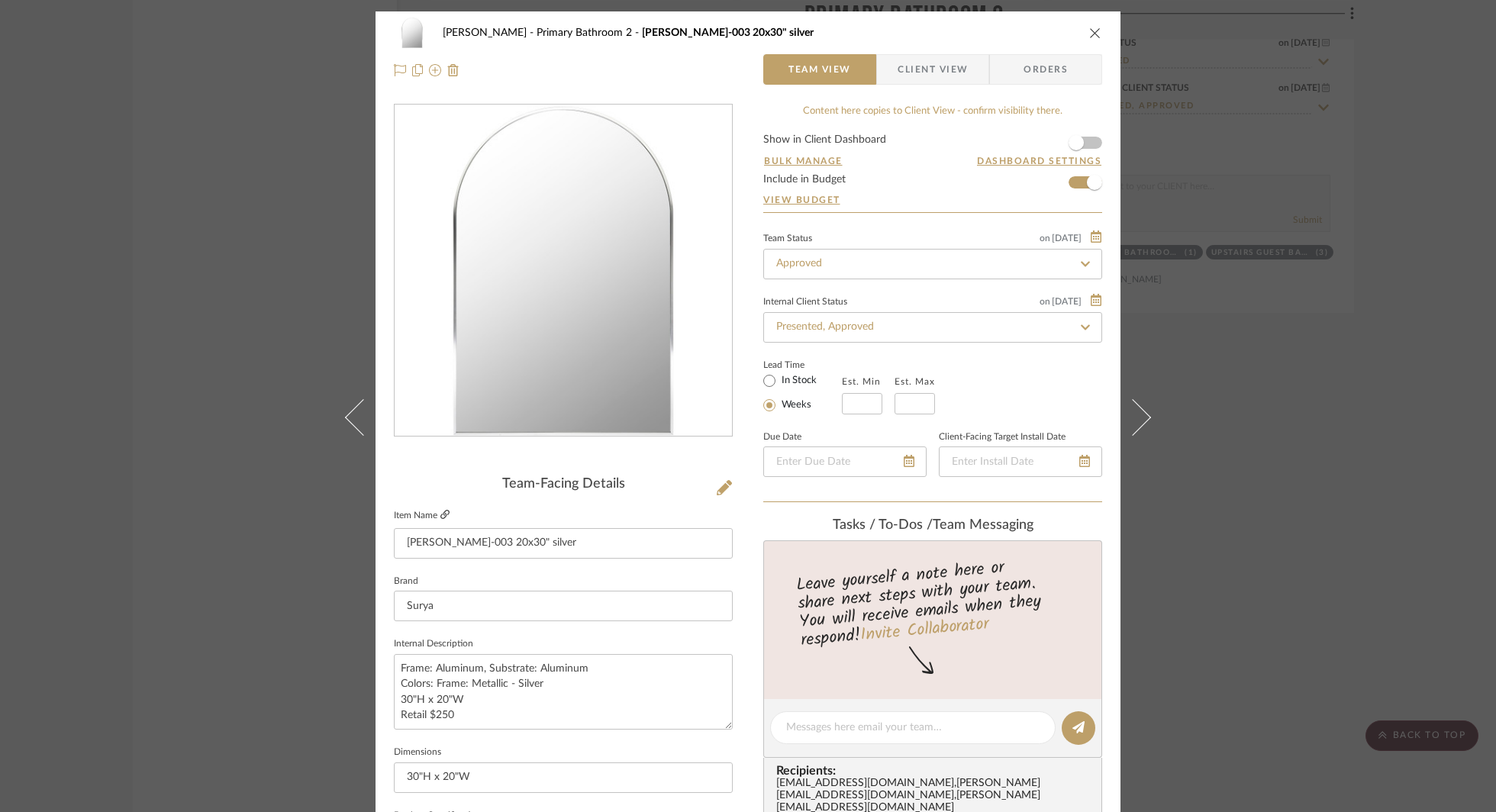
click at [445, 514] on icon at bounding box center [445, 513] width 9 height 9
click at [1223, 157] on div "[PERSON_NAME] Primary Bathroom 2 Aranya RAY-003 20x30" silver Team View Client …" at bounding box center [748, 406] width 1496 height 812
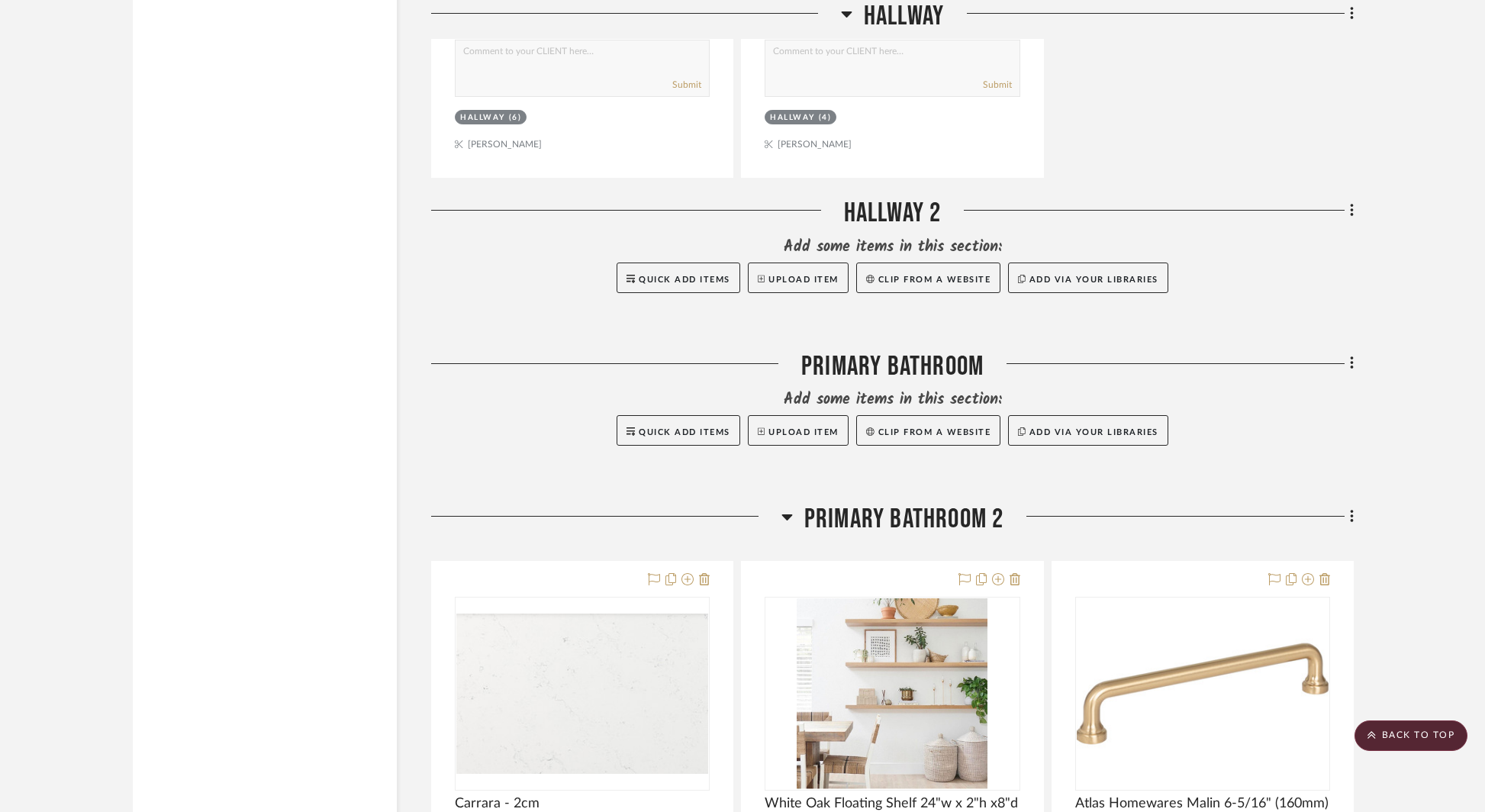
scroll to position [8309, 0]
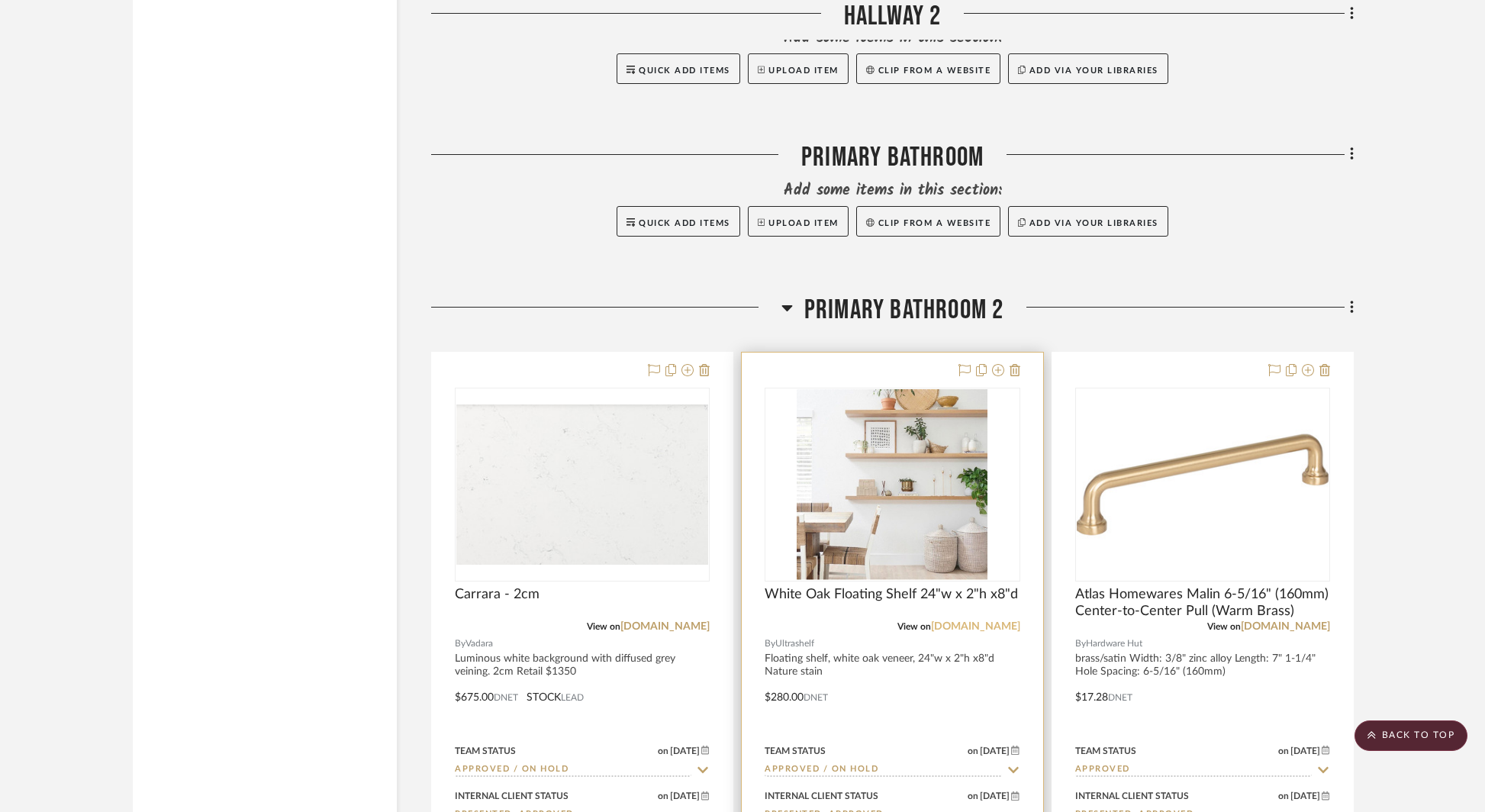
click at [988, 621] on link "[DOMAIN_NAME]" at bounding box center [975, 626] width 89 height 11
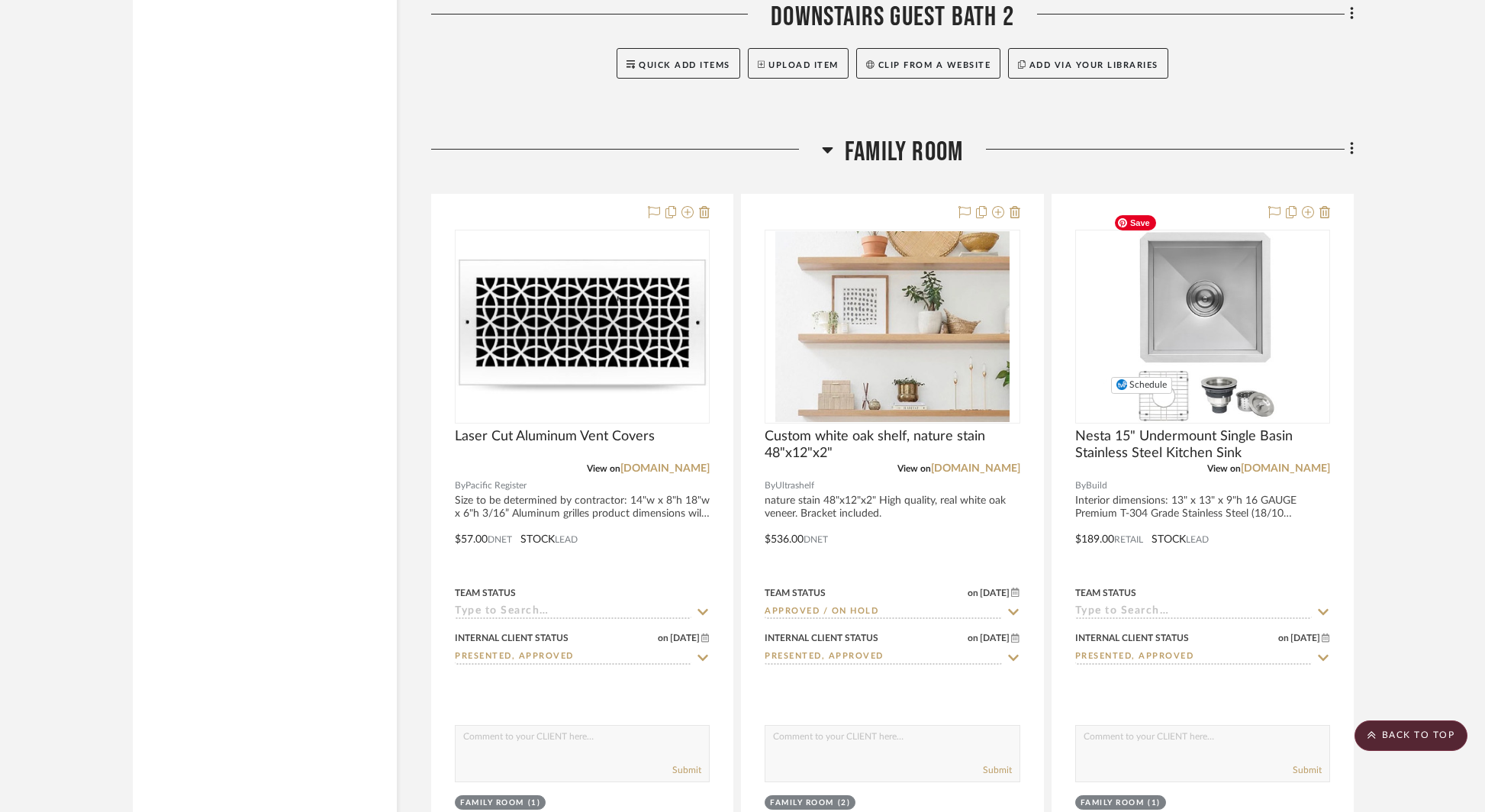
scroll to position [12363, 0]
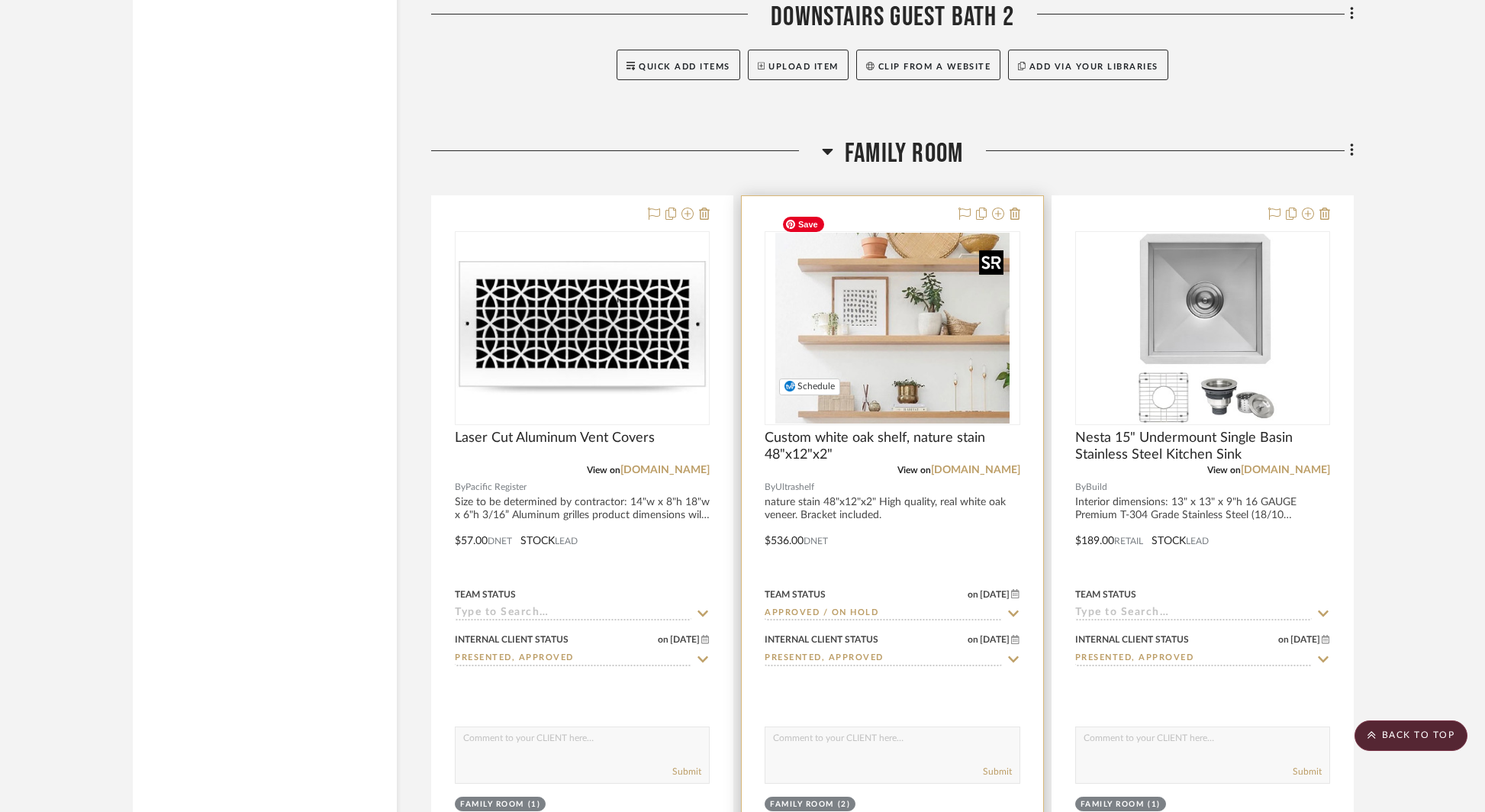
click at [926, 323] on img "0" at bounding box center [892, 328] width 234 height 191
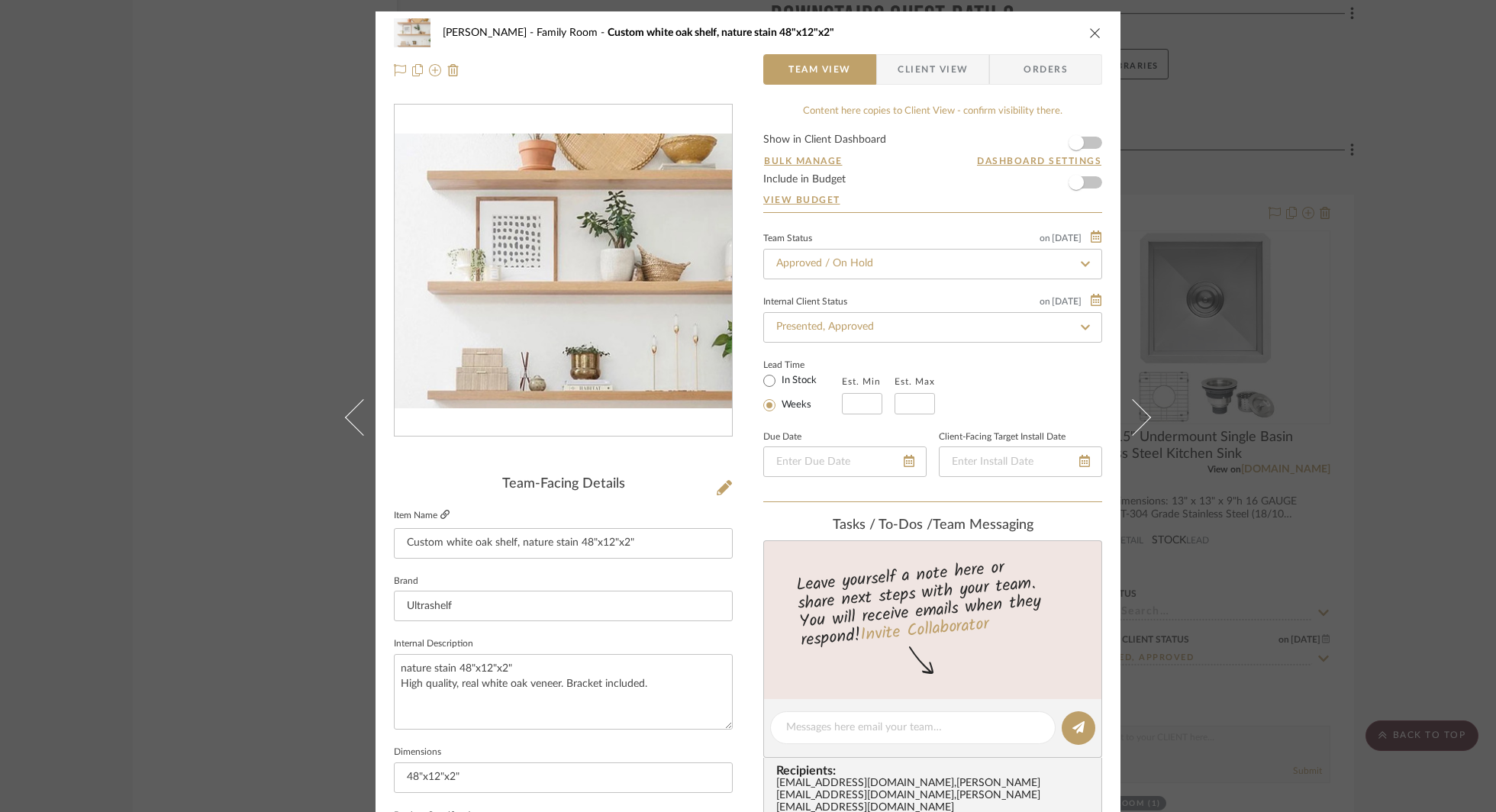
click at [444, 511] on icon at bounding box center [445, 513] width 9 height 9
